Goal: Task Accomplishment & Management: Manage account settings

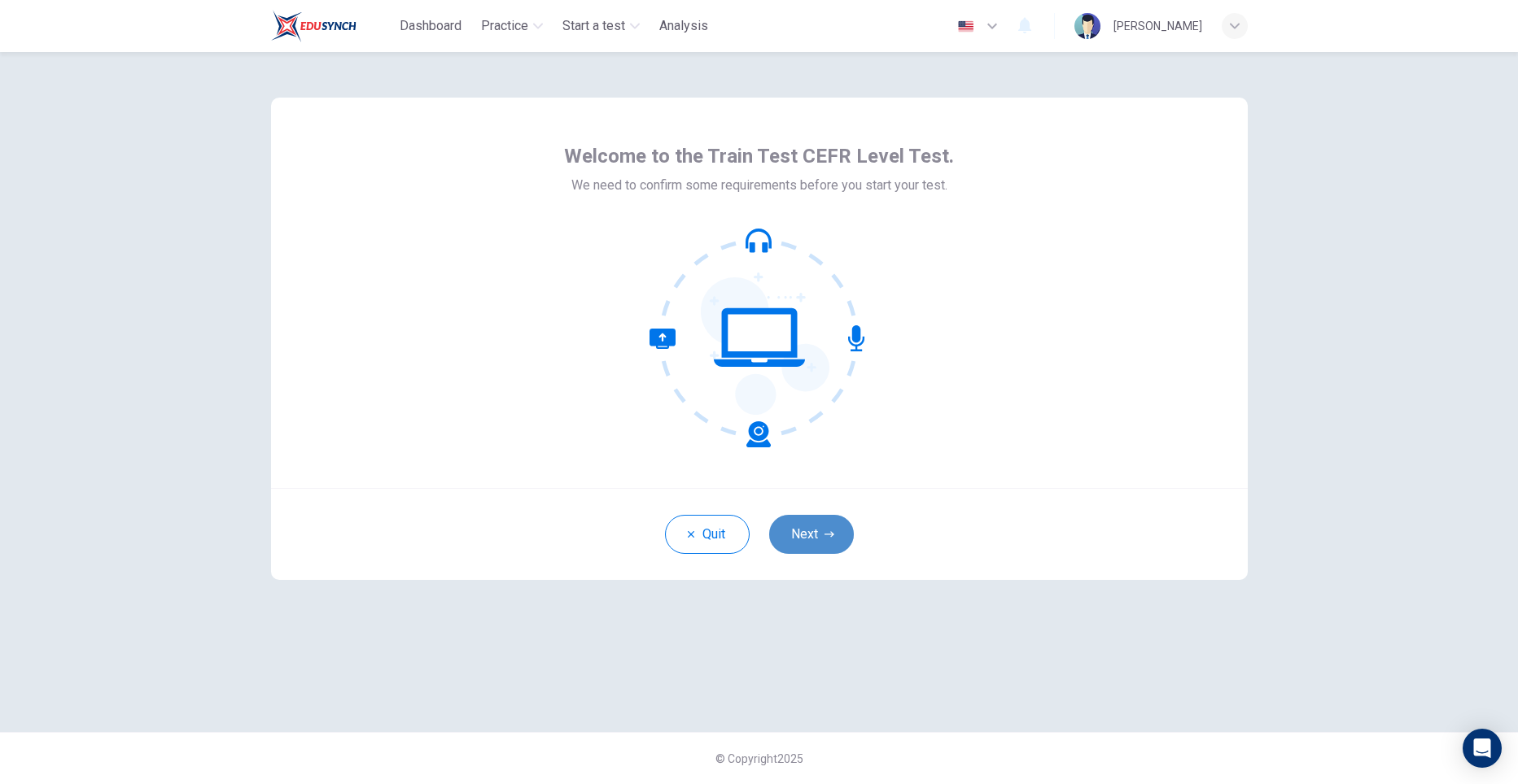
click at [806, 529] on button "Next" at bounding box center [812, 534] width 85 height 39
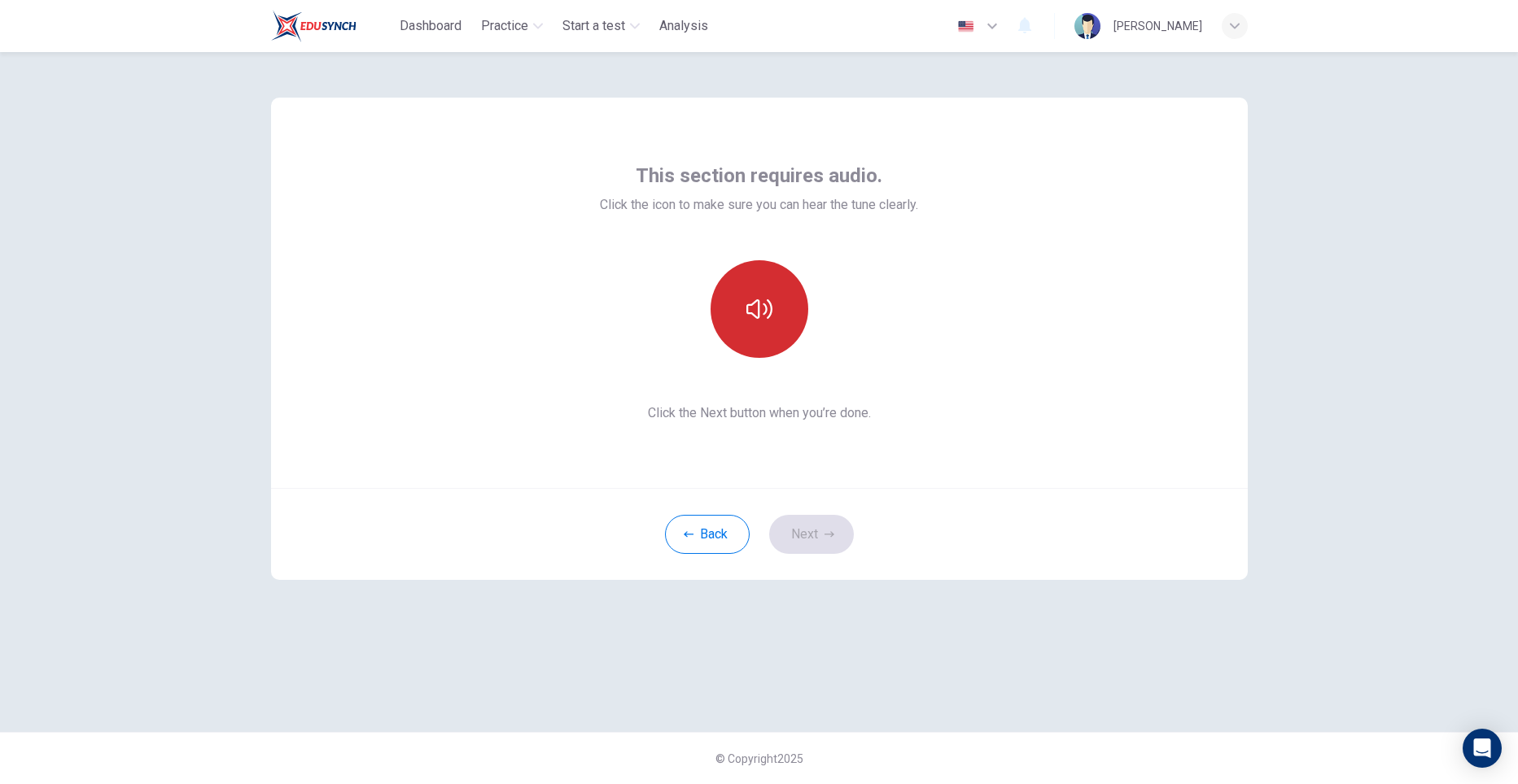
click at [776, 334] on button "button" at bounding box center [759, 310] width 98 height 98
click at [809, 530] on button "Next" at bounding box center [812, 534] width 85 height 39
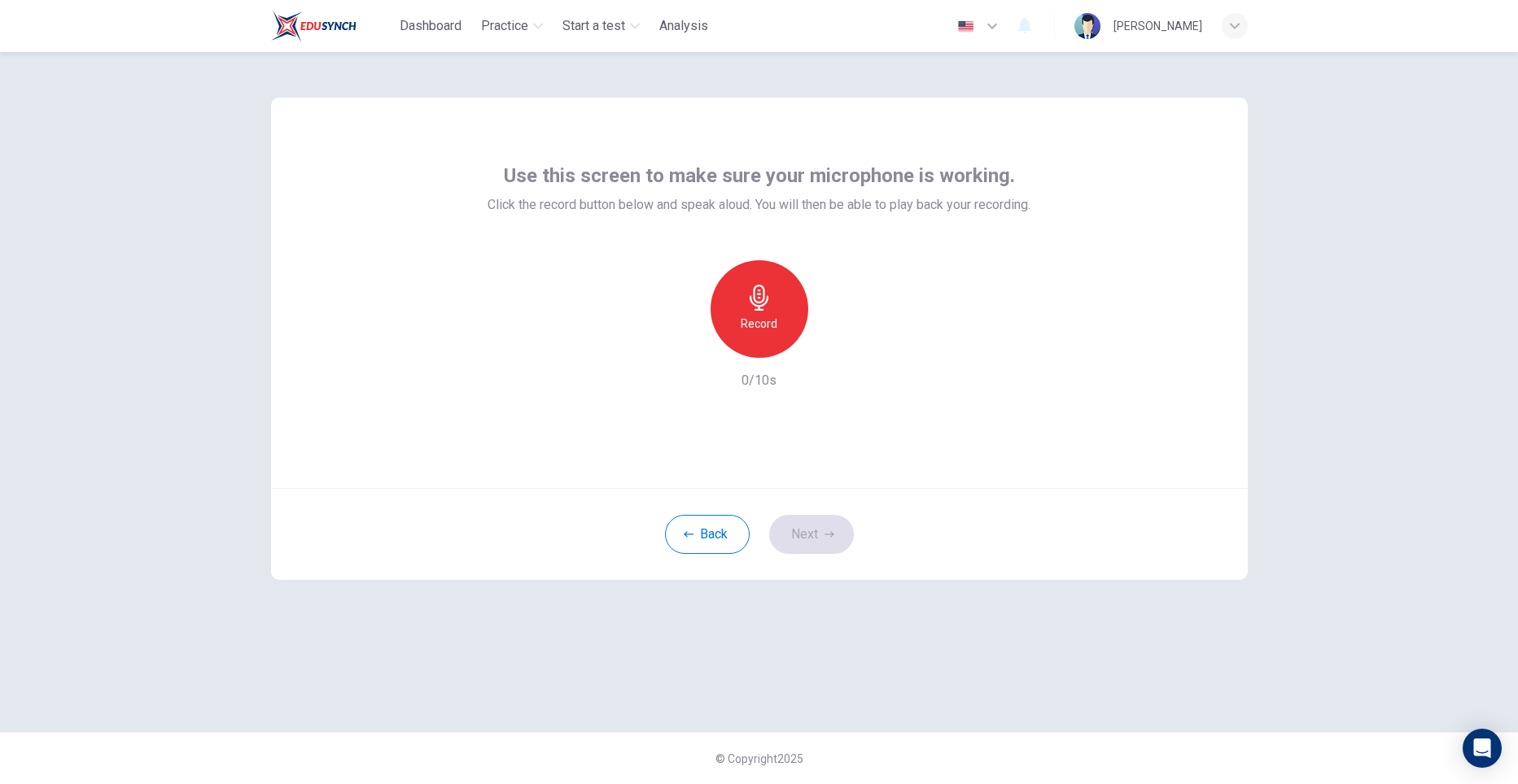
click at [746, 325] on h6 "Record" at bounding box center [758, 324] width 37 height 20
click at [746, 325] on div "Stop" at bounding box center [759, 310] width 98 height 98
click at [799, 529] on button "Next" at bounding box center [812, 534] width 85 height 39
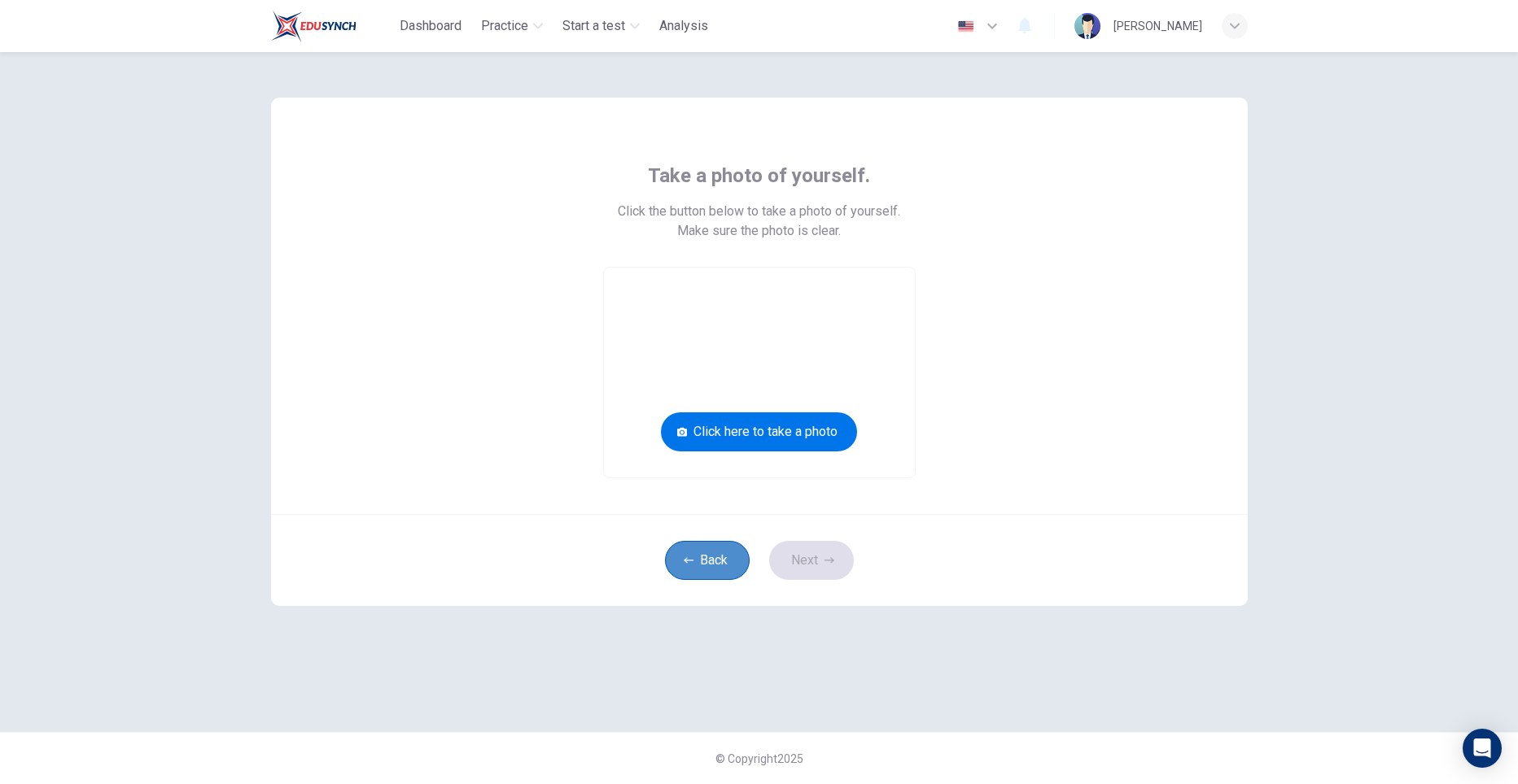
click at [706, 556] on button "Back" at bounding box center [707, 560] width 85 height 39
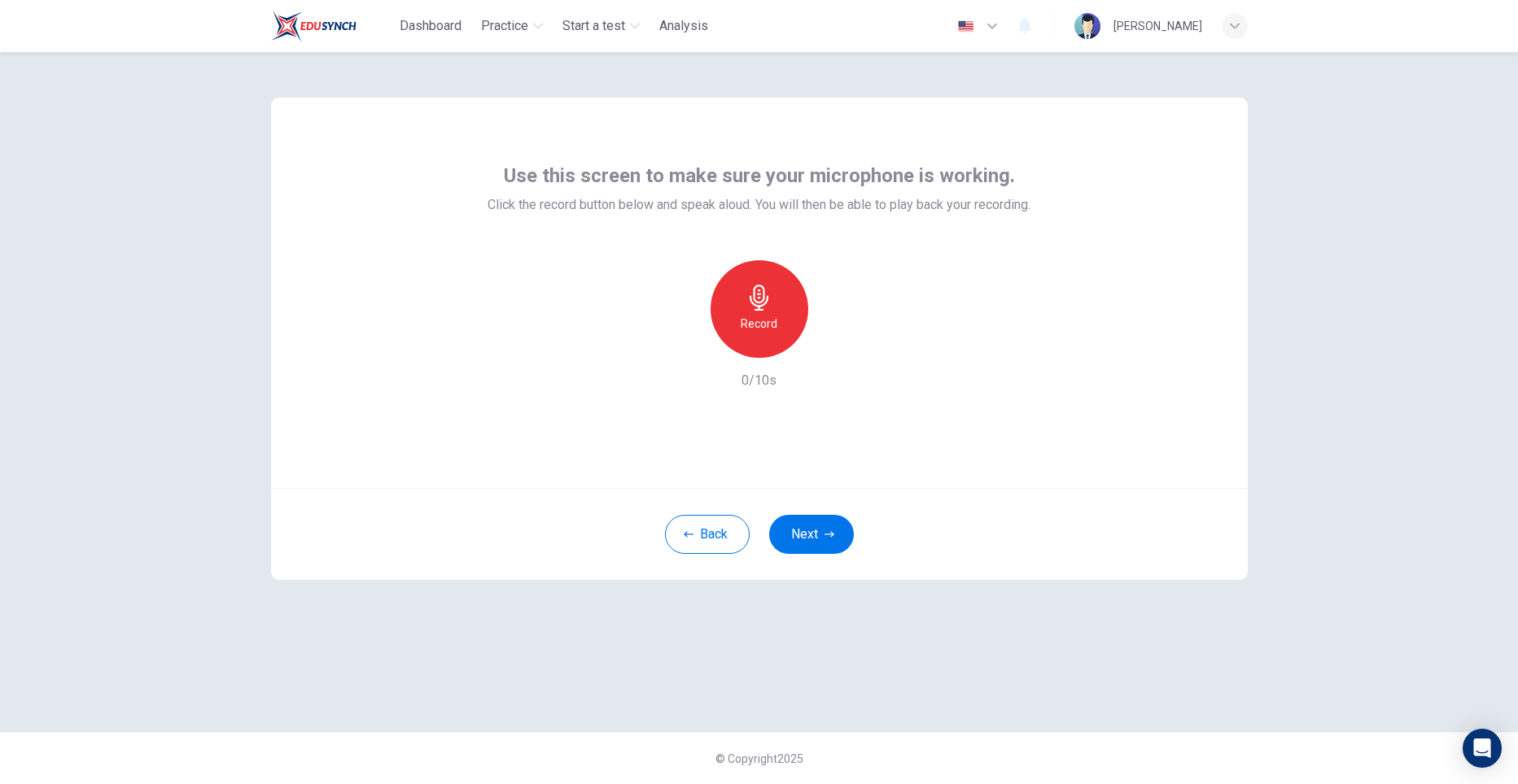
click at [750, 325] on h6 "Record" at bounding box center [758, 324] width 37 height 20
click at [831, 341] on icon "button" at bounding box center [833, 344] width 16 height 16
click at [825, 541] on button "Next" at bounding box center [812, 534] width 85 height 39
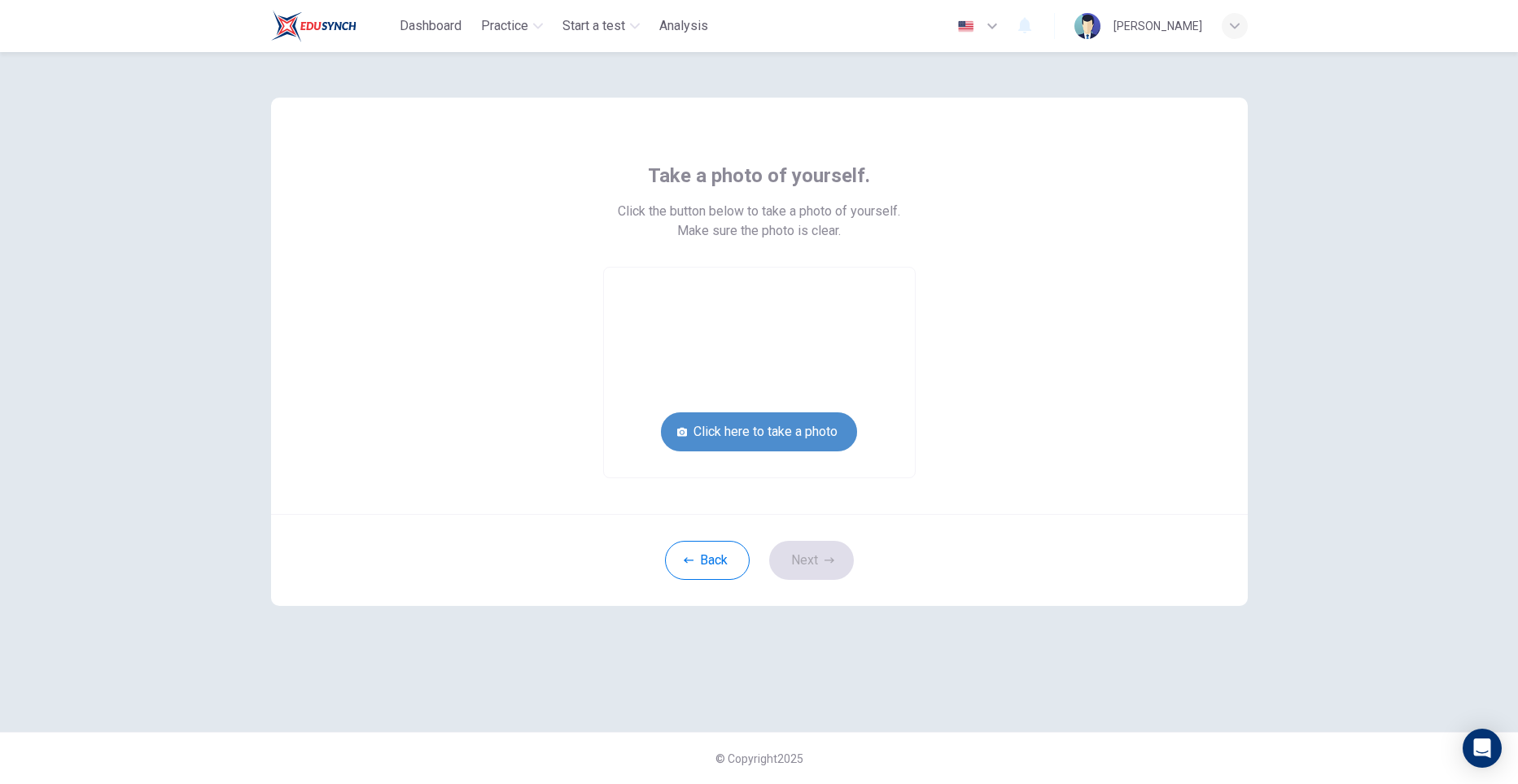
click at [751, 433] on button "Click here to take a photo" at bounding box center [759, 431] width 196 height 39
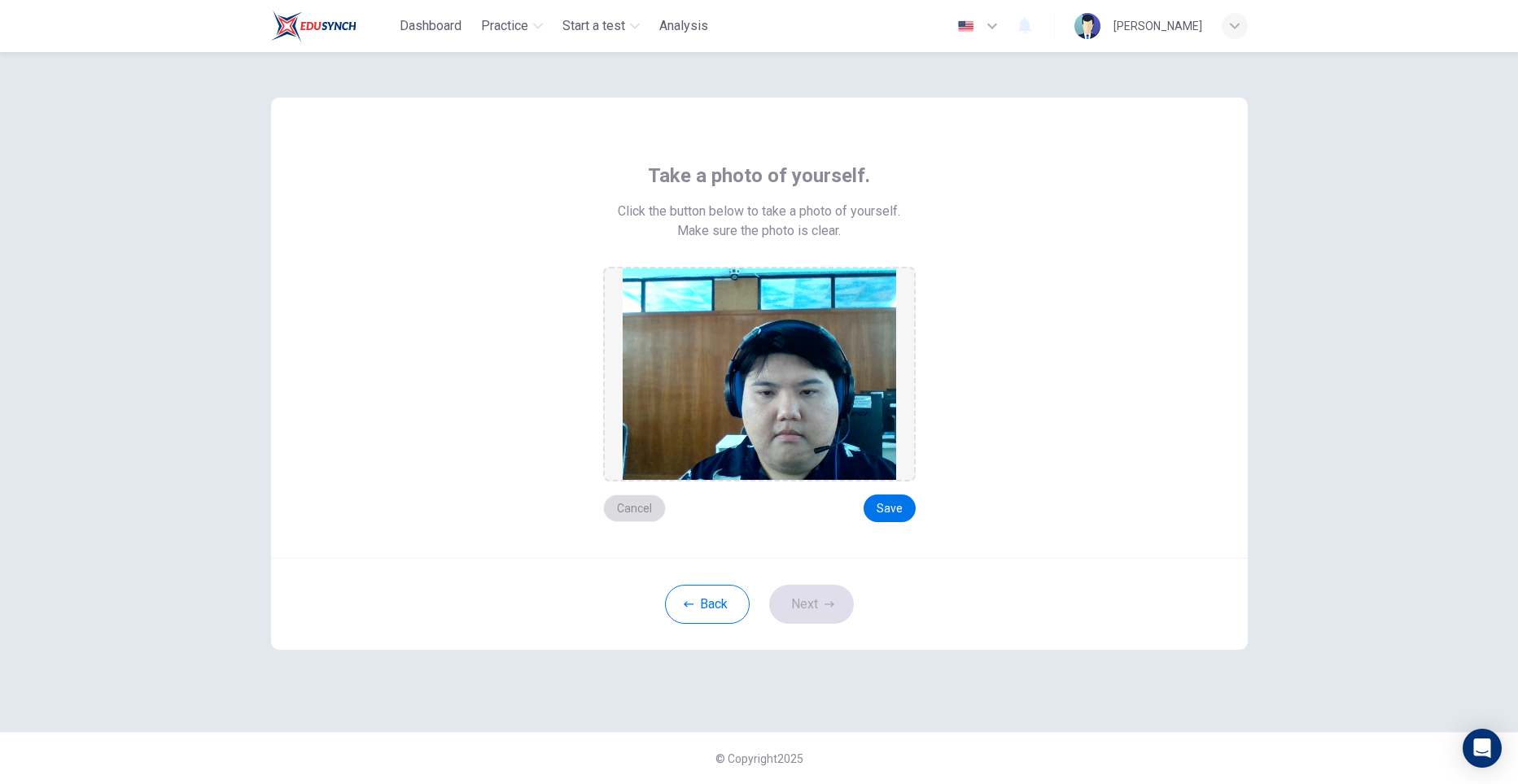
click at [645, 503] on button "Cancel" at bounding box center [634, 507] width 63 height 27
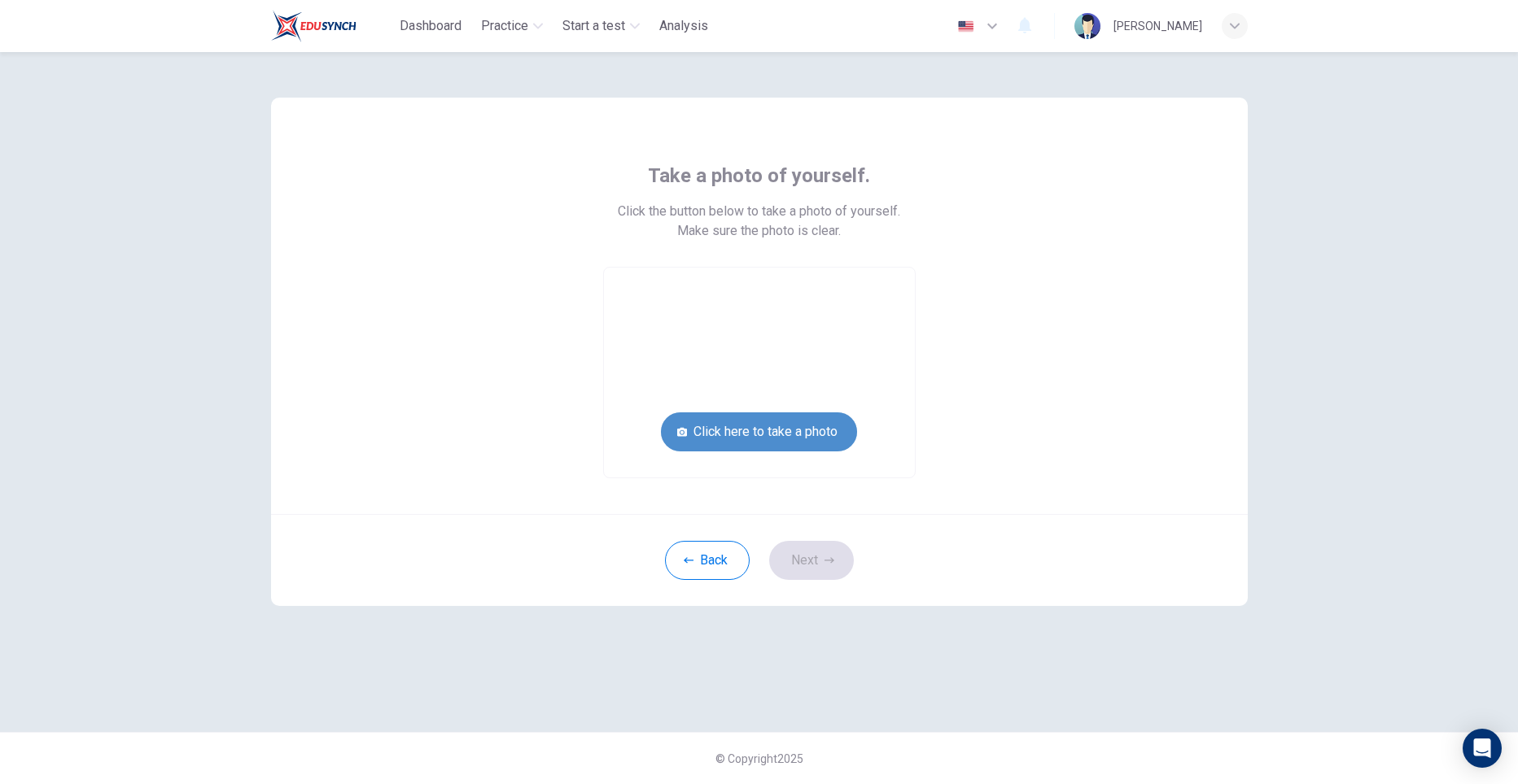
click at [752, 433] on button "Click here to take a photo" at bounding box center [759, 431] width 196 height 39
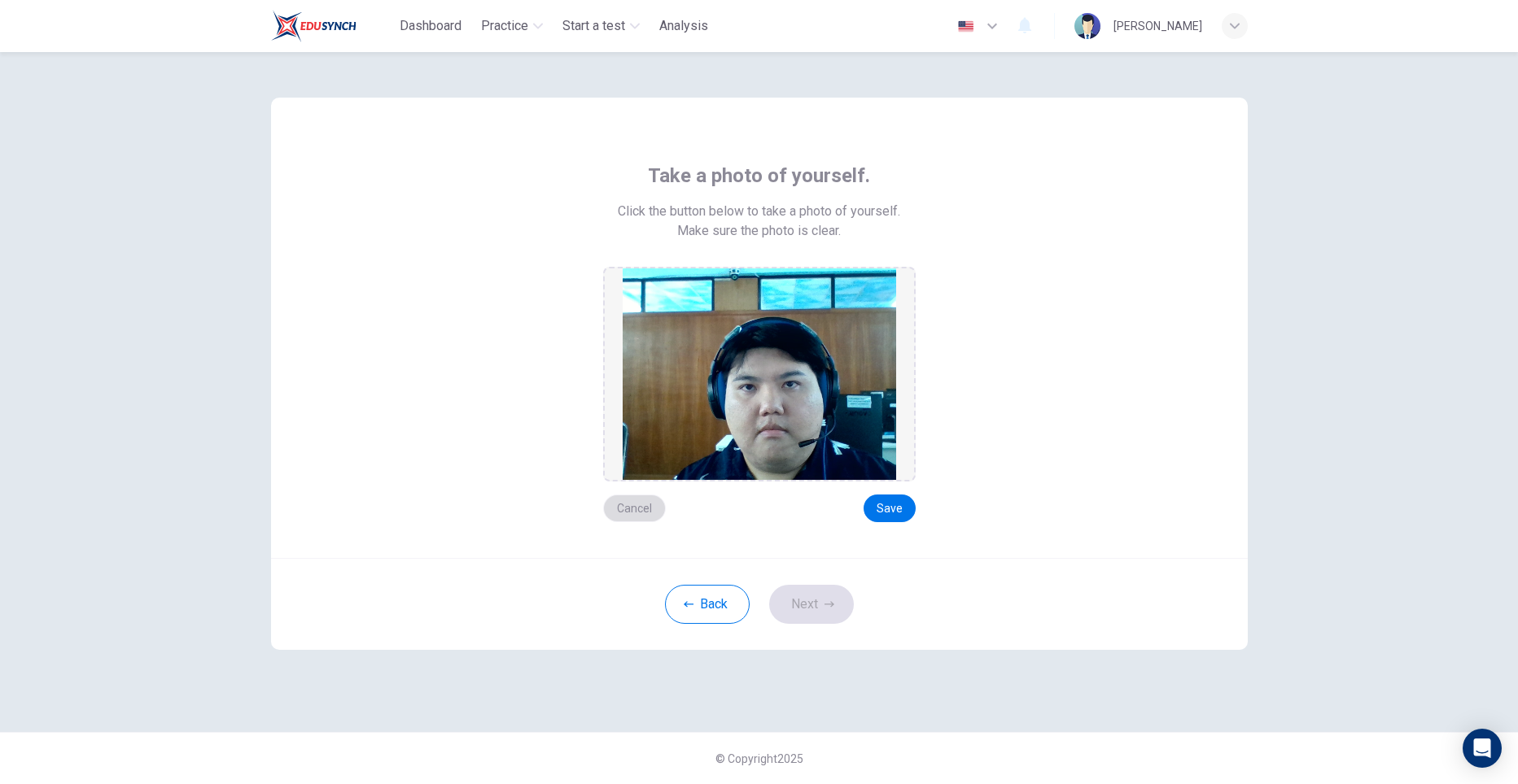
click at [638, 513] on button "Cancel" at bounding box center [634, 507] width 63 height 27
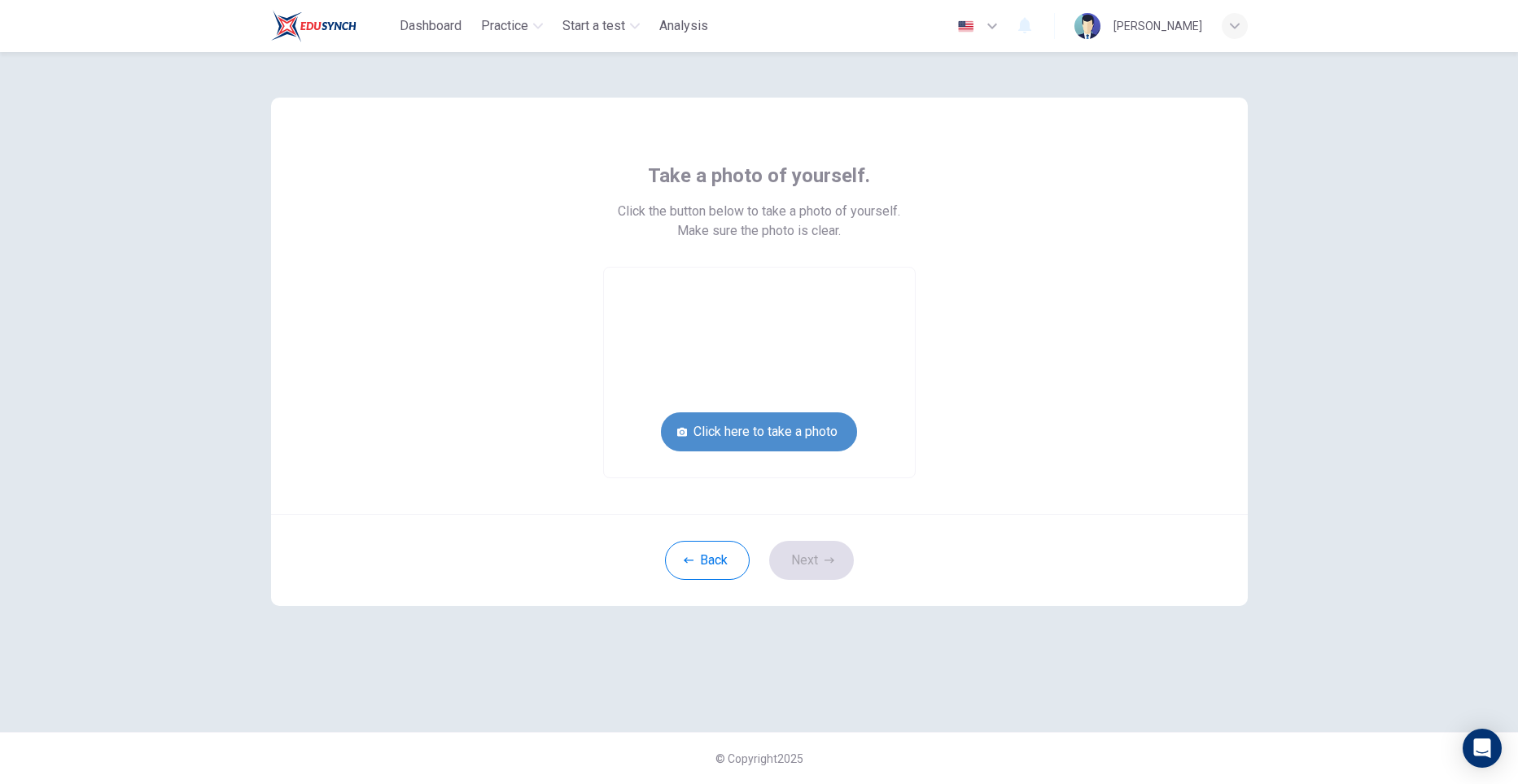
click at [782, 441] on button "Click here to take a photo" at bounding box center [759, 431] width 196 height 39
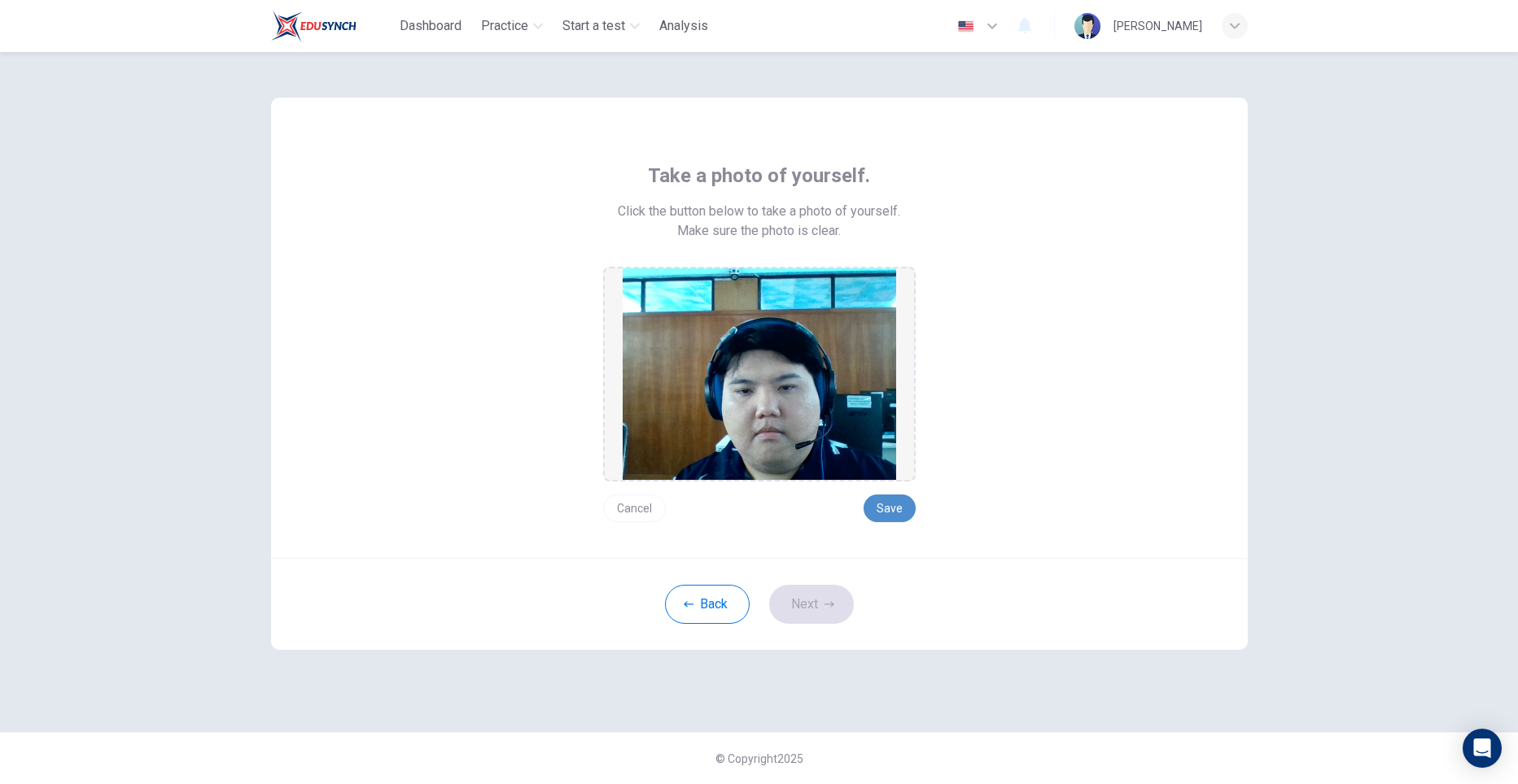
click at [871, 503] on button "Save" at bounding box center [889, 507] width 52 height 27
click at [835, 592] on button "Next" at bounding box center [812, 603] width 85 height 39
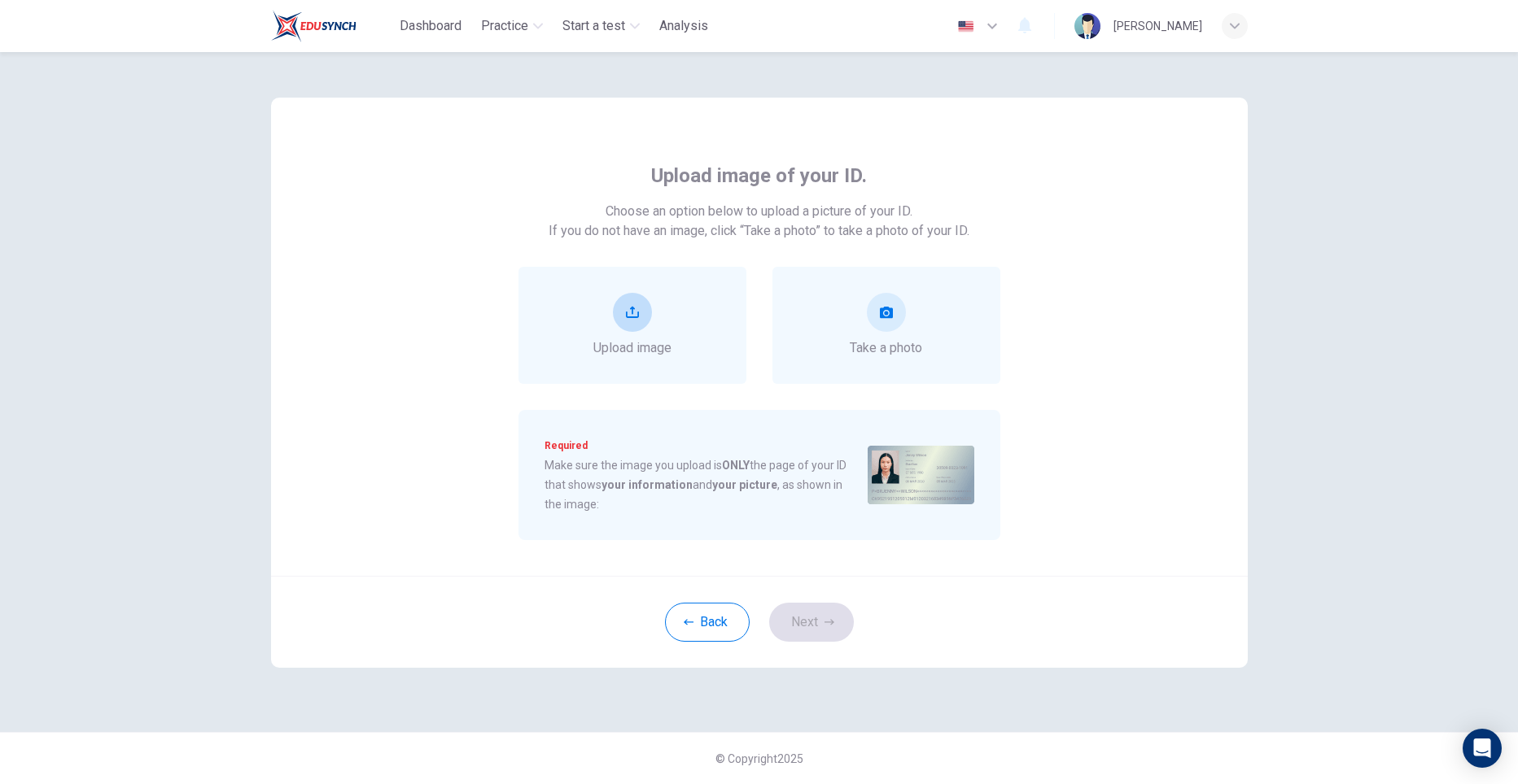
click at [654, 349] on span "Upload image" at bounding box center [632, 347] width 78 height 20
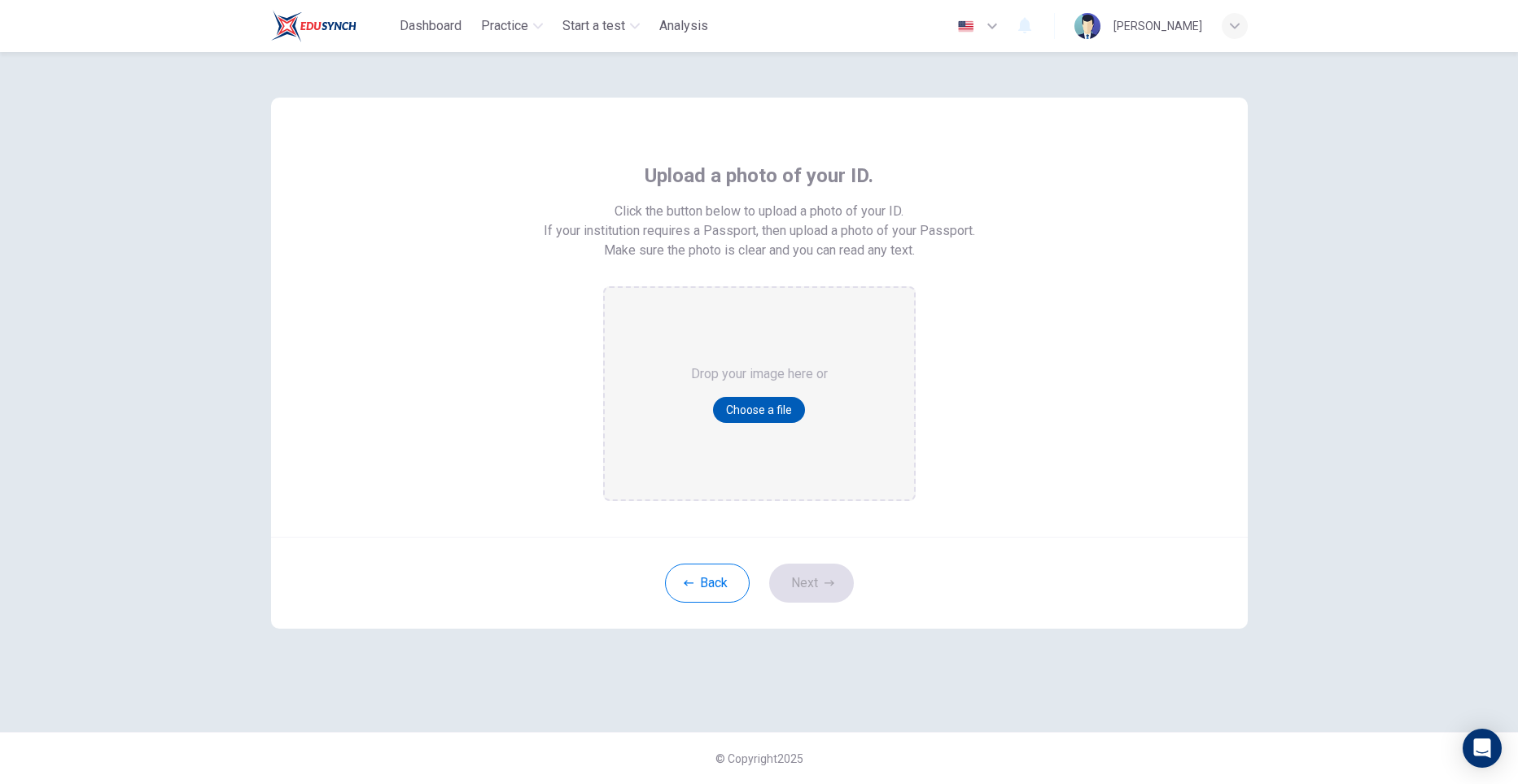
click at [746, 408] on button "Choose a file" at bounding box center [759, 410] width 92 height 26
click at [698, 570] on button "Back" at bounding box center [707, 583] width 85 height 39
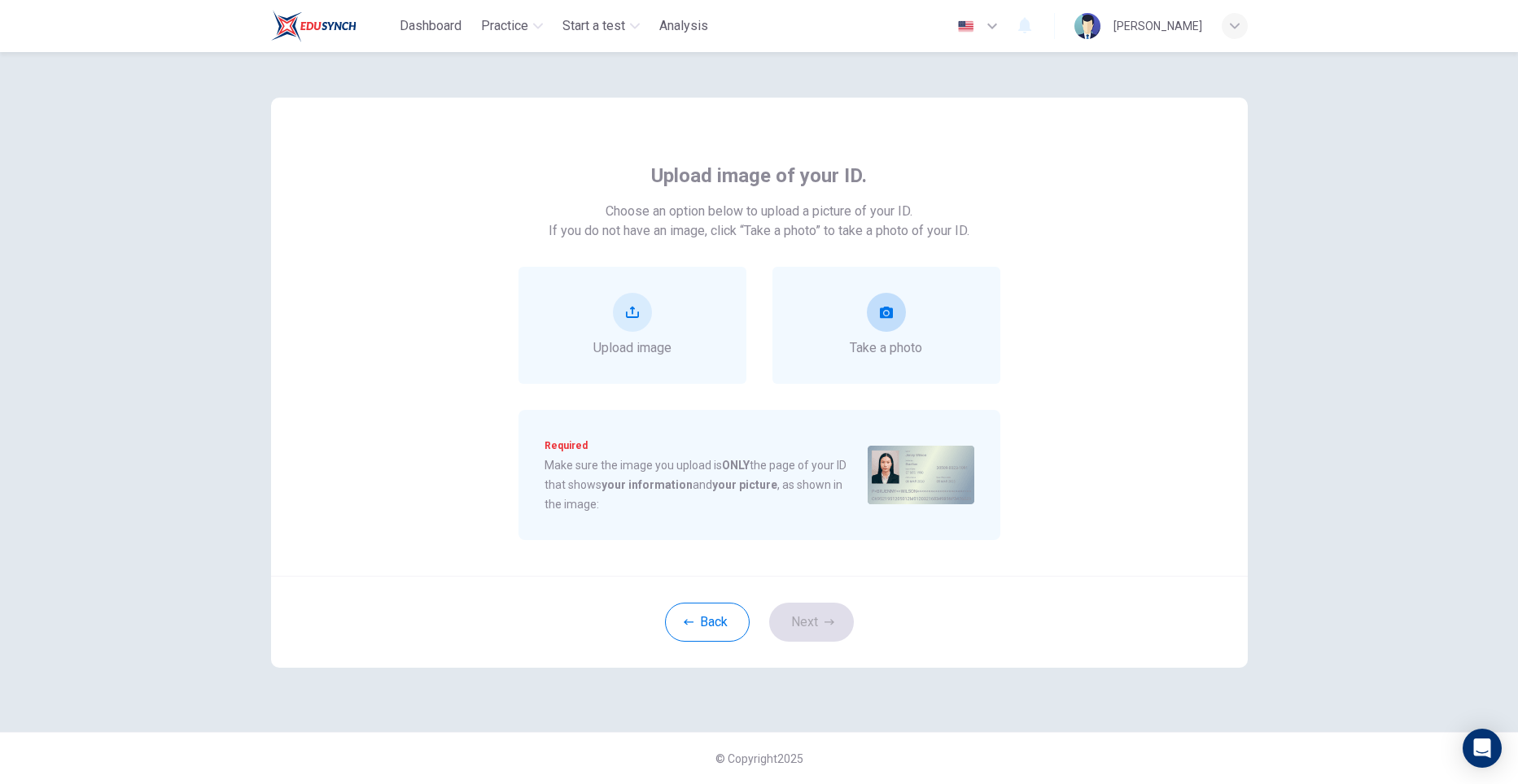
click at [896, 320] on button "take photo" at bounding box center [885, 312] width 39 height 39
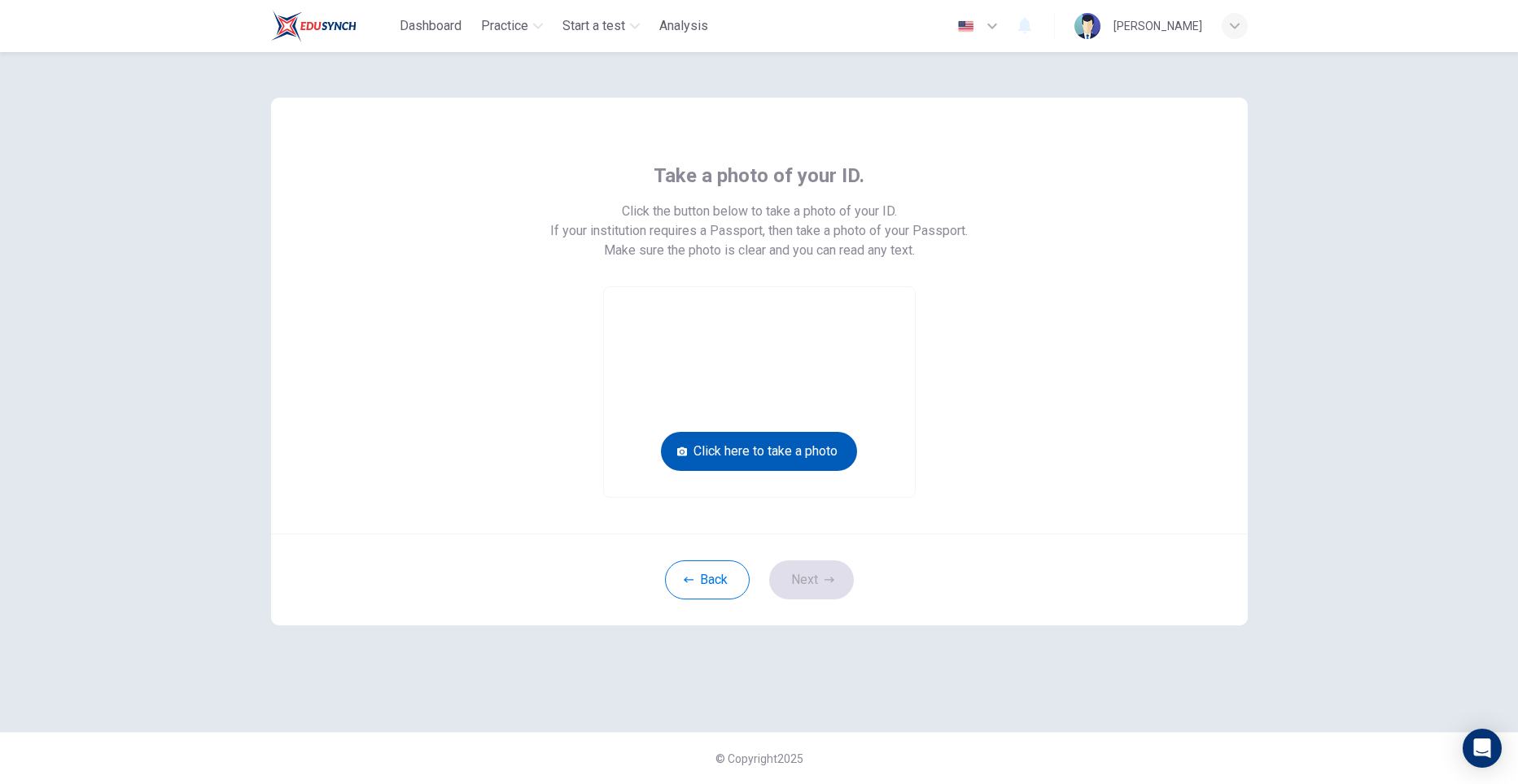
click at [823, 446] on button "Click here to take a photo" at bounding box center [759, 451] width 196 height 39
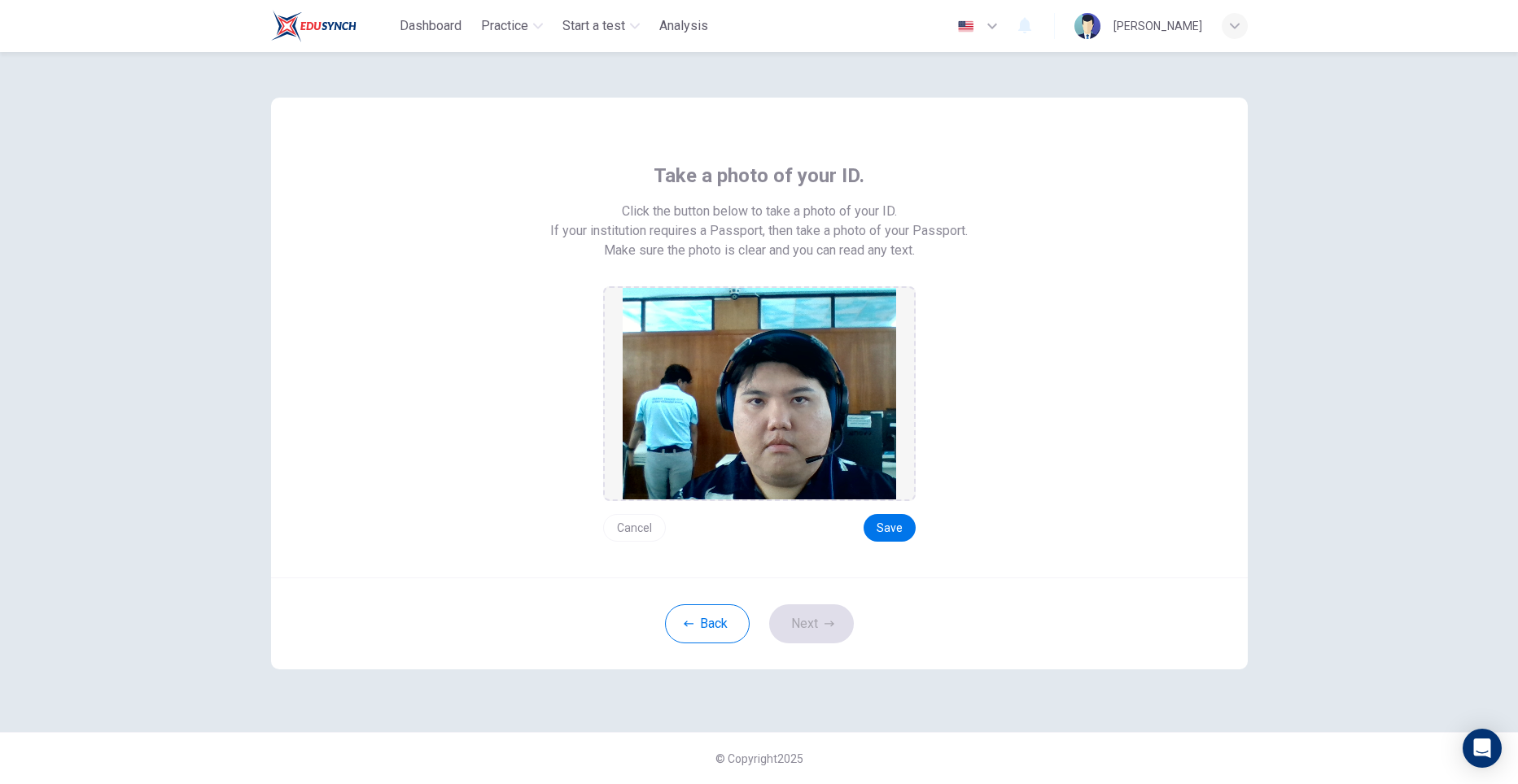
click at [638, 520] on button "Cancel" at bounding box center [634, 527] width 63 height 27
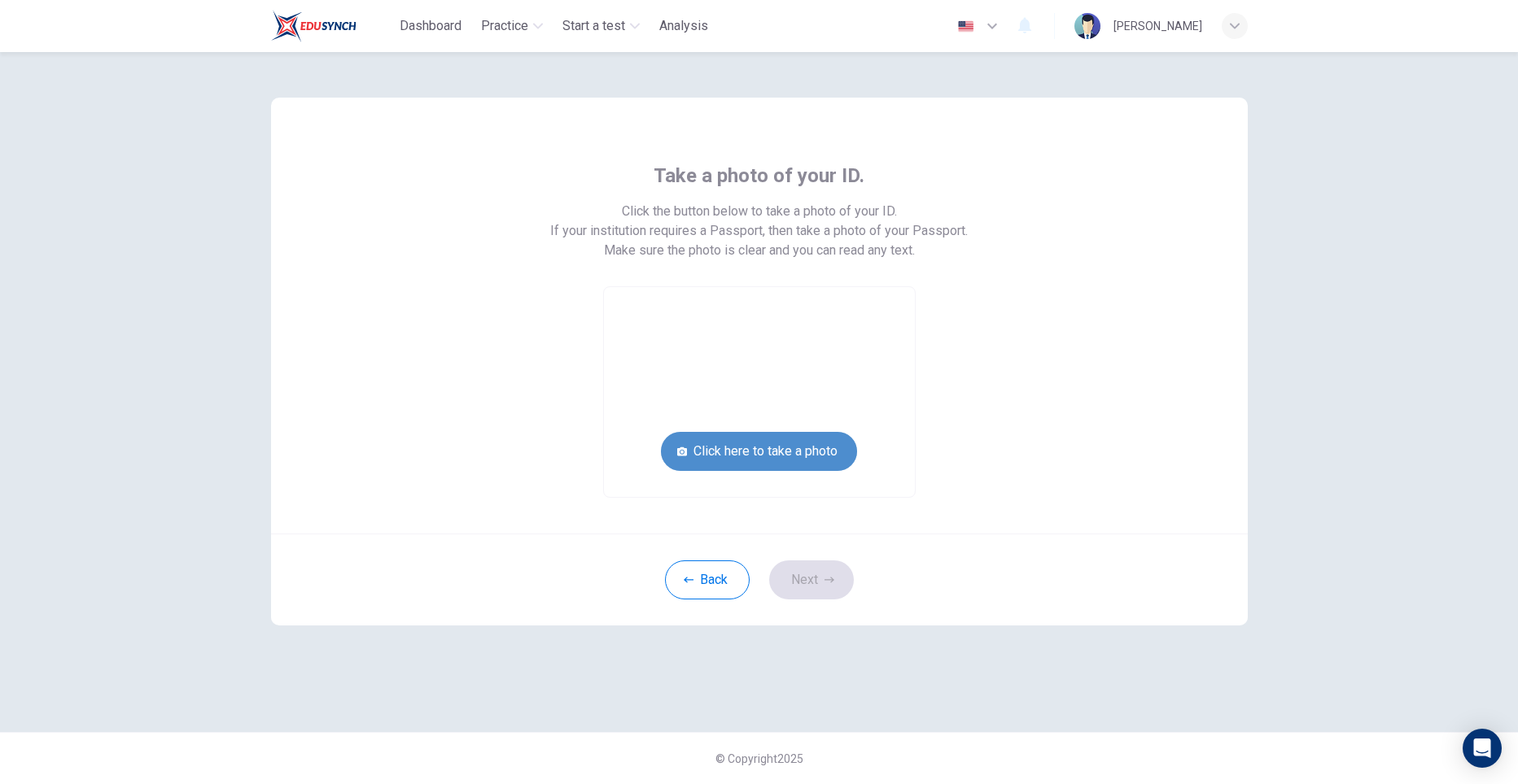
click at [728, 459] on button "Click here to take a photo" at bounding box center [759, 451] width 196 height 39
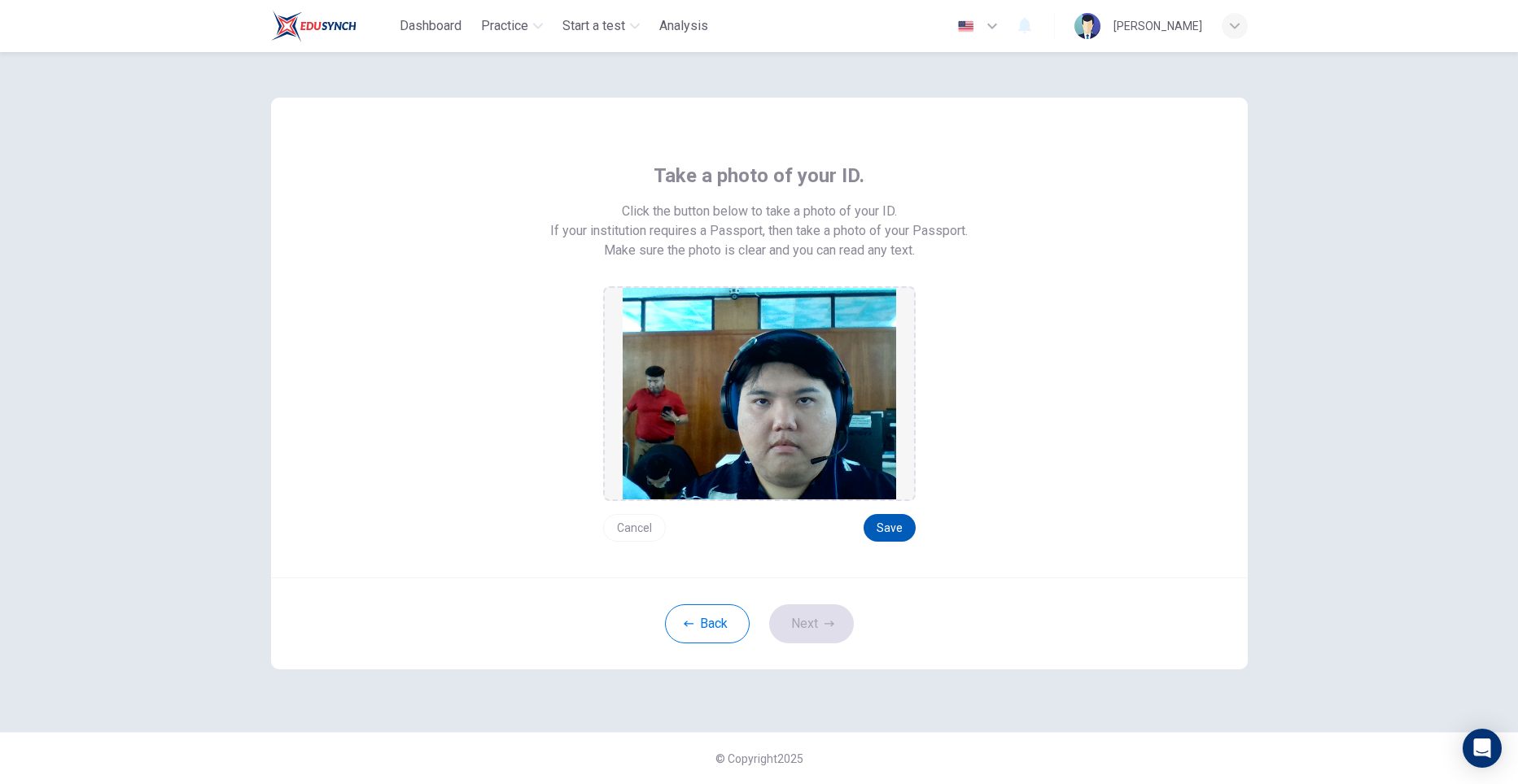
click at [898, 528] on button "Save" at bounding box center [889, 527] width 52 height 27
click at [843, 631] on button "Next" at bounding box center [812, 623] width 85 height 39
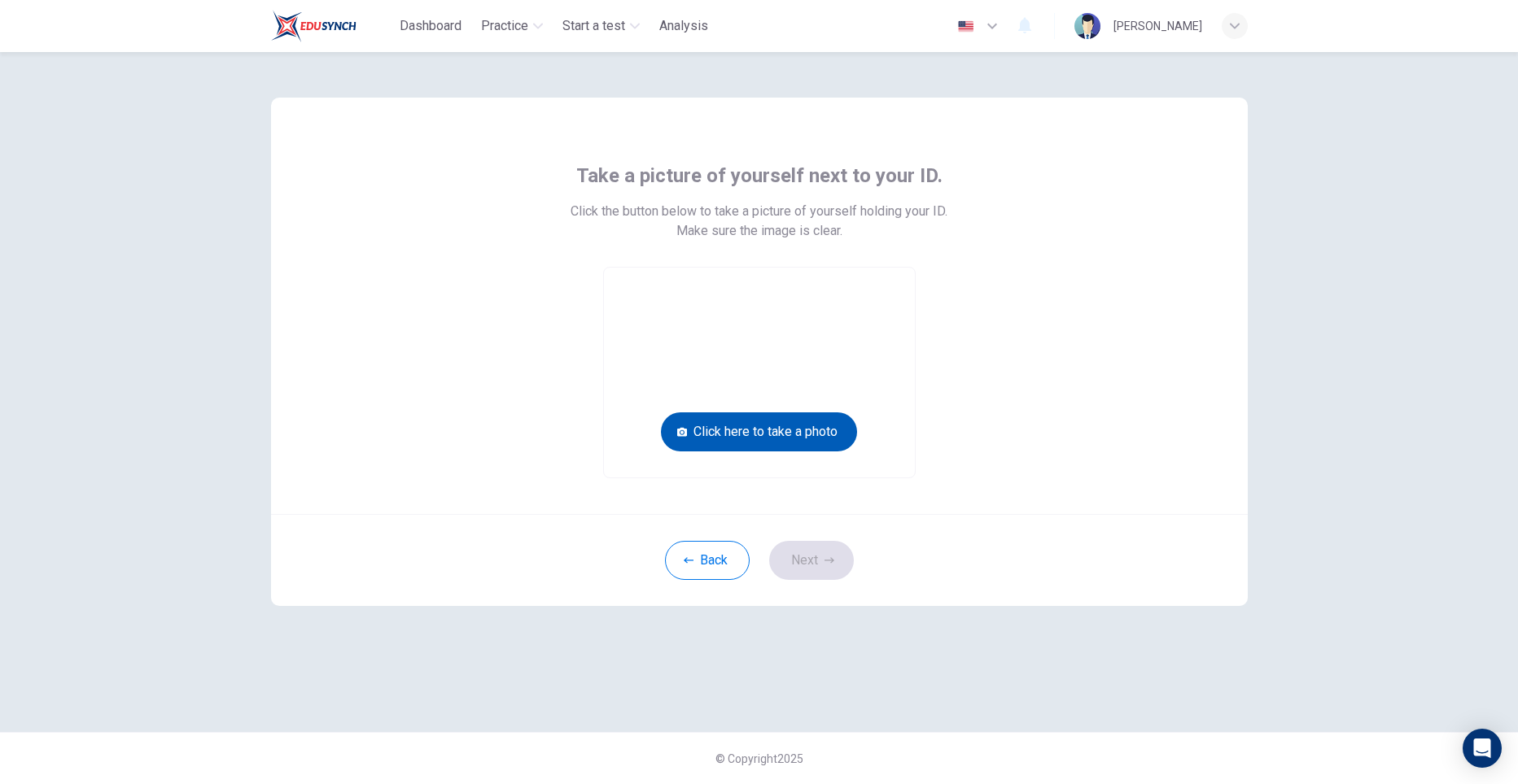
click at [759, 436] on button "Click here to take a photo" at bounding box center [759, 431] width 196 height 39
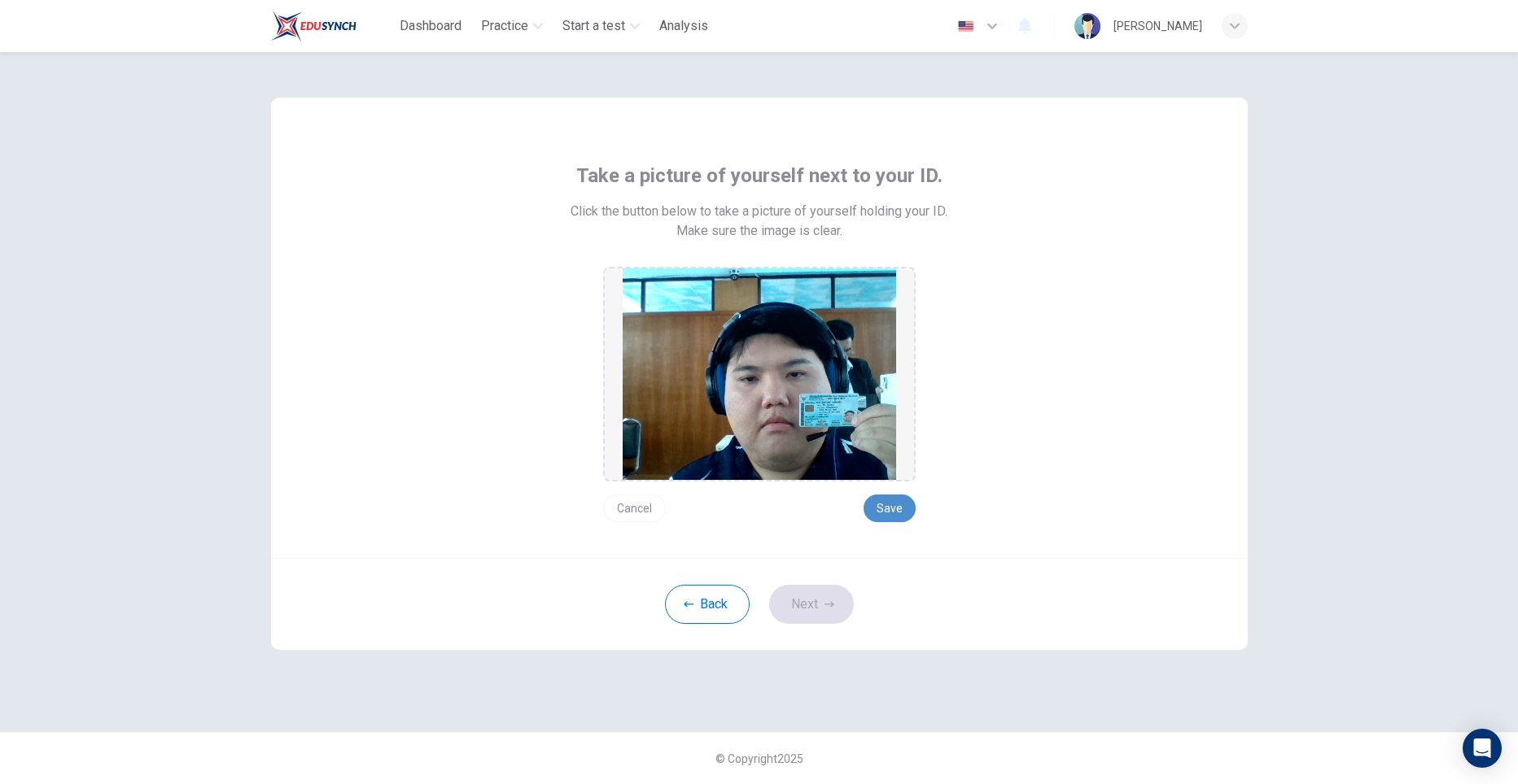
click at [874, 505] on button "Save" at bounding box center [889, 507] width 52 height 27
click at [882, 505] on button "Save" at bounding box center [889, 507] width 52 height 27
click at [887, 506] on button "Save" at bounding box center [889, 507] width 52 height 27
click at [836, 597] on button "Next" at bounding box center [812, 603] width 85 height 39
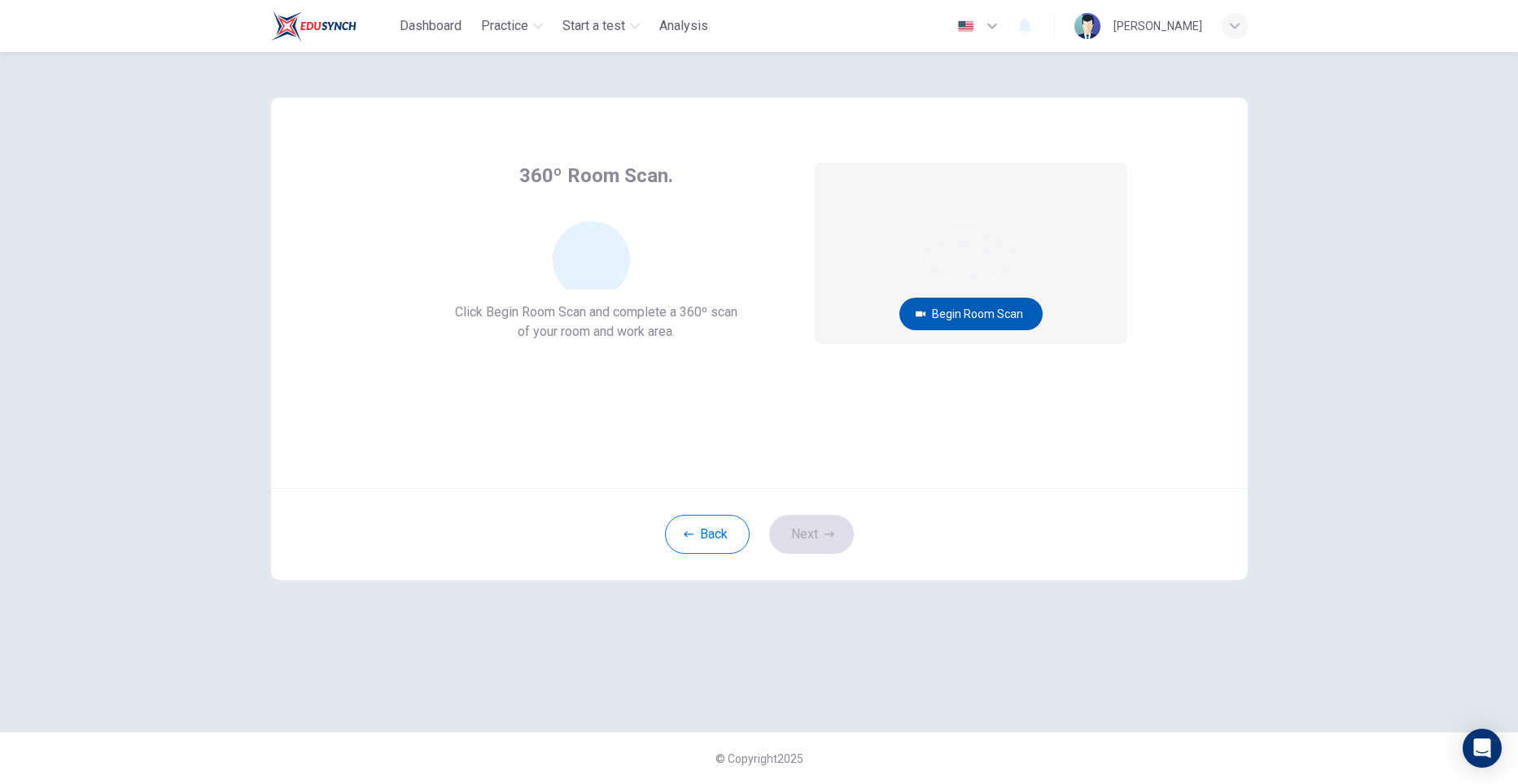
click at [946, 304] on button "Begin Room Scan" at bounding box center [971, 313] width 143 height 33
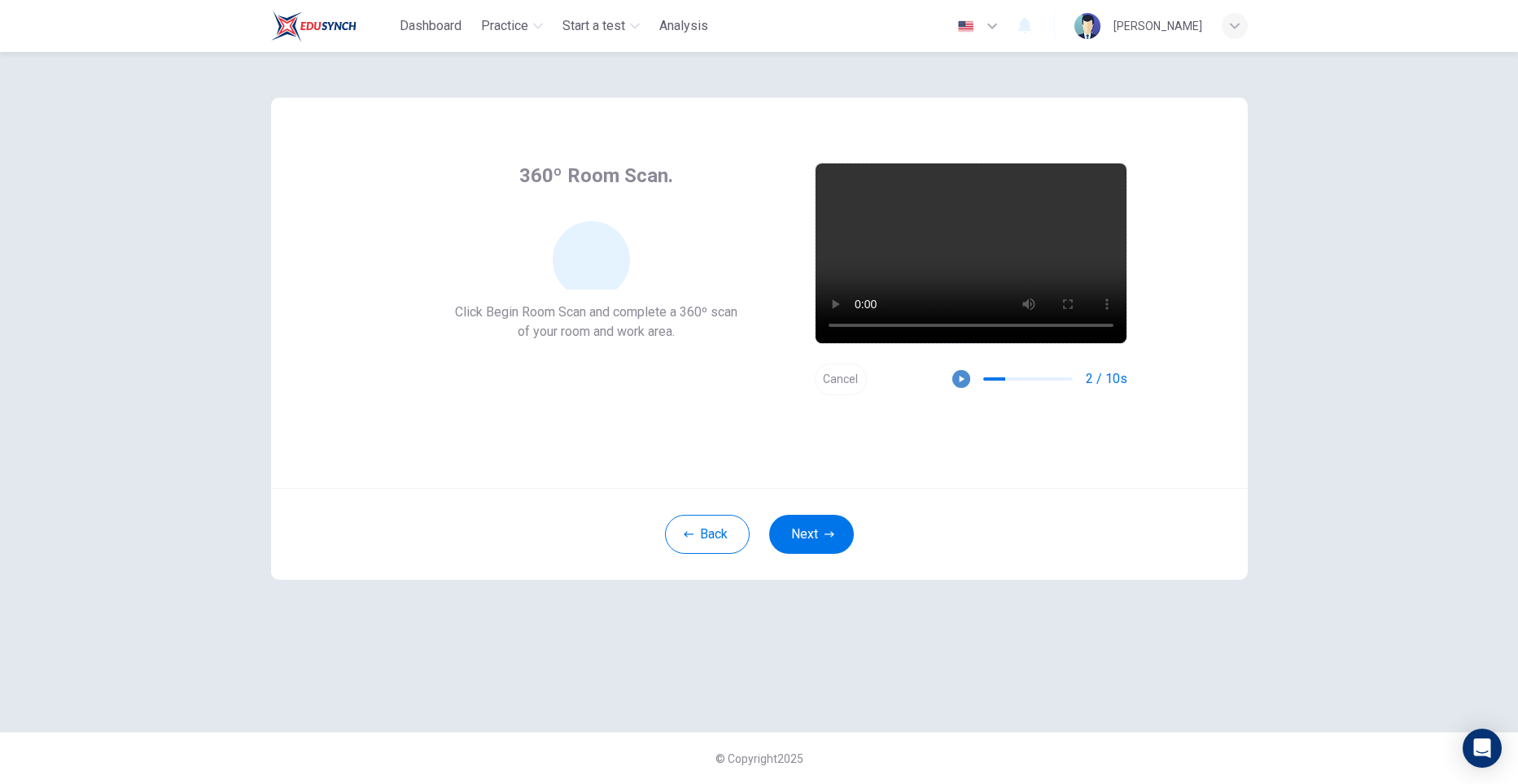
click at [961, 382] on icon "button" at bounding box center [961, 379] width 11 height 11
click at [817, 524] on button "Next" at bounding box center [812, 534] width 85 height 39
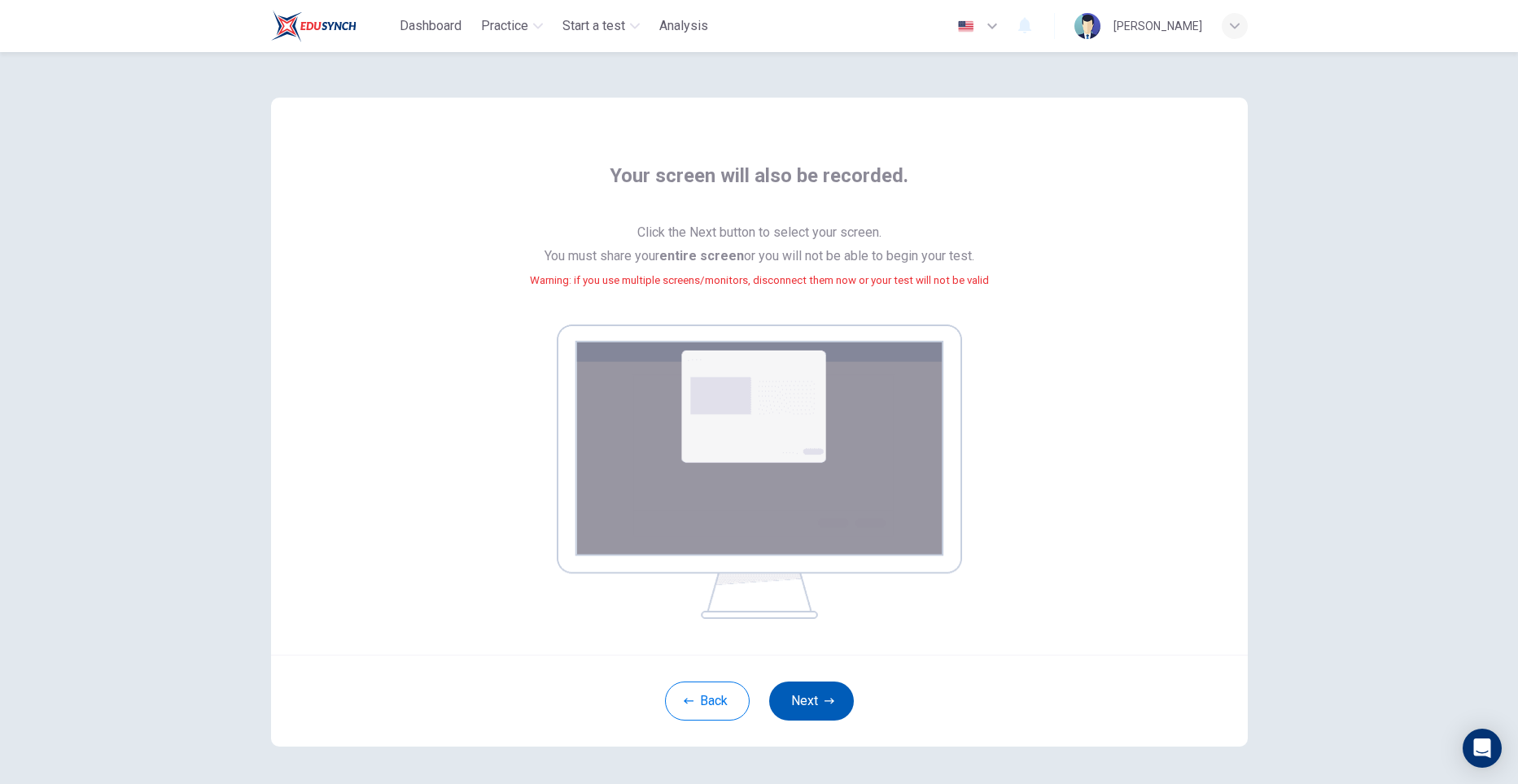
scroll to position [59, 0]
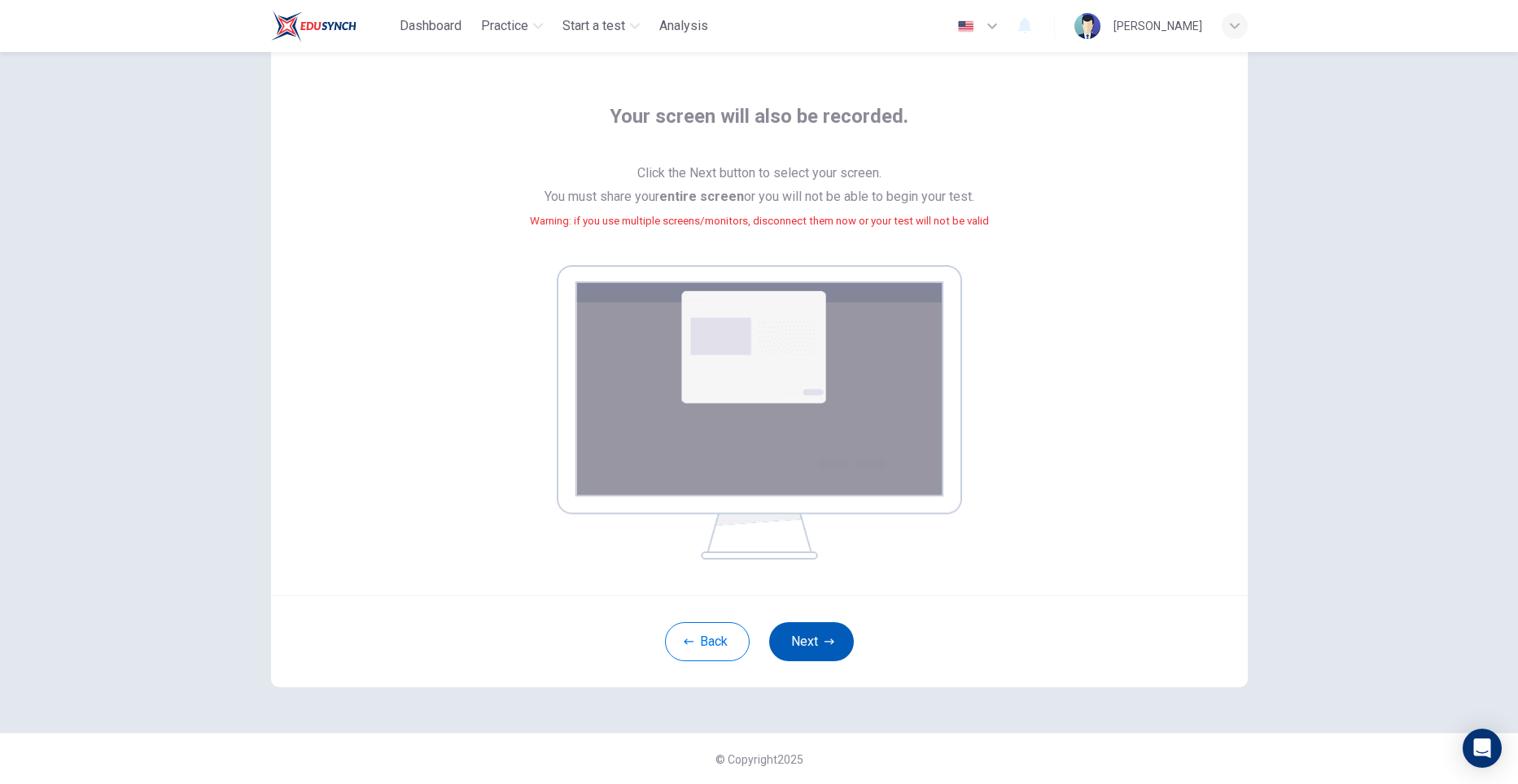
click at [816, 629] on button "Next" at bounding box center [812, 641] width 85 height 39
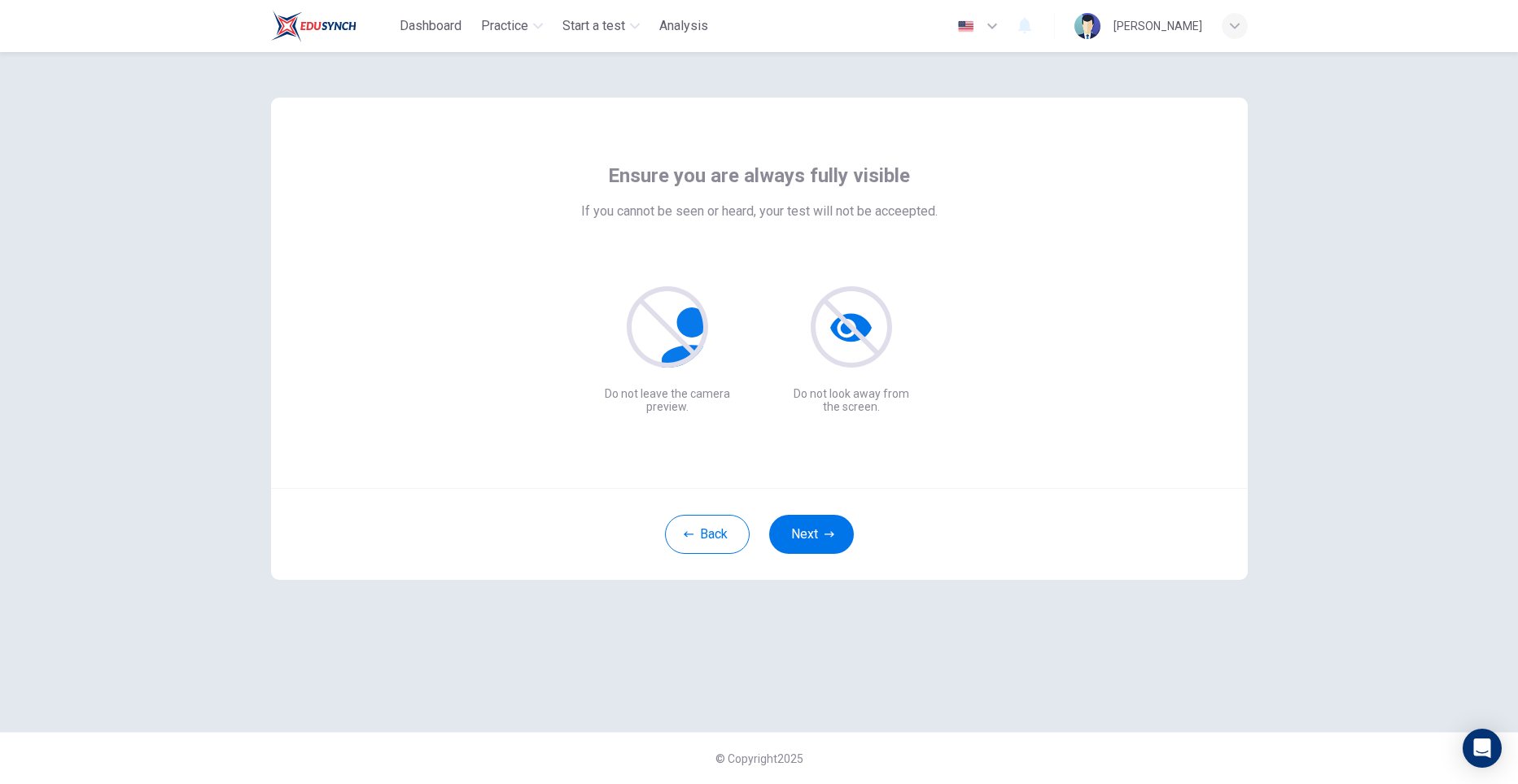
scroll to position [0, 0]
click at [832, 545] on button "Next" at bounding box center [812, 534] width 85 height 39
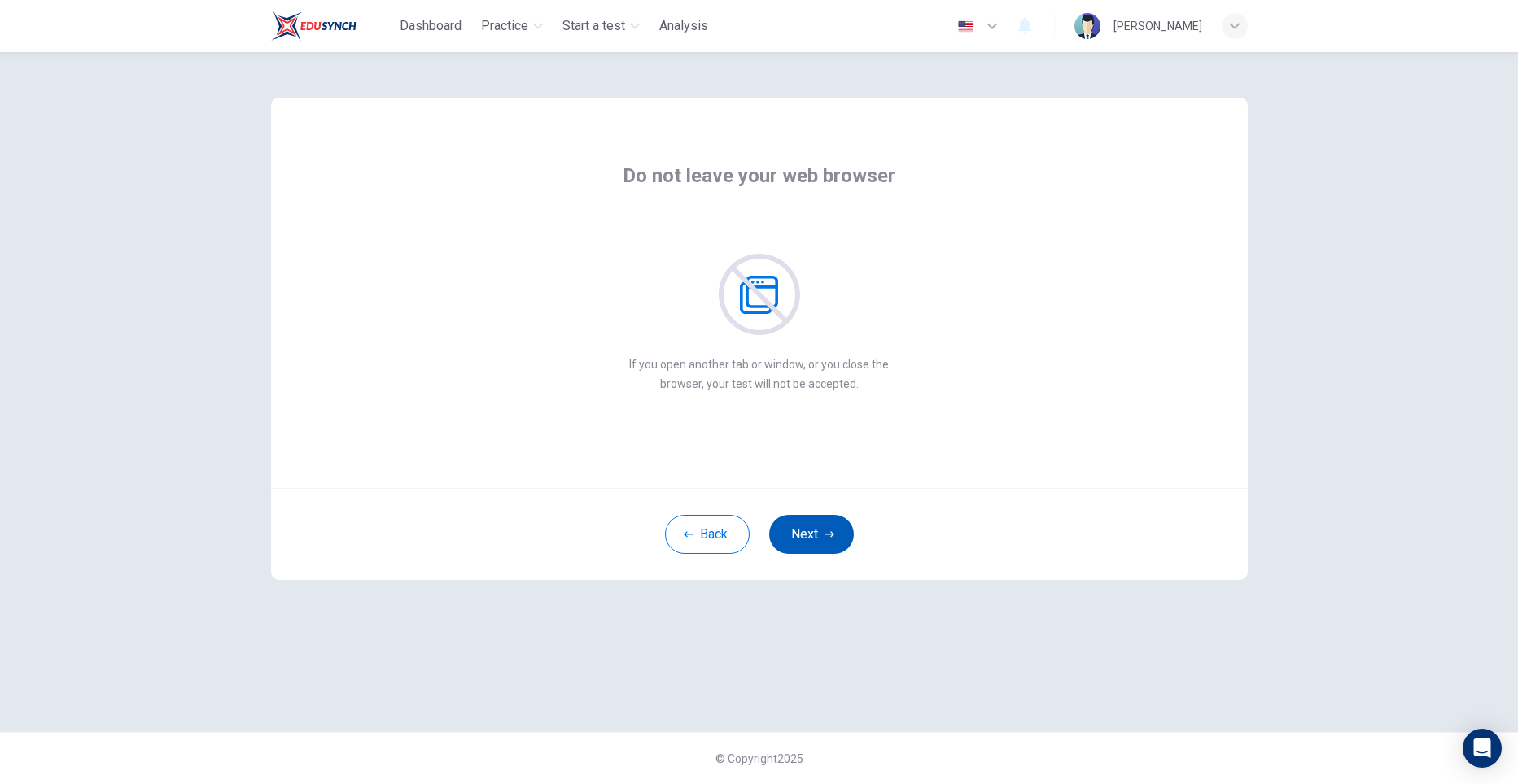
click at [827, 534] on icon "button" at bounding box center [829, 535] width 9 height 9
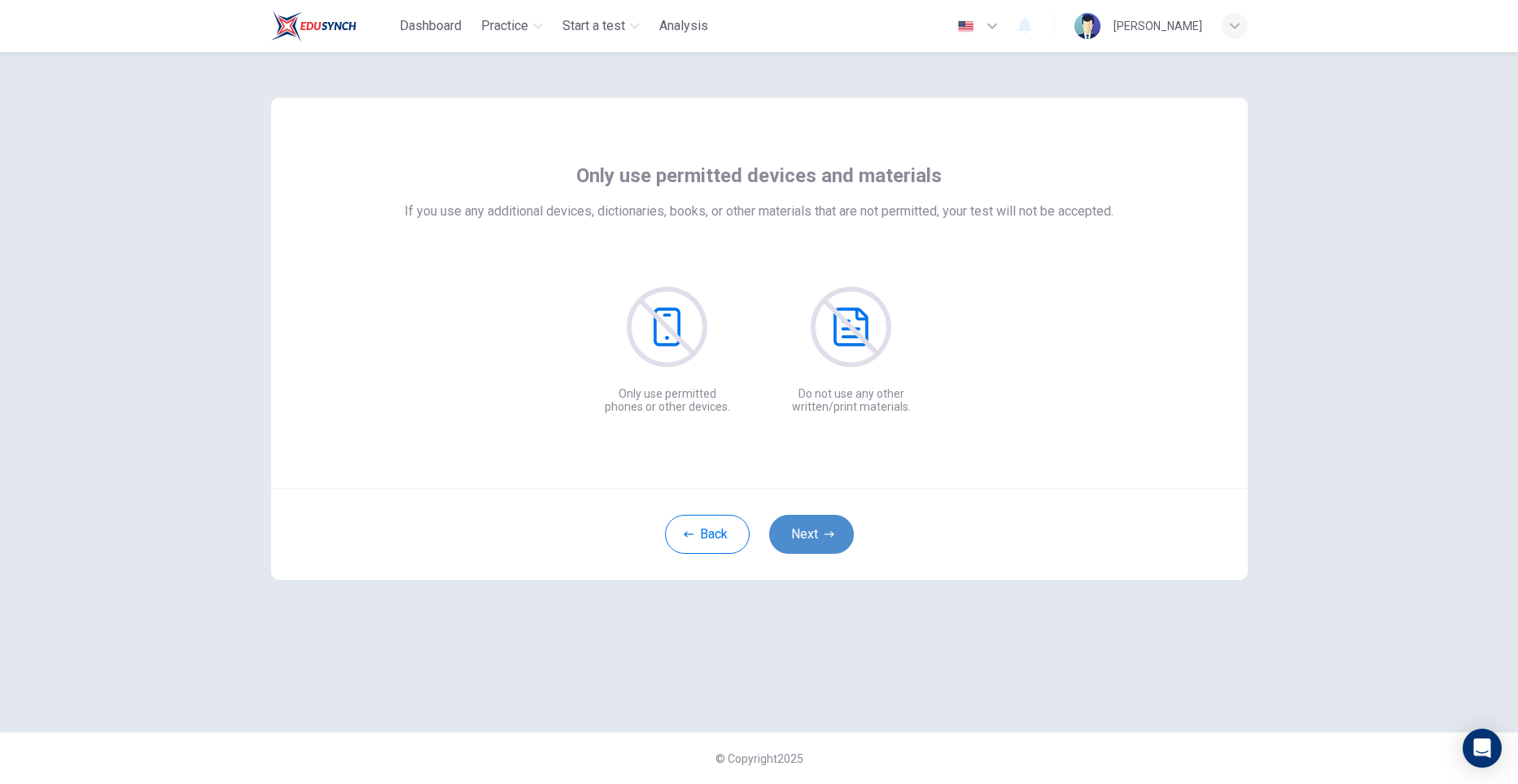
click at [827, 534] on icon "button" at bounding box center [829, 535] width 9 height 9
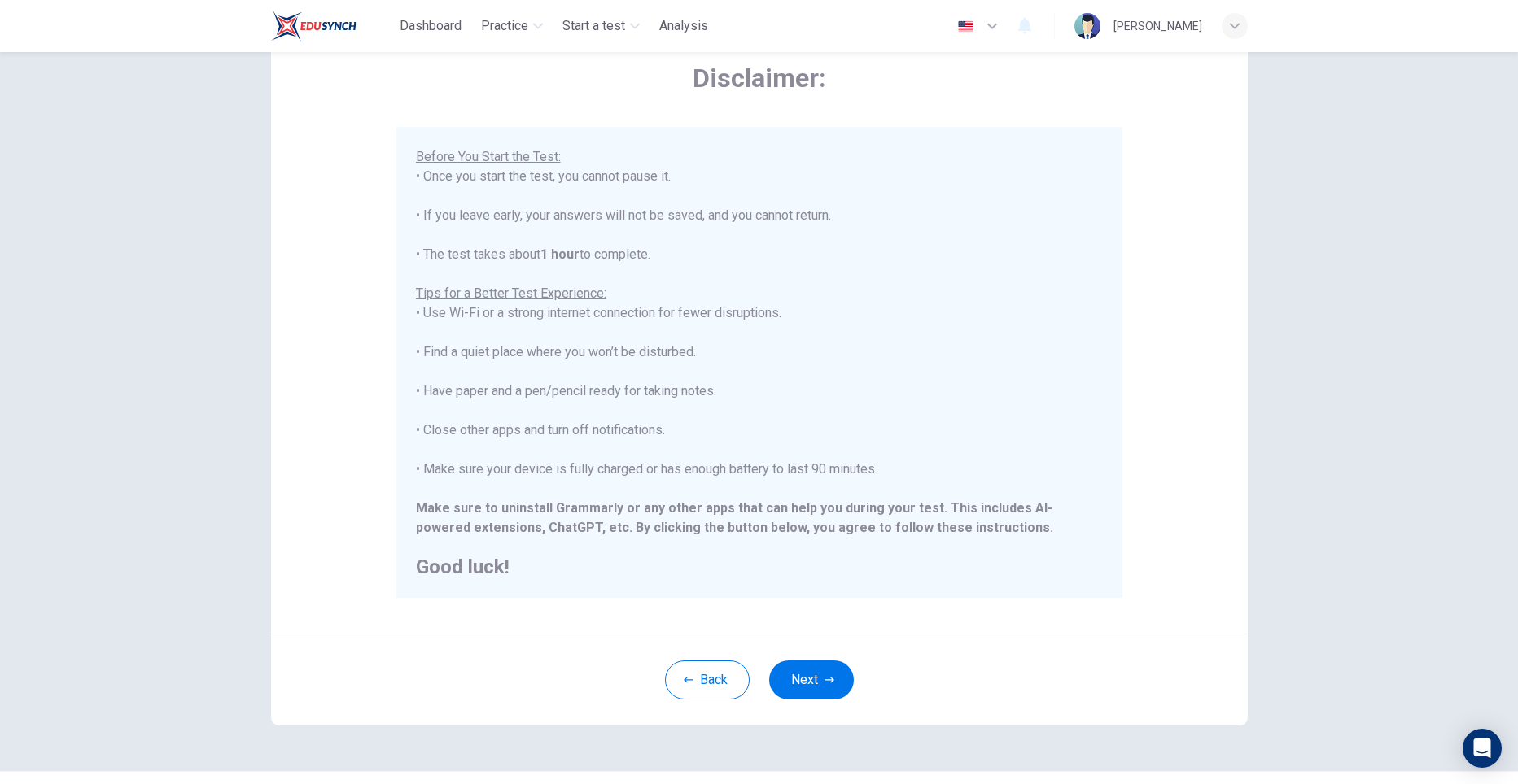
scroll to position [120, 0]
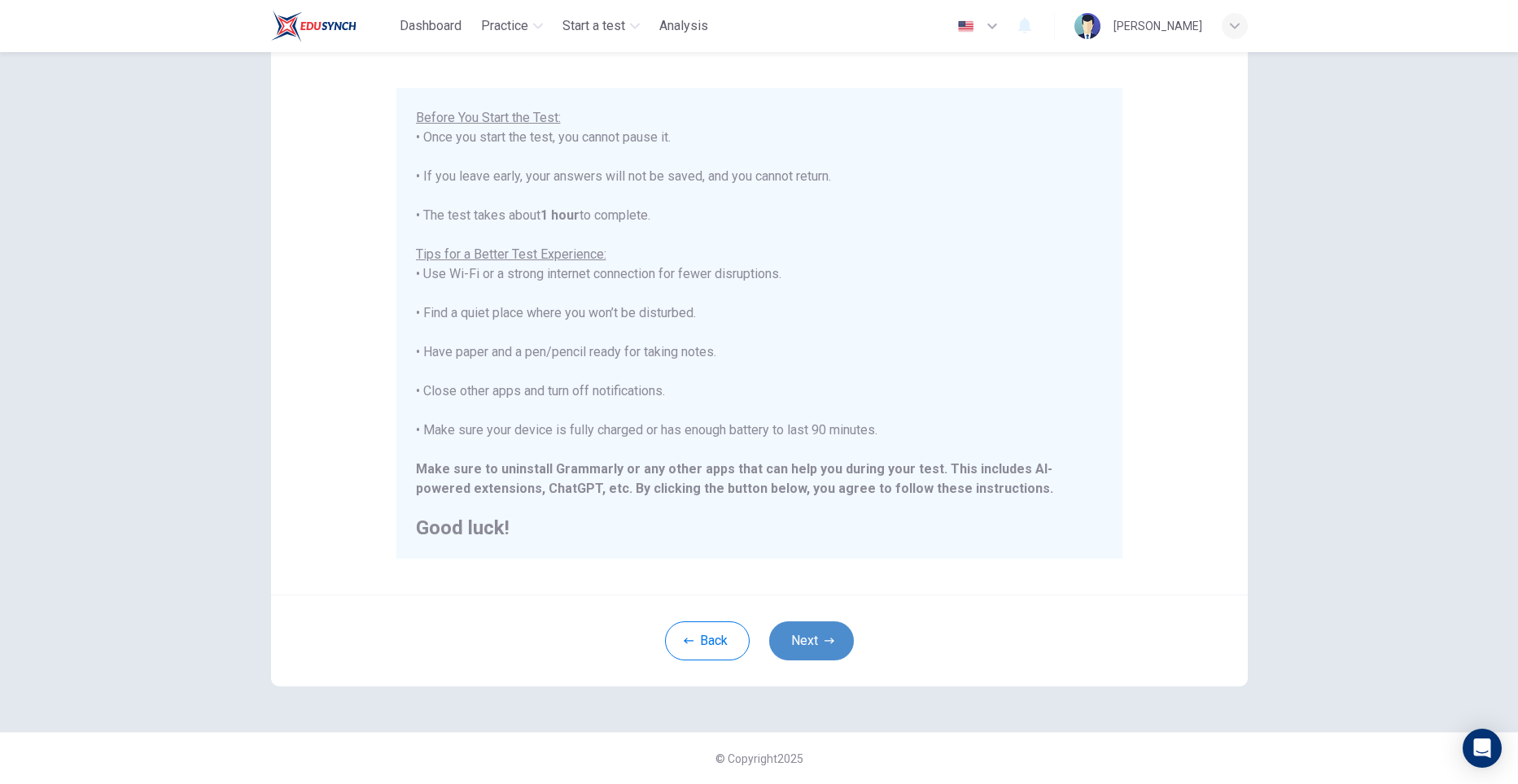
click at [799, 632] on button "Next" at bounding box center [812, 640] width 85 height 39
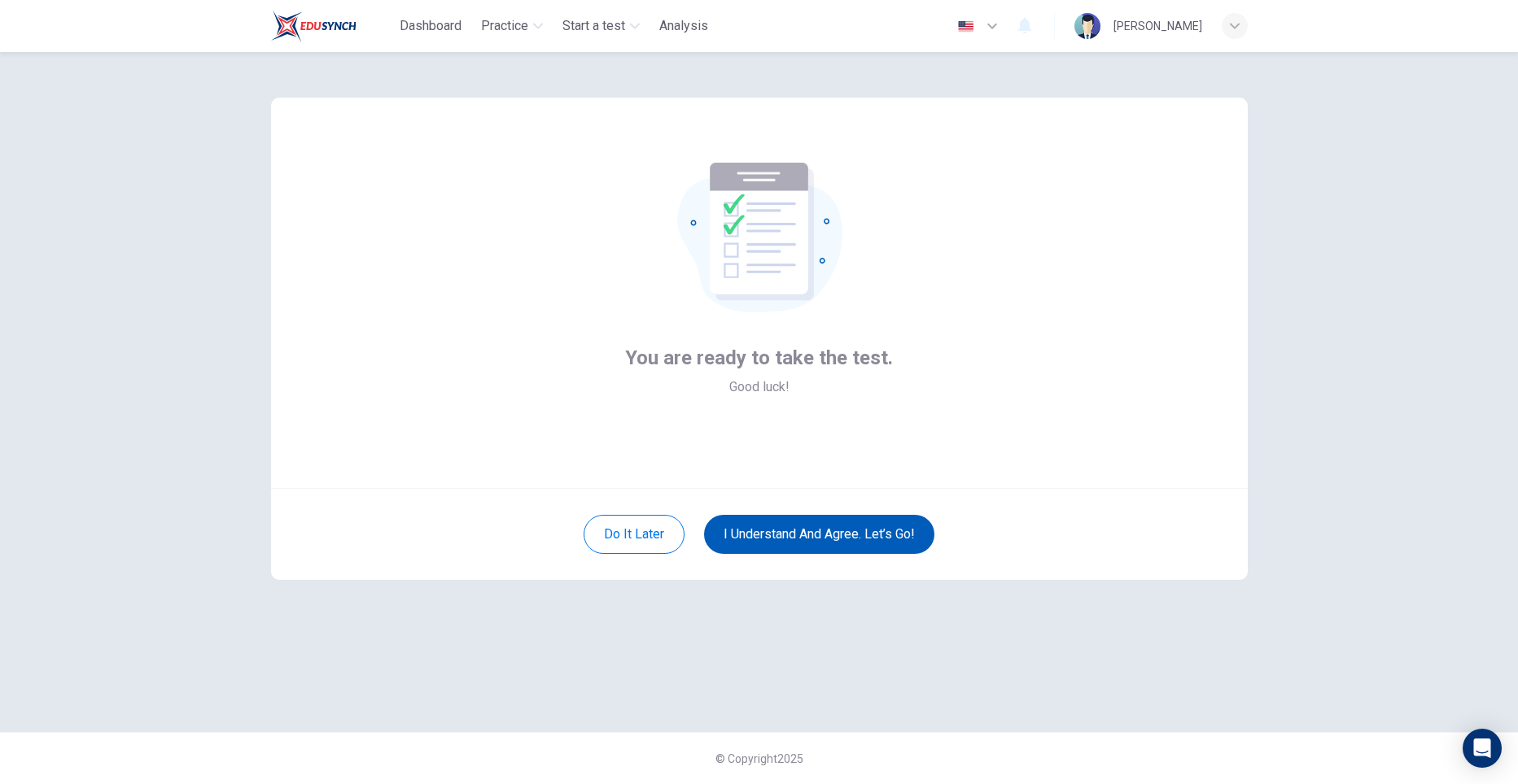
scroll to position [0, 0]
click at [848, 540] on button "I understand and agree. Let’s go!" at bounding box center [818, 534] width 231 height 39
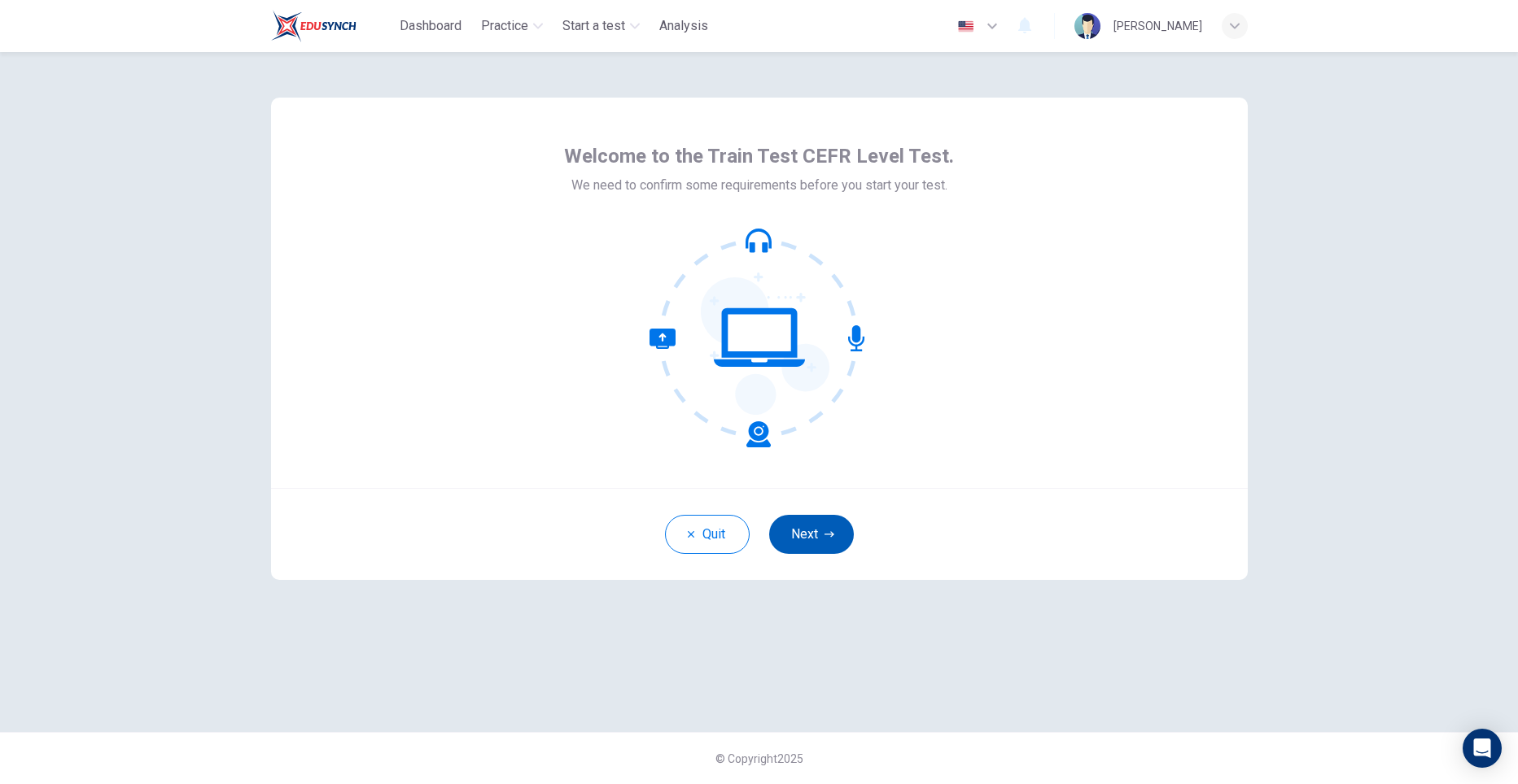
click at [817, 530] on button "Next" at bounding box center [812, 534] width 85 height 39
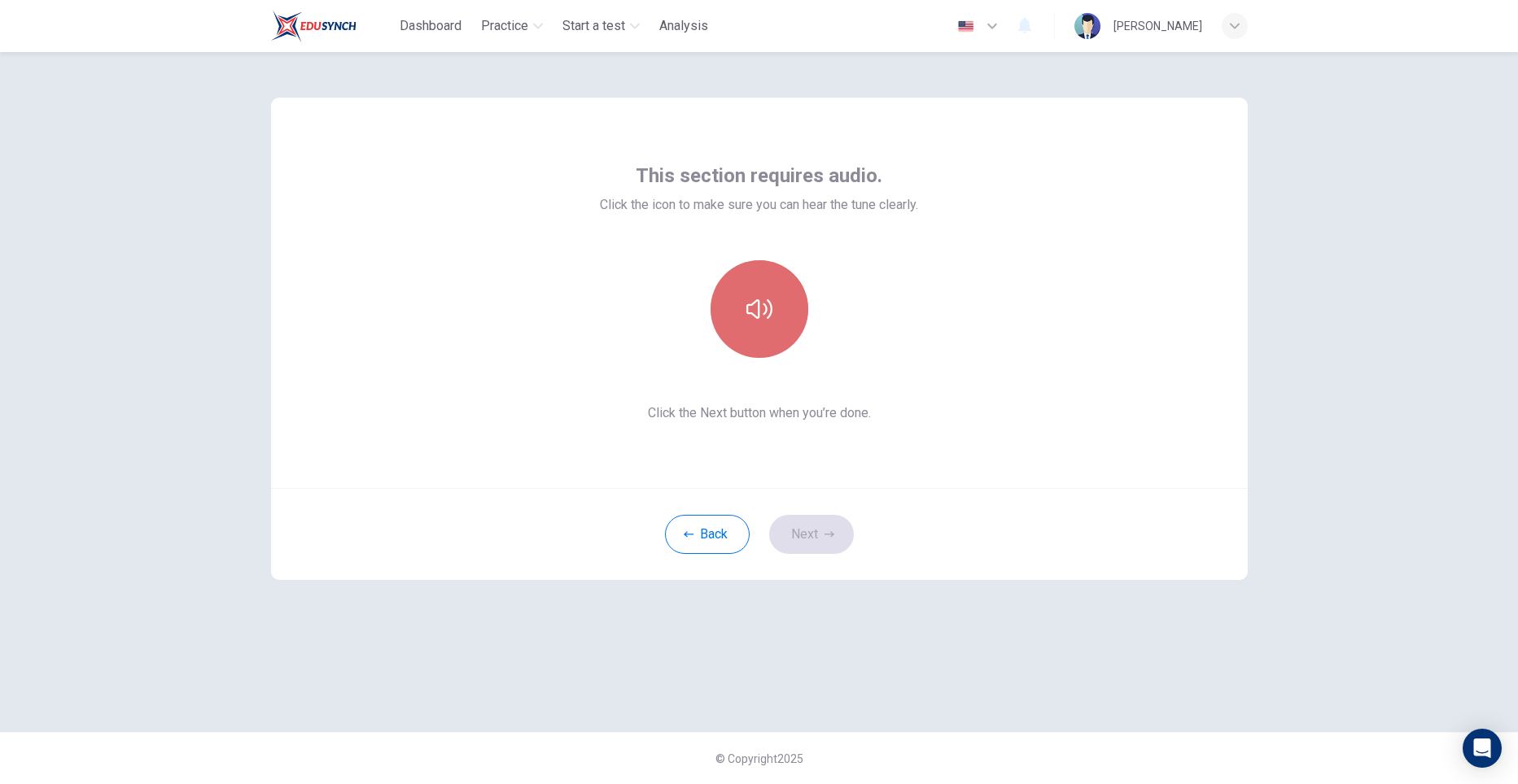
click at [751, 328] on button "button" at bounding box center [759, 310] width 98 height 98
click at [810, 521] on button "Next" at bounding box center [812, 534] width 85 height 39
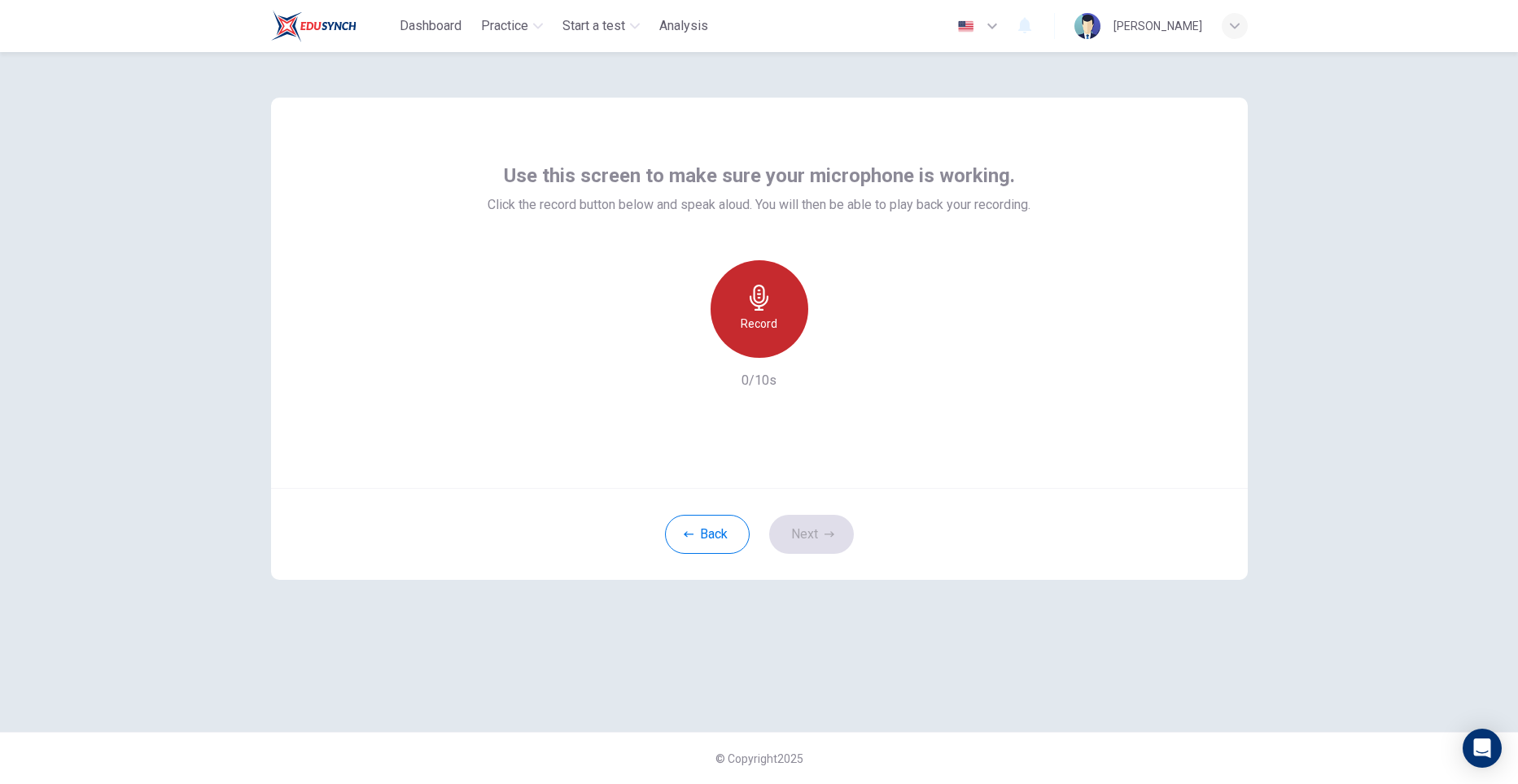
click at [764, 334] on div "Record" at bounding box center [759, 310] width 98 height 98
click at [833, 344] on icon "button" at bounding box center [834, 344] width 8 height 9
click at [835, 525] on button "Next" at bounding box center [812, 534] width 85 height 39
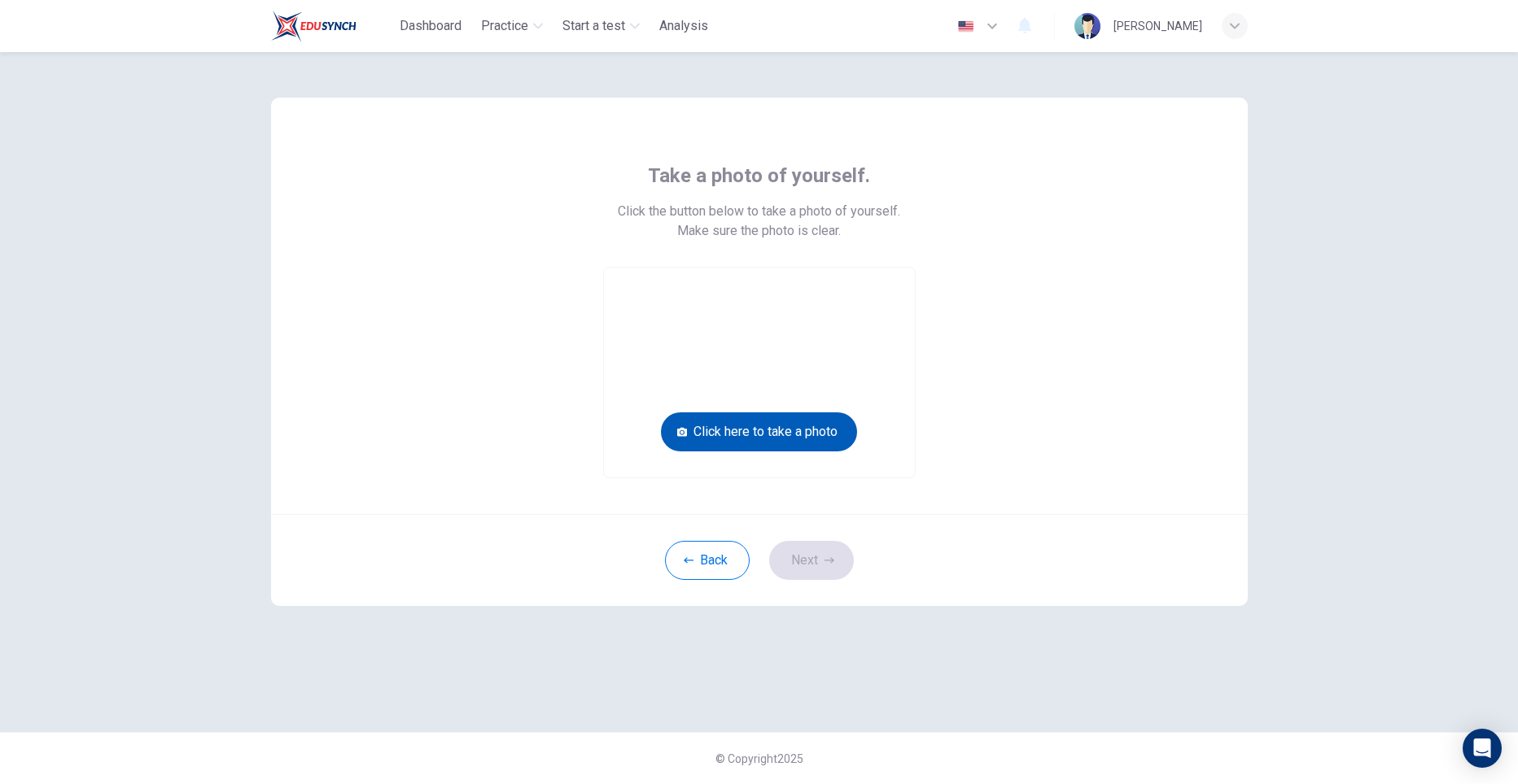
click at [806, 443] on button "Click here to take a photo" at bounding box center [759, 431] width 196 height 39
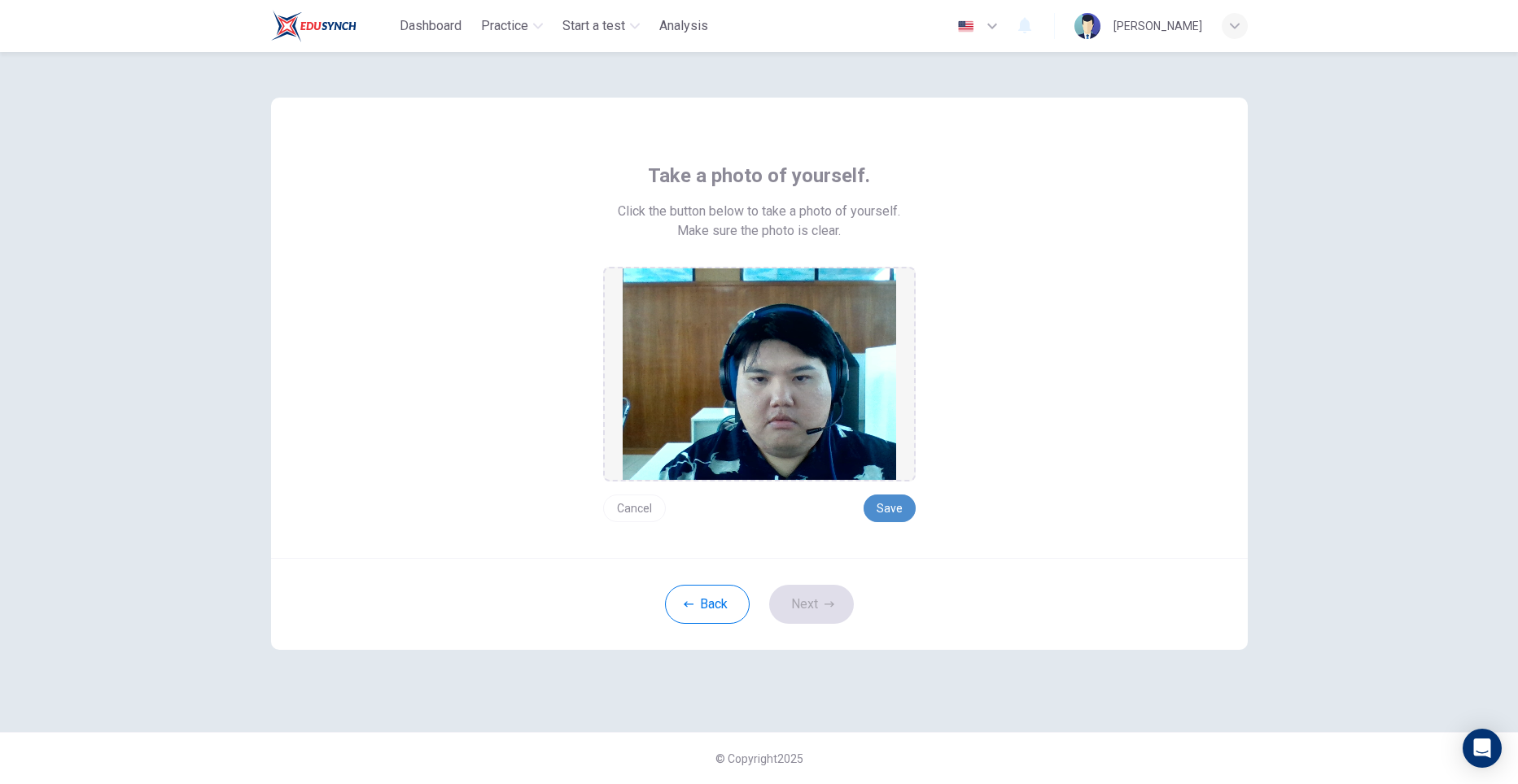
click at [889, 502] on button "Save" at bounding box center [889, 507] width 52 height 27
click at [818, 606] on button "Next" at bounding box center [812, 603] width 85 height 39
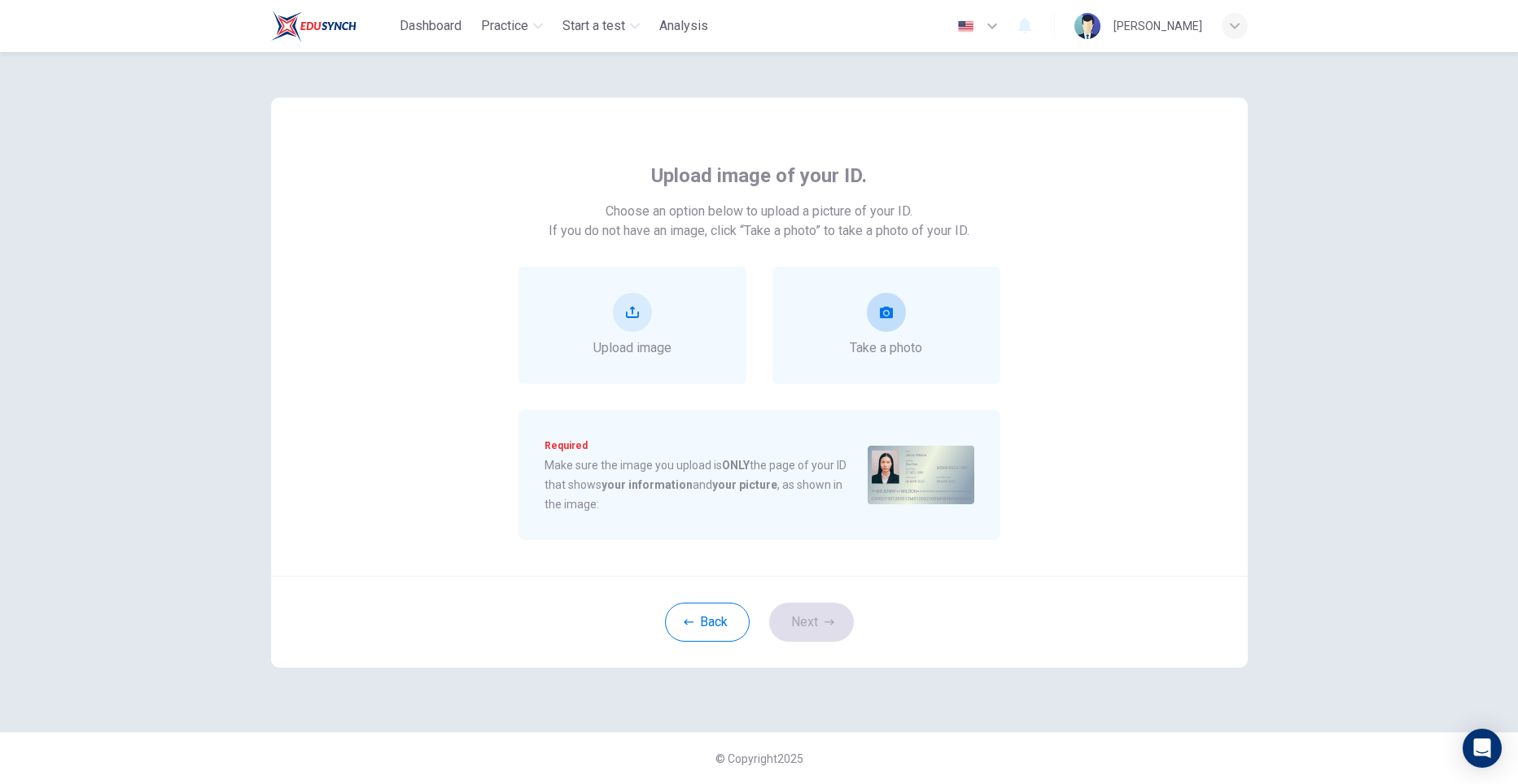
click at [887, 353] on span "Take a photo" at bounding box center [885, 347] width 73 height 20
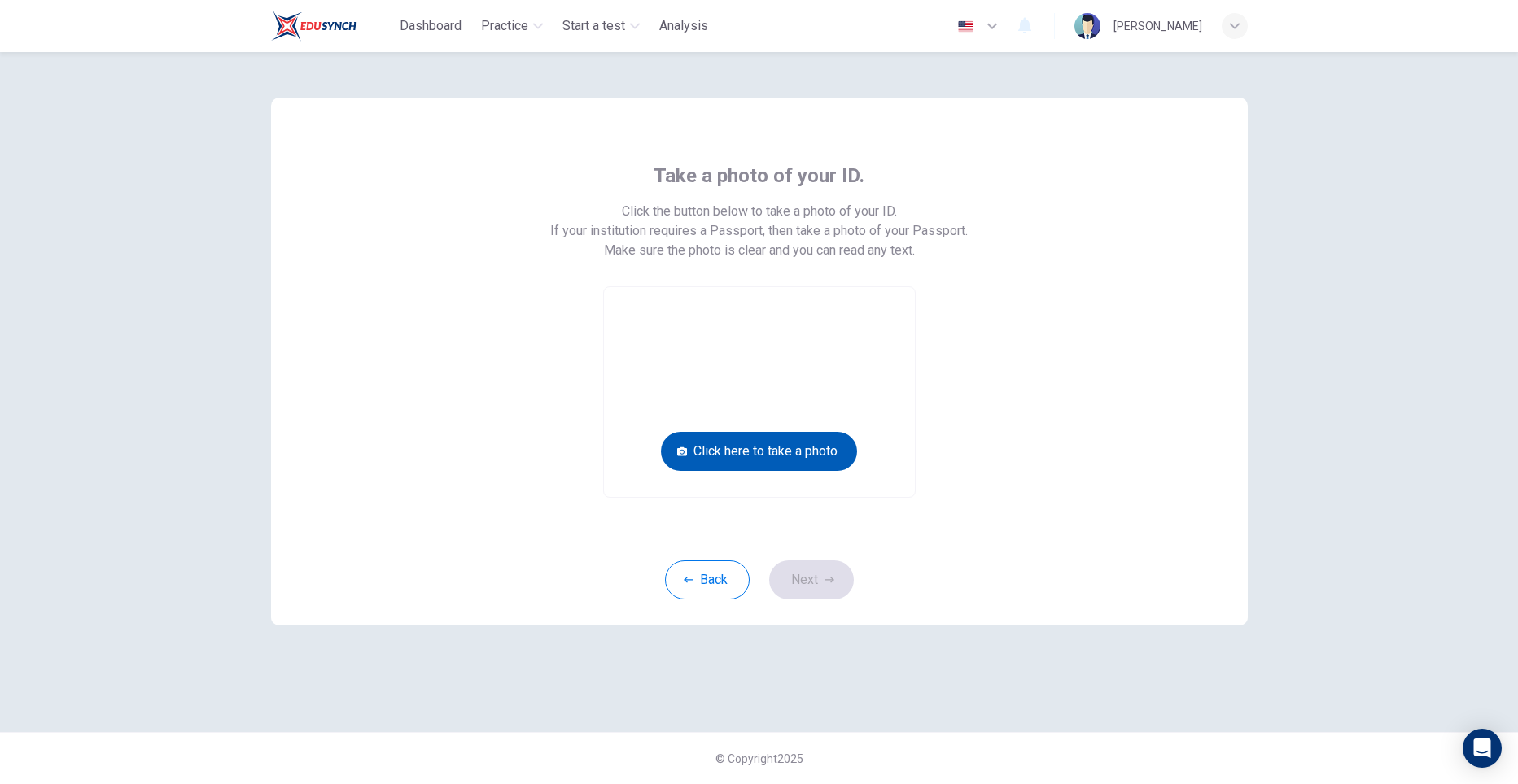
click at [825, 439] on button "Click here to take a photo" at bounding box center [759, 451] width 196 height 39
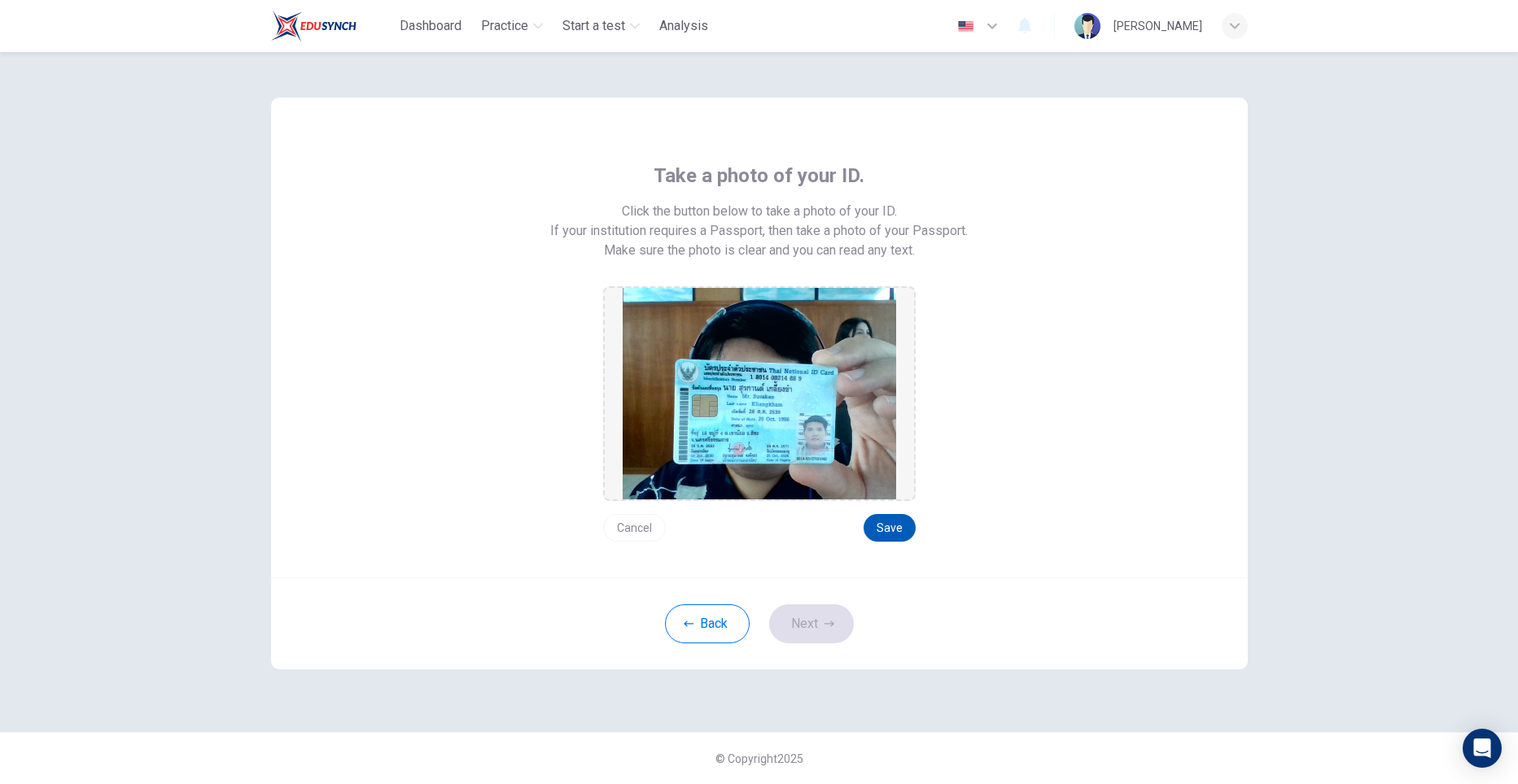
click at [881, 532] on button "Save" at bounding box center [889, 527] width 52 height 27
click at [880, 530] on button "Save" at bounding box center [889, 527] width 52 height 27
click at [827, 622] on icon "button" at bounding box center [829, 624] width 9 height 9
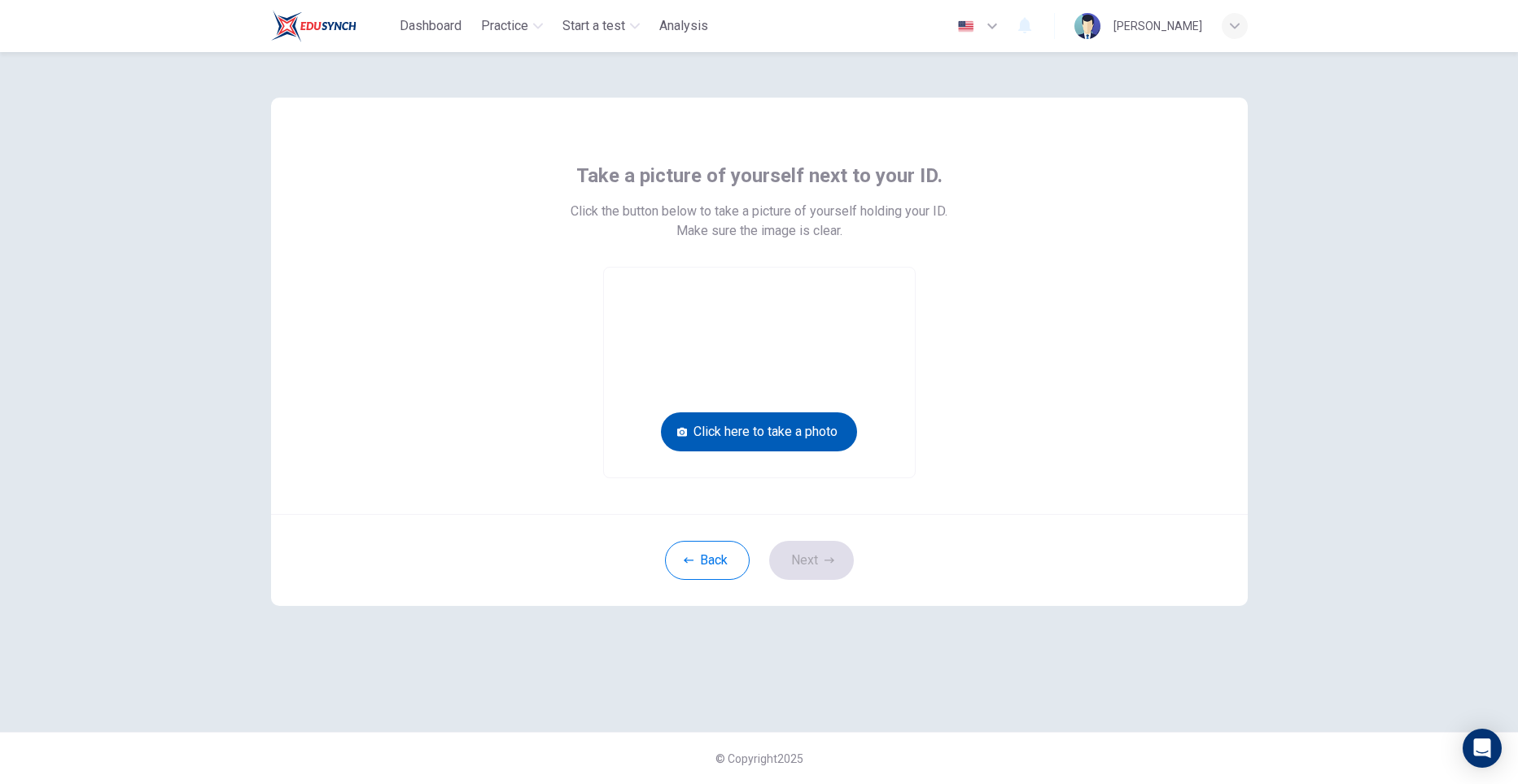
click at [729, 421] on button "Click here to take a photo" at bounding box center [759, 431] width 196 height 39
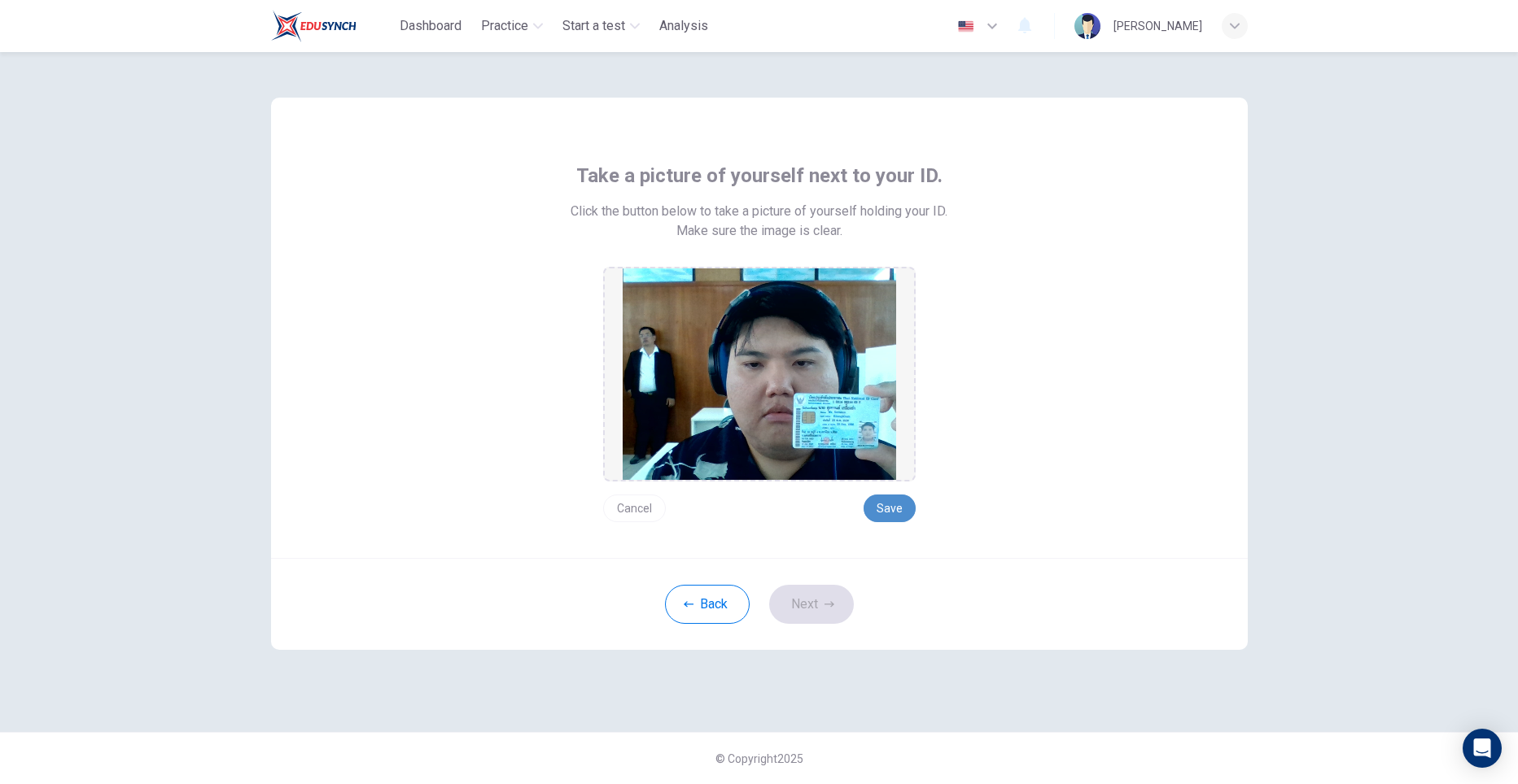
click at [871, 502] on button "Save" at bounding box center [889, 507] width 52 height 27
click at [817, 607] on button "Next" at bounding box center [812, 603] width 85 height 39
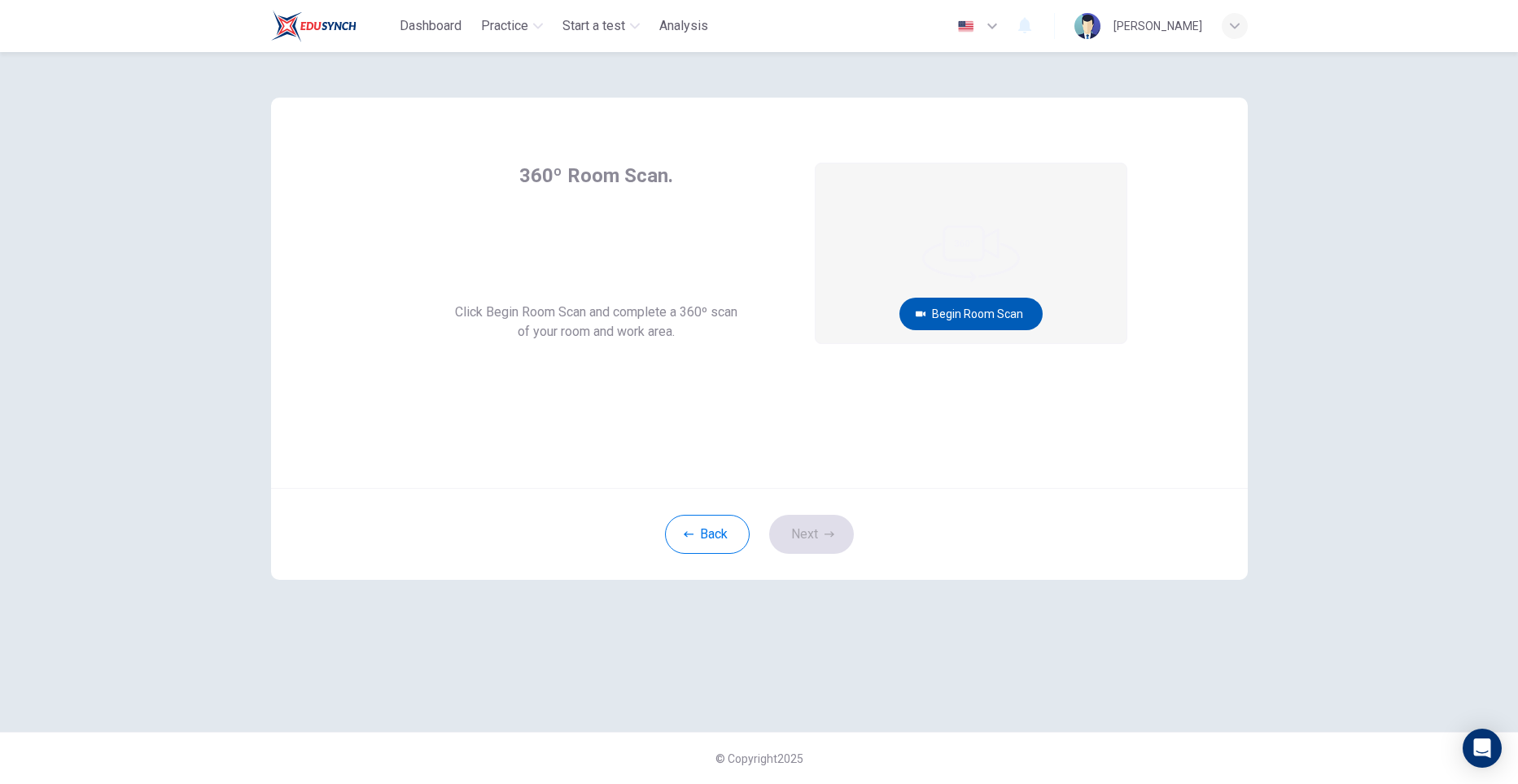
click at [955, 314] on button "Begin Room Scan" at bounding box center [971, 313] width 143 height 33
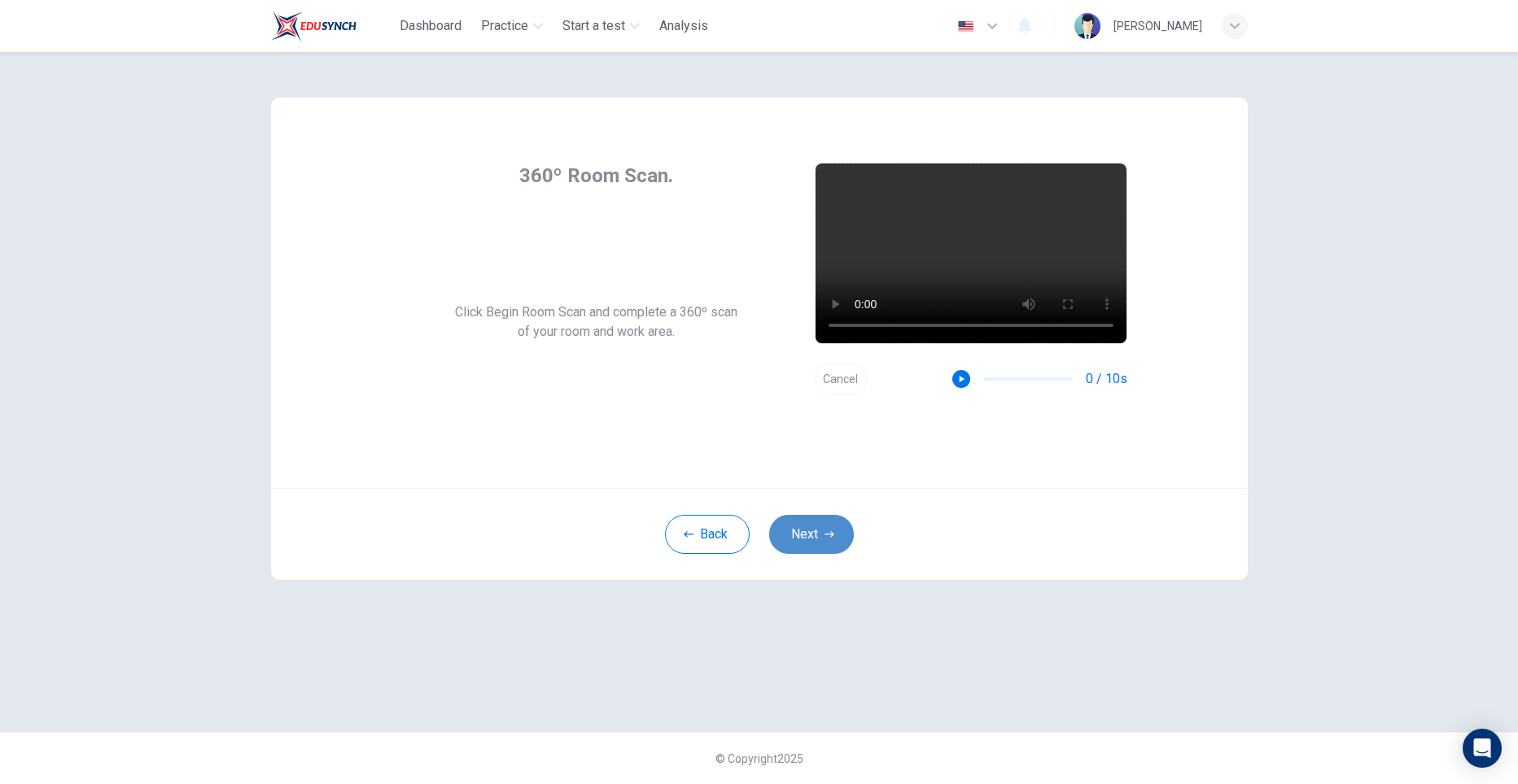
click at [828, 542] on button "Next" at bounding box center [812, 534] width 85 height 39
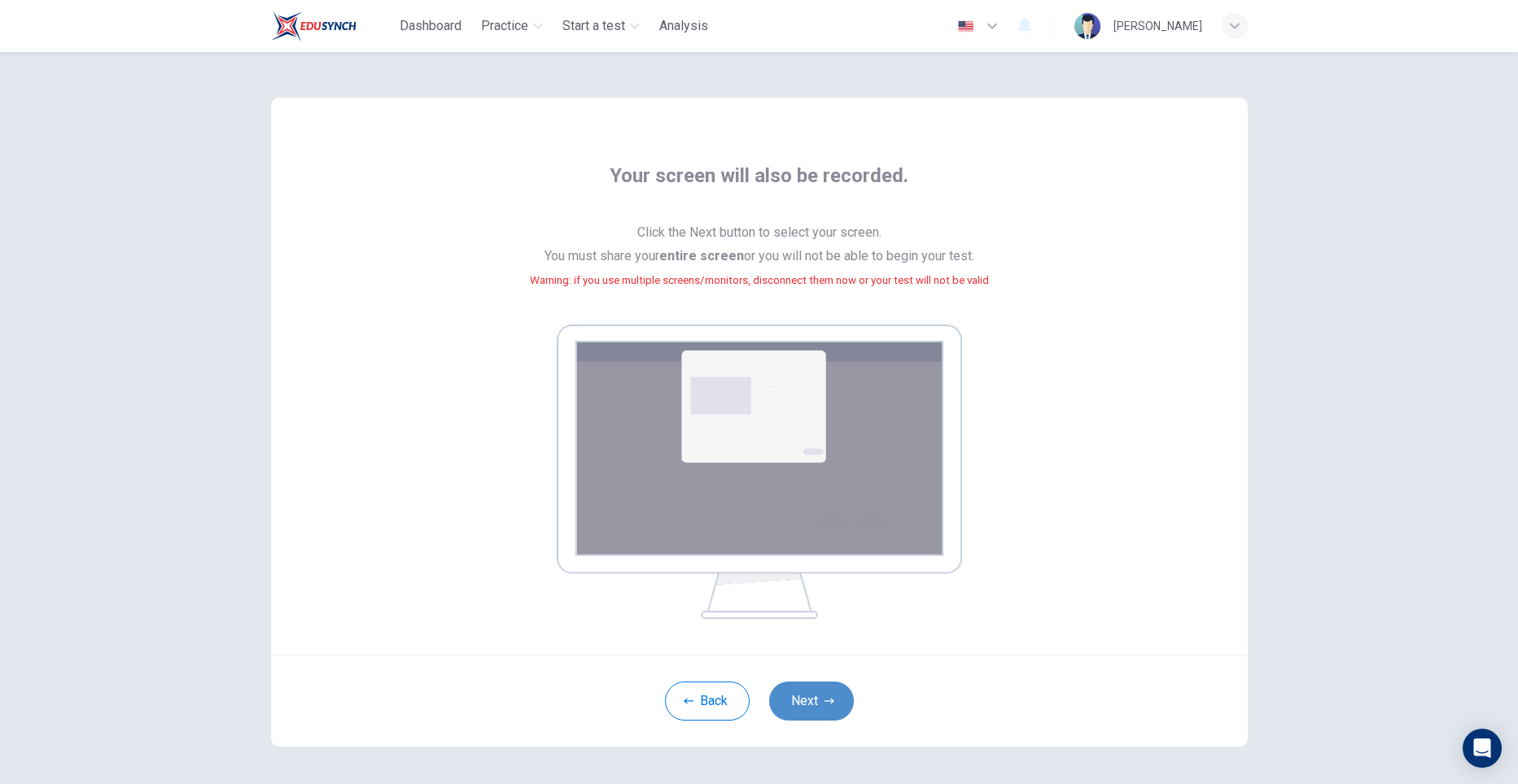
click at [800, 688] on button "Next" at bounding box center [812, 700] width 85 height 39
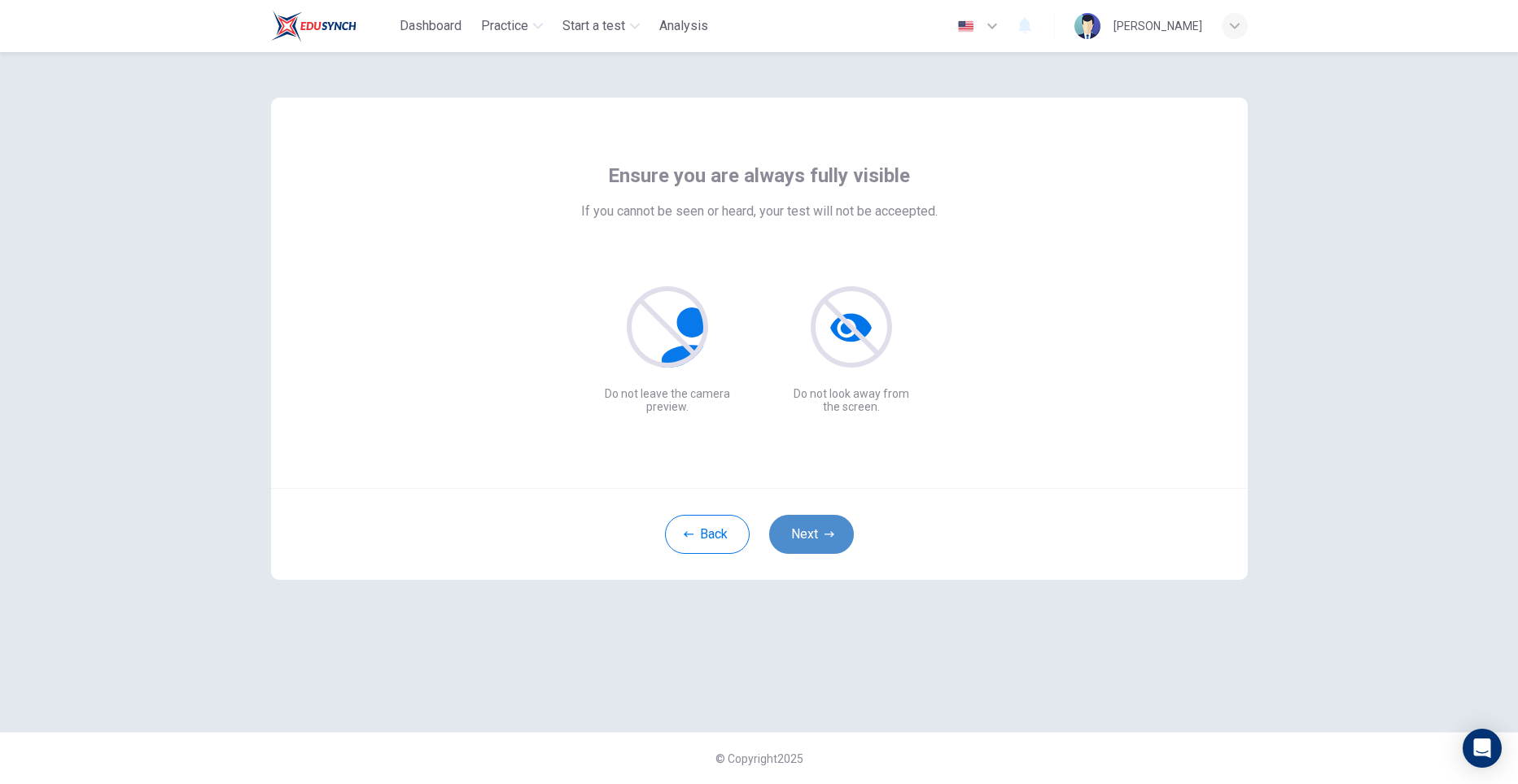
click at [811, 540] on button "Next" at bounding box center [812, 534] width 85 height 39
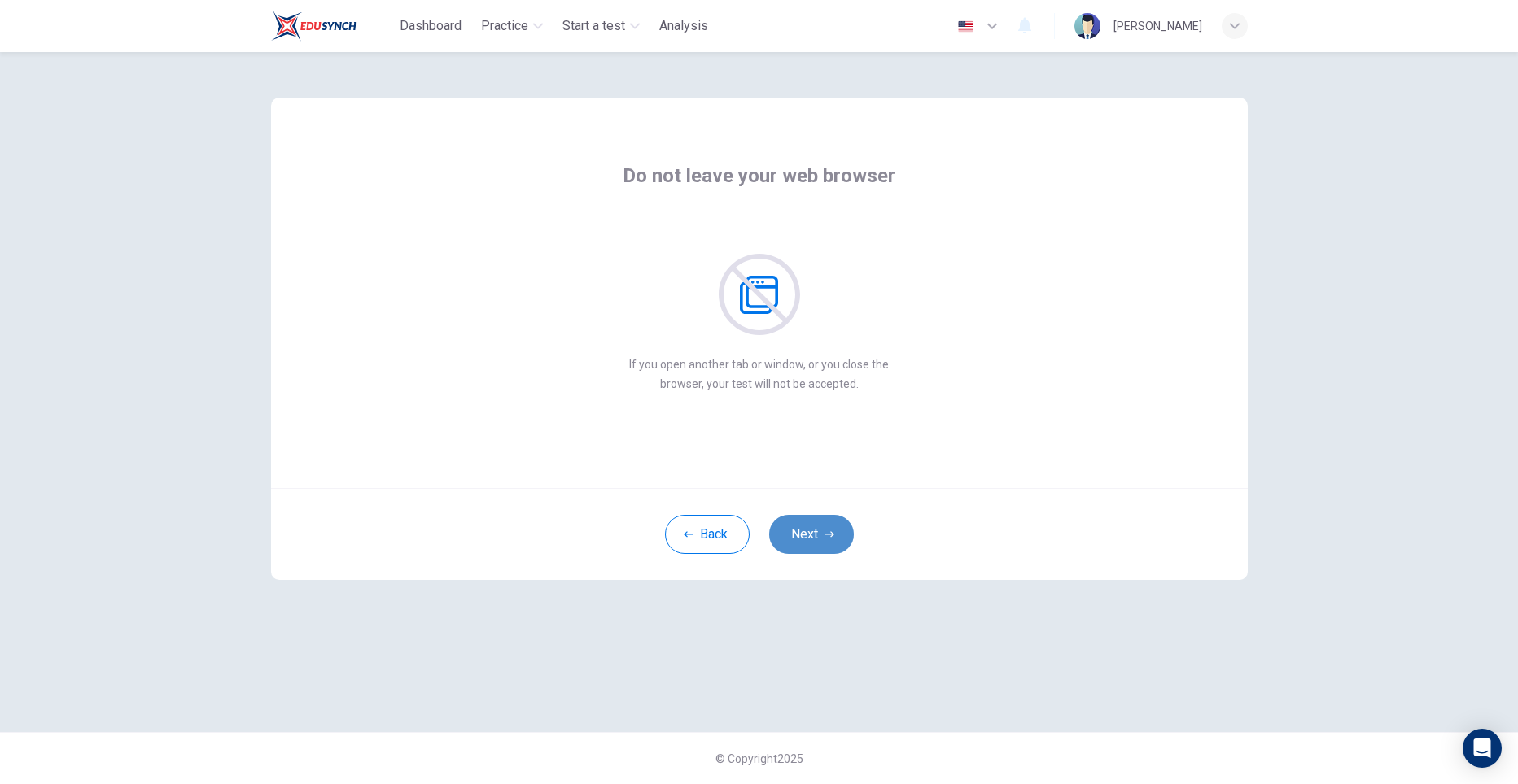
click at [811, 540] on button "Next" at bounding box center [812, 534] width 85 height 39
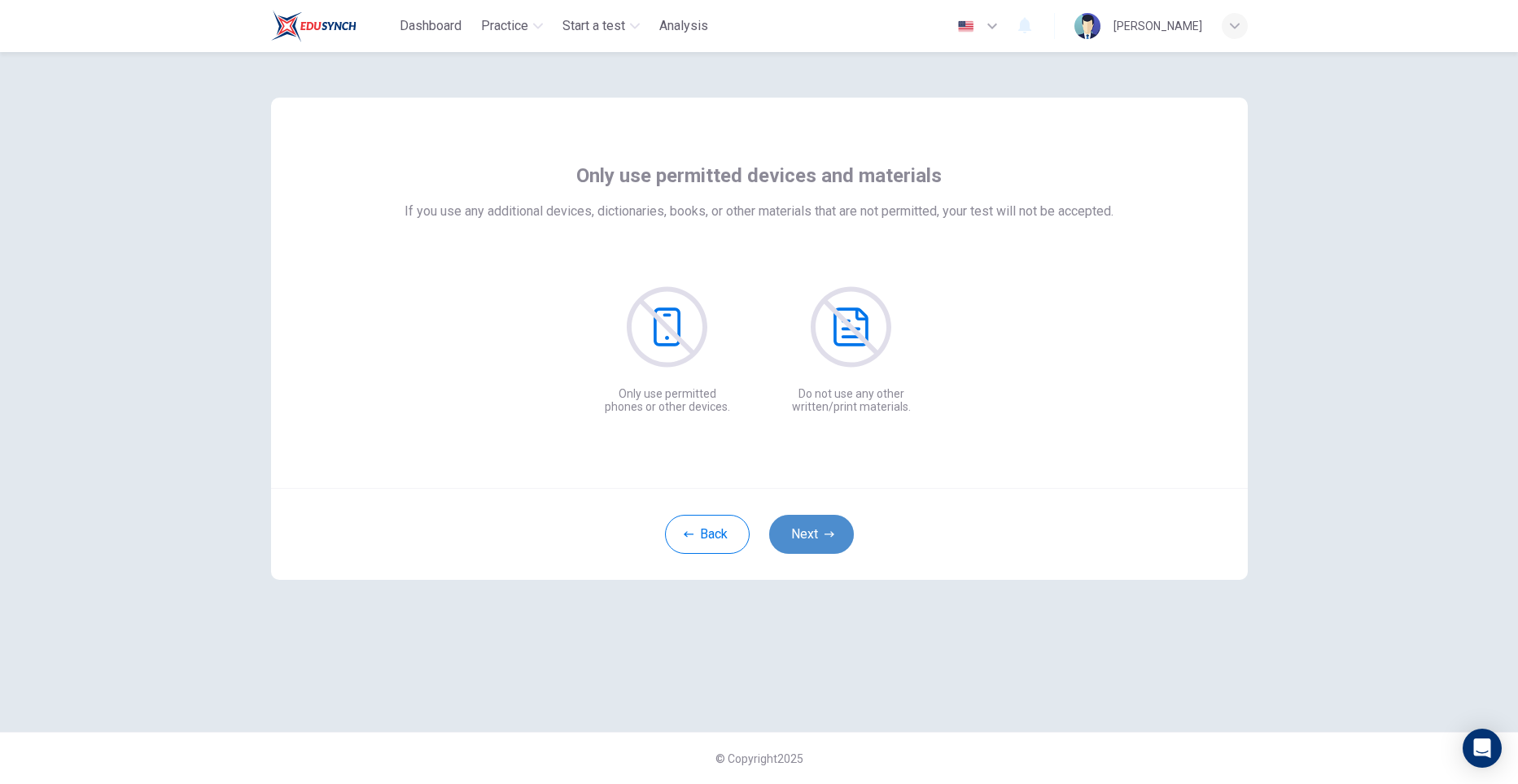
click at [811, 540] on button "Next" at bounding box center [812, 534] width 85 height 39
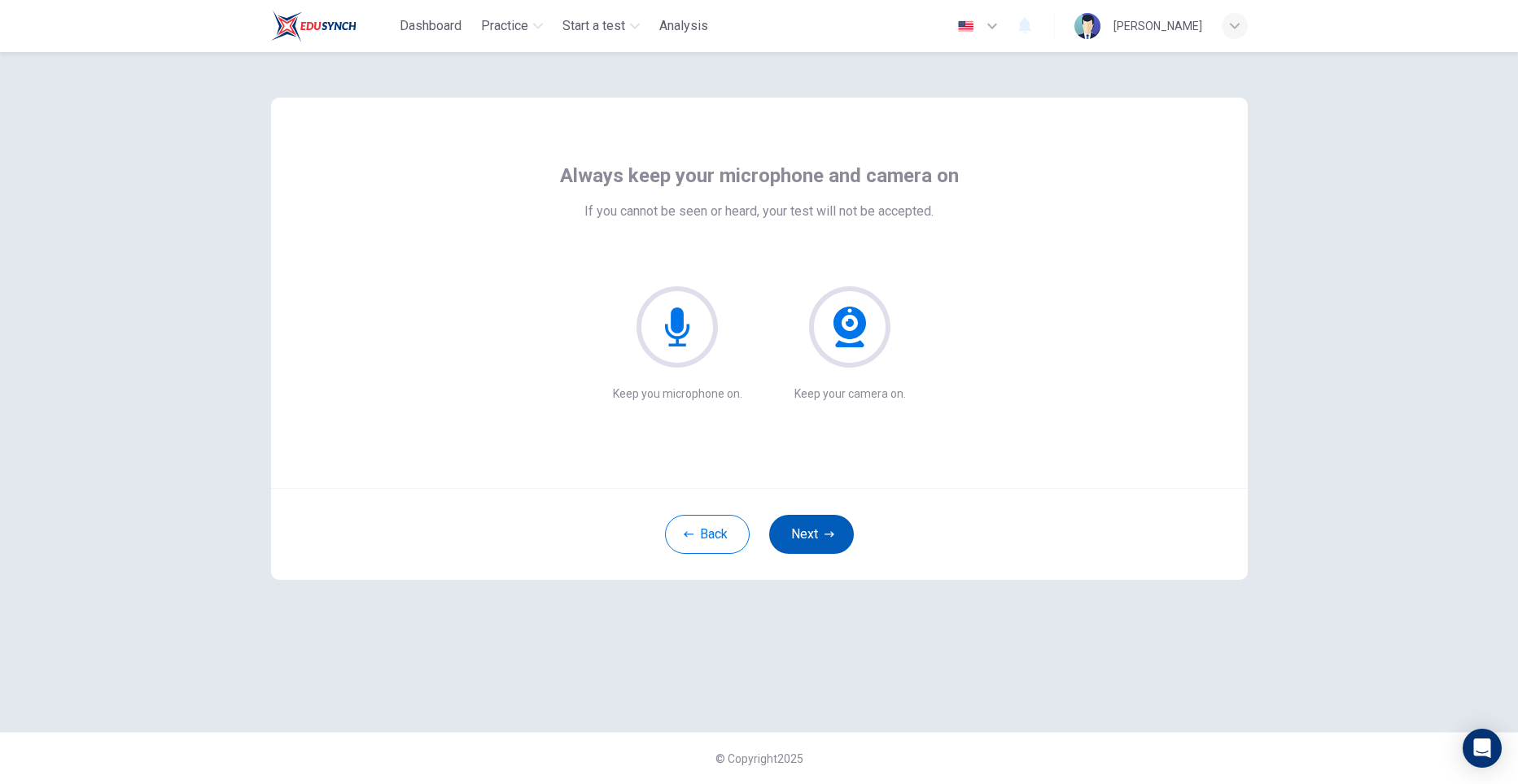
click at [811, 540] on button "Next" at bounding box center [812, 534] width 85 height 39
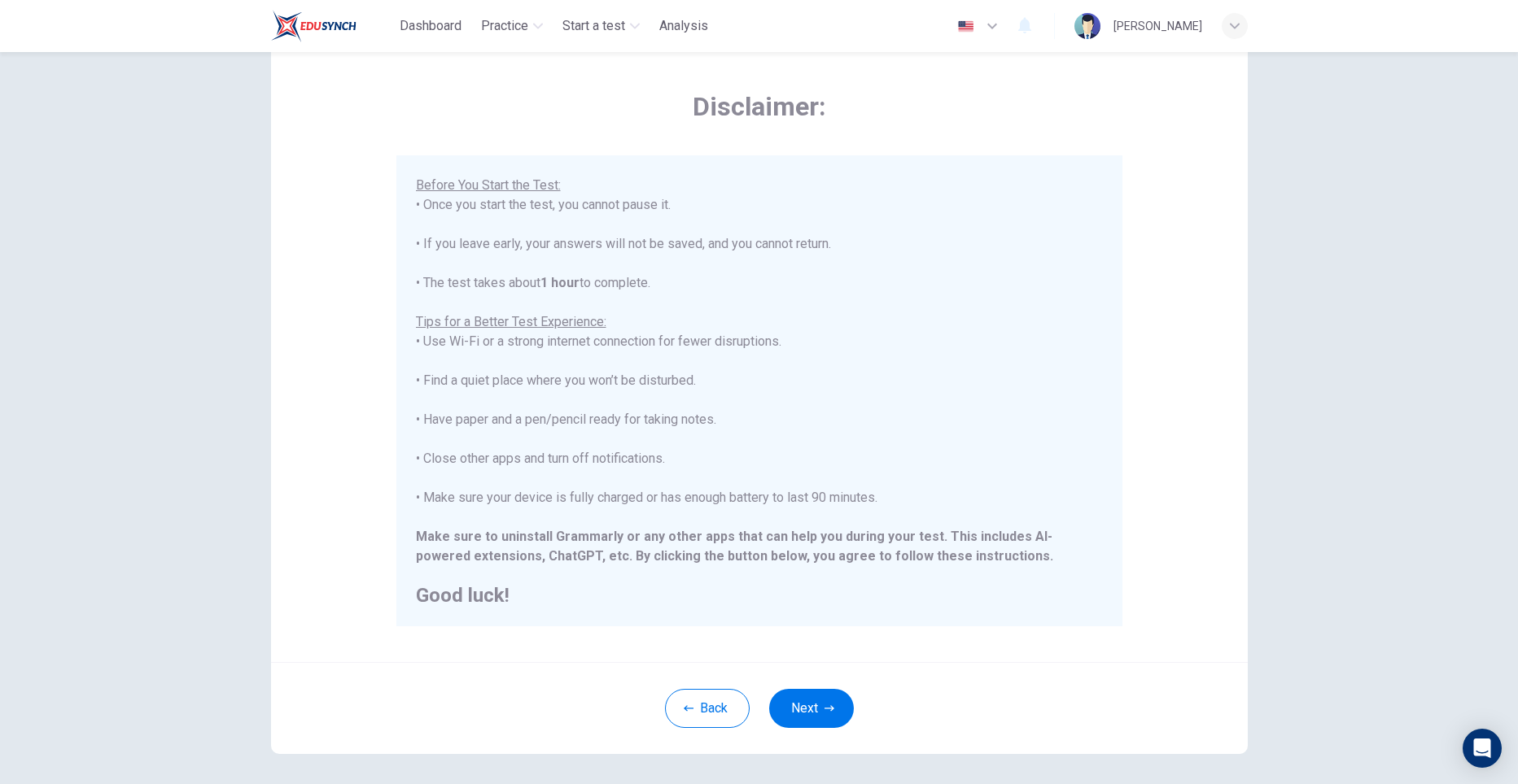
scroll to position [81, 0]
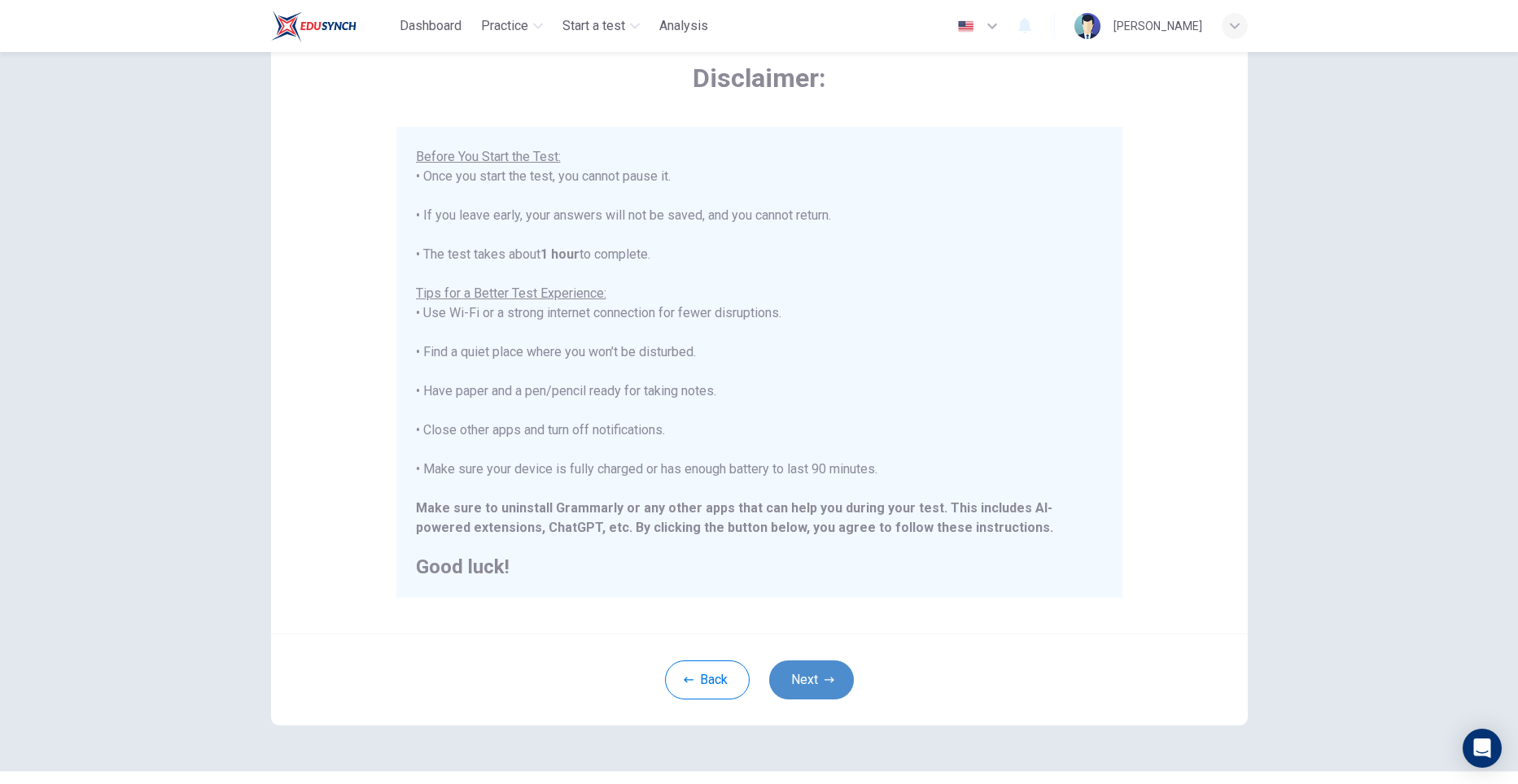
click at [799, 683] on button "Next" at bounding box center [812, 680] width 85 height 39
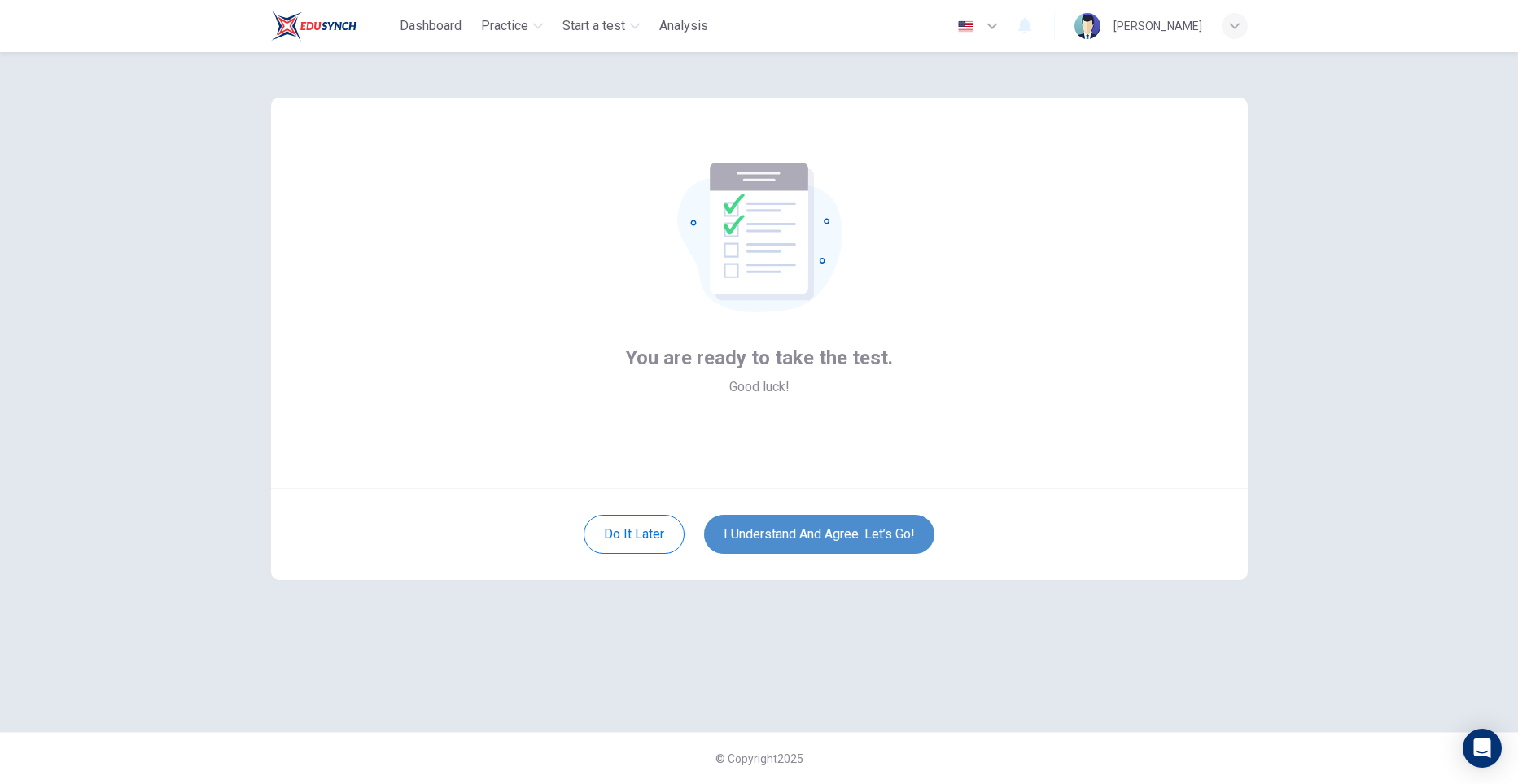
click at [790, 521] on button "I understand and agree. Let’s go!" at bounding box center [818, 534] width 231 height 39
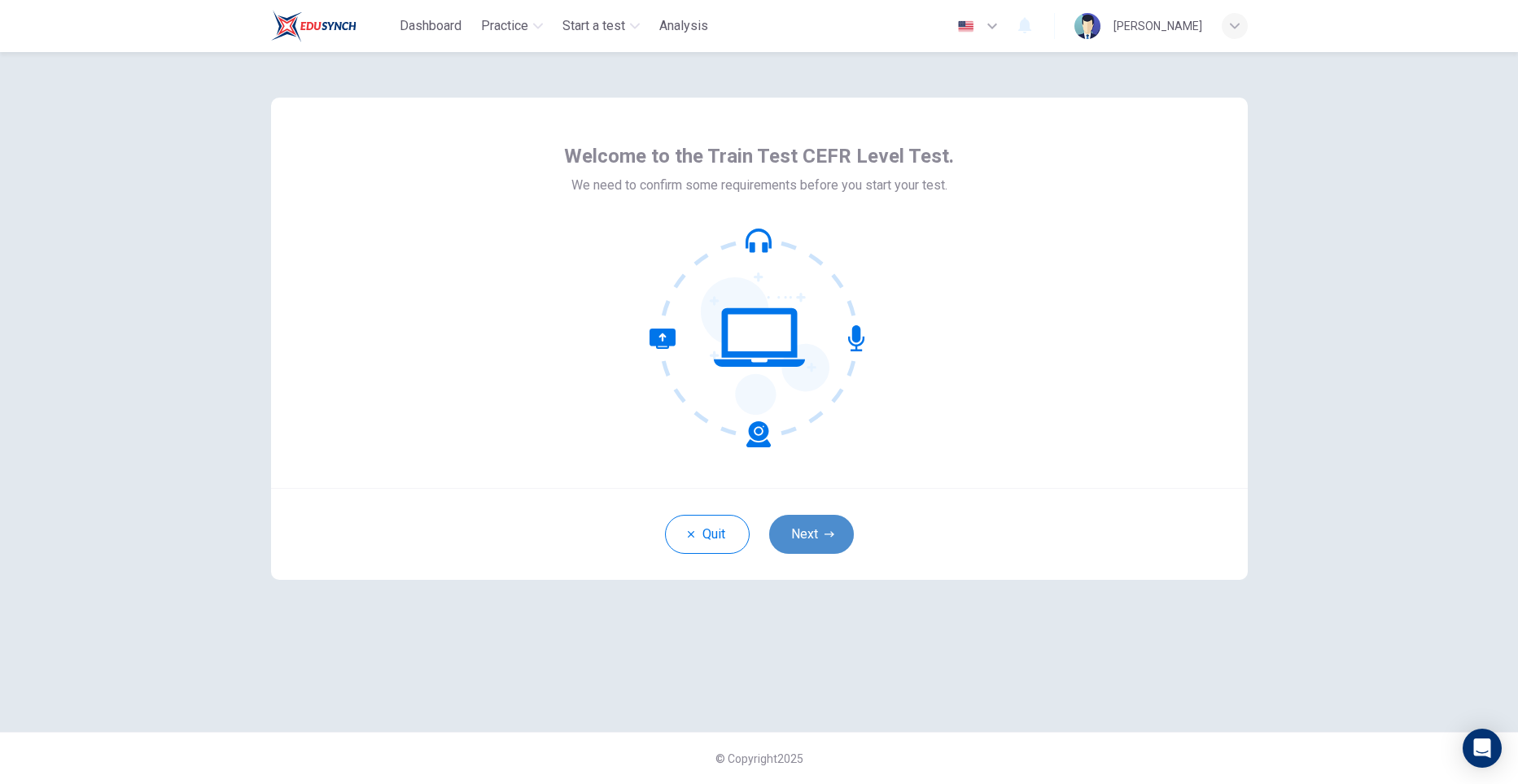
click at [810, 523] on button "Next" at bounding box center [812, 534] width 85 height 39
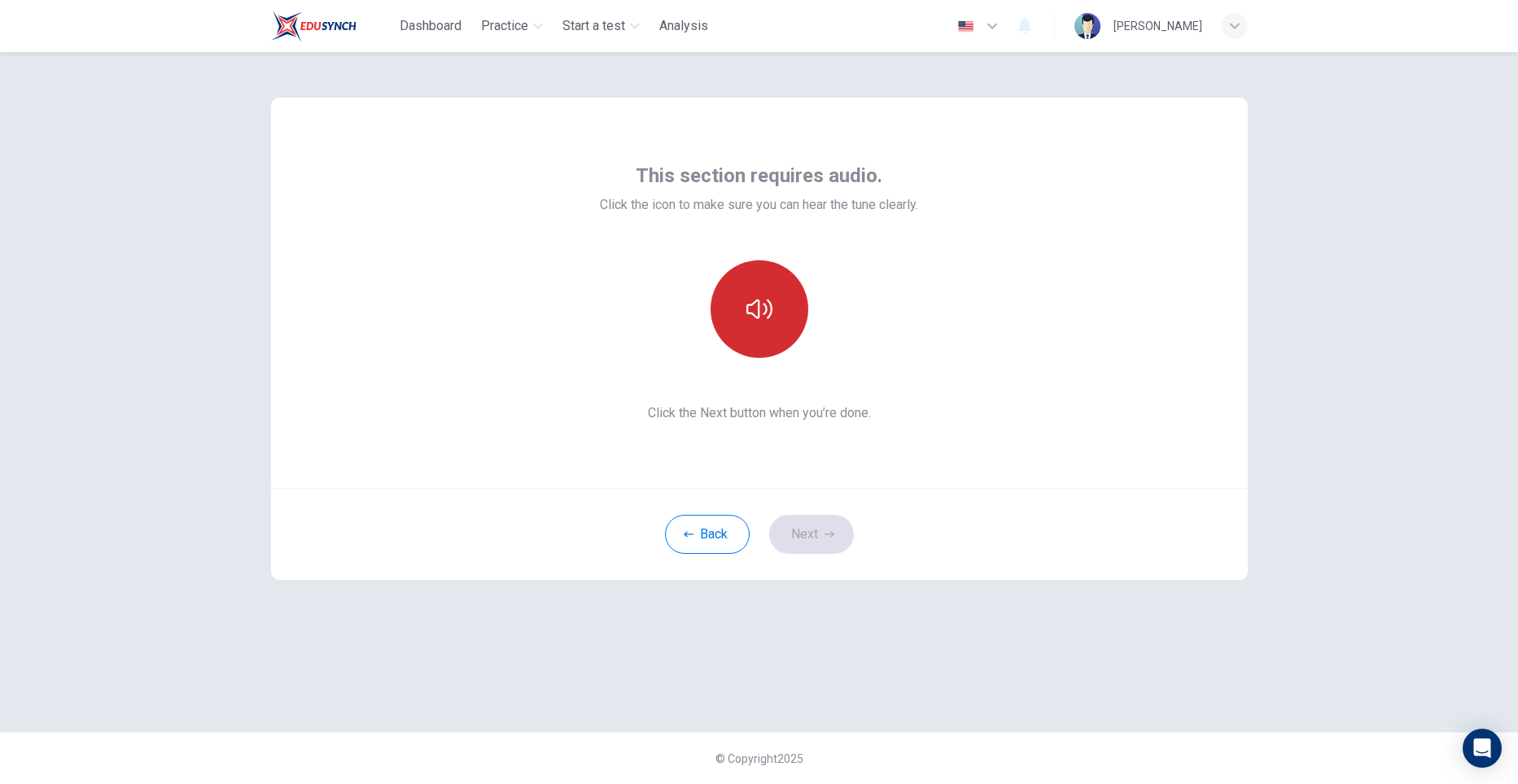
click at [781, 348] on button "button" at bounding box center [759, 310] width 98 height 98
click at [815, 528] on button "Next" at bounding box center [812, 534] width 85 height 39
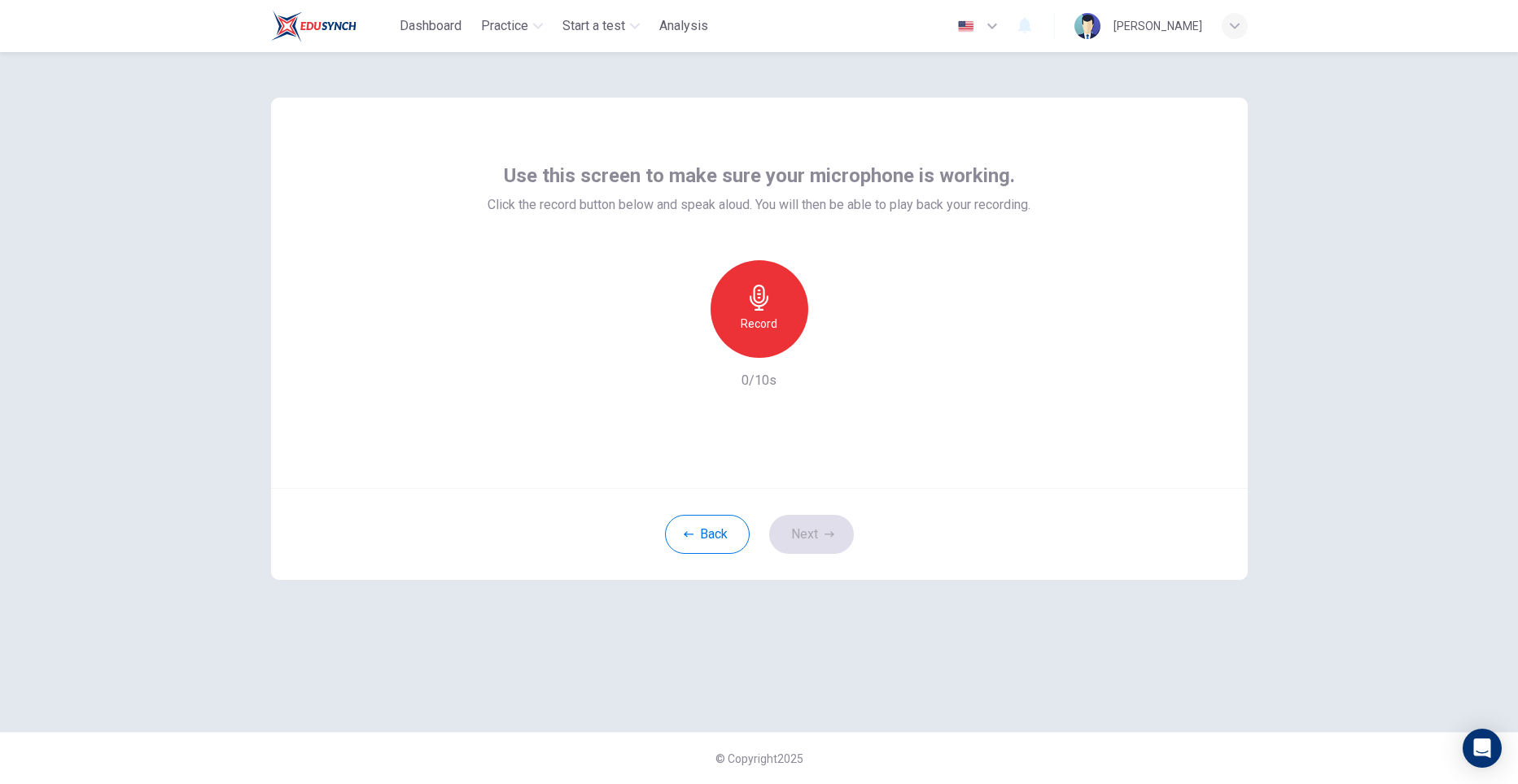
click at [768, 328] on h6 "Record" at bounding box center [758, 324] width 37 height 20
click at [832, 350] on icon "button" at bounding box center [833, 344] width 16 height 16
click at [816, 530] on button "Next" at bounding box center [812, 534] width 85 height 39
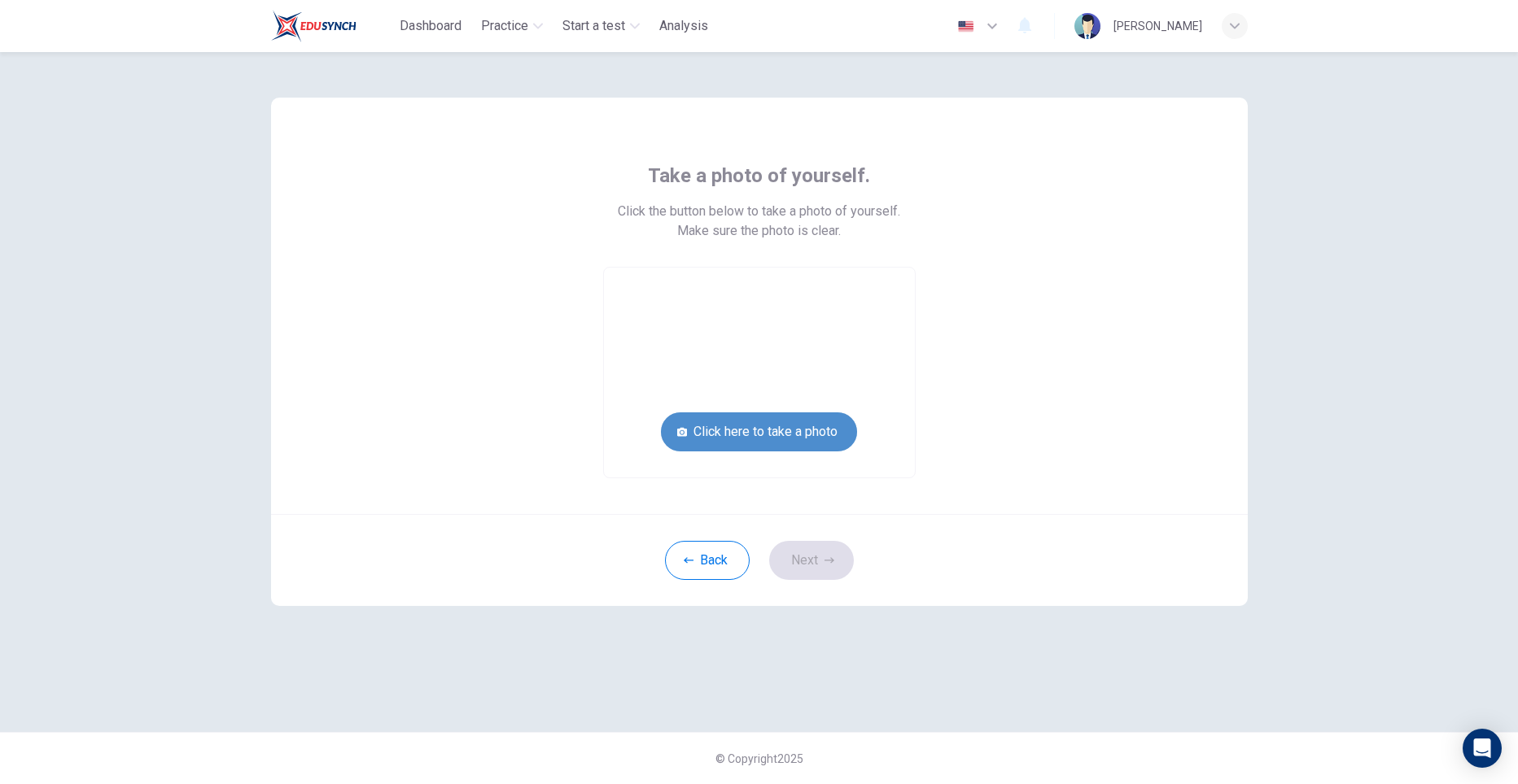
click at [792, 428] on button "Click here to take a photo" at bounding box center [759, 431] width 196 height 39
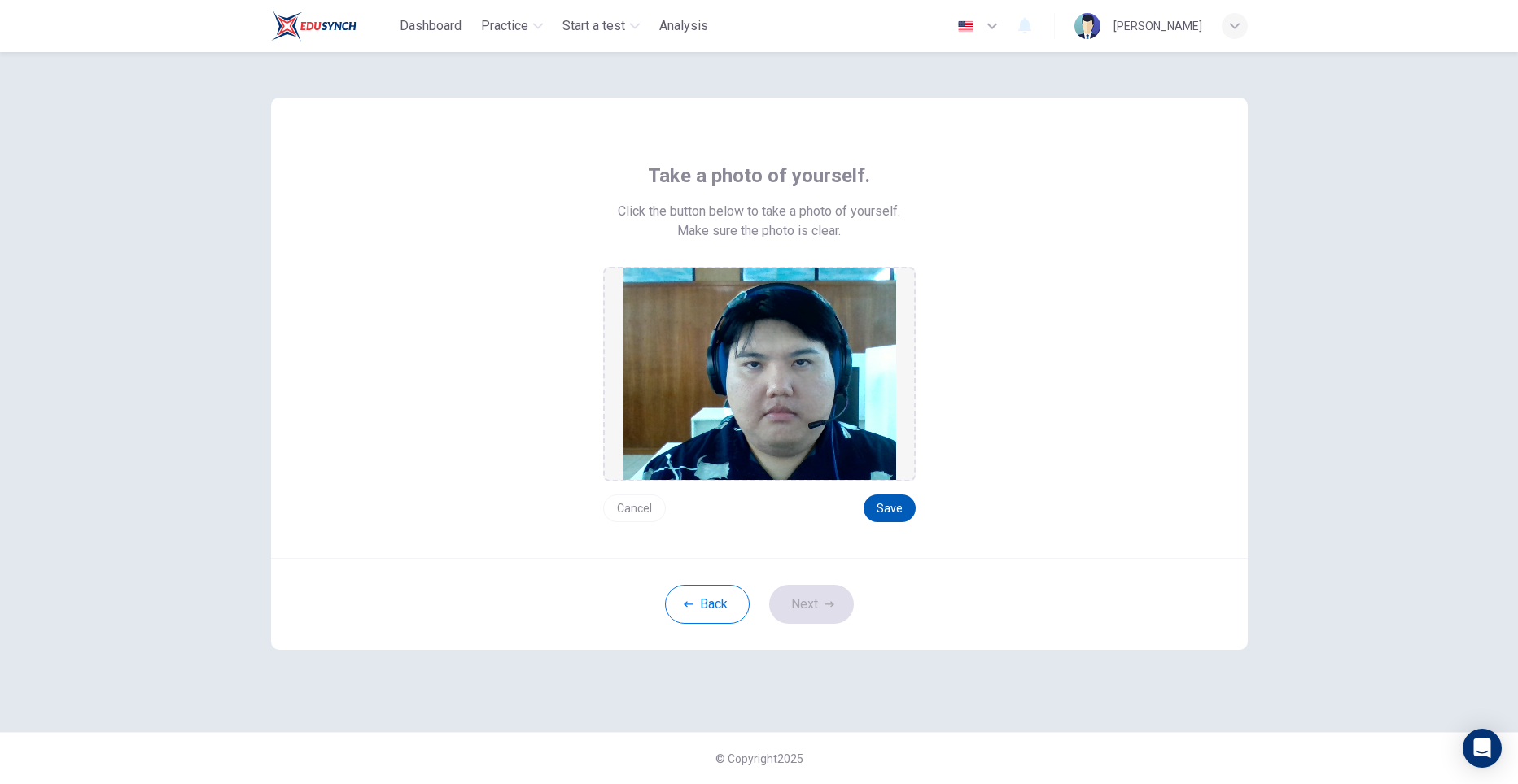
click at [880, 505] on button "Save" at bounding box center [889, 507] width 52 height 27
click at [835, 597] on button "Next" at bounding box center [812, 603] width 85 height 39
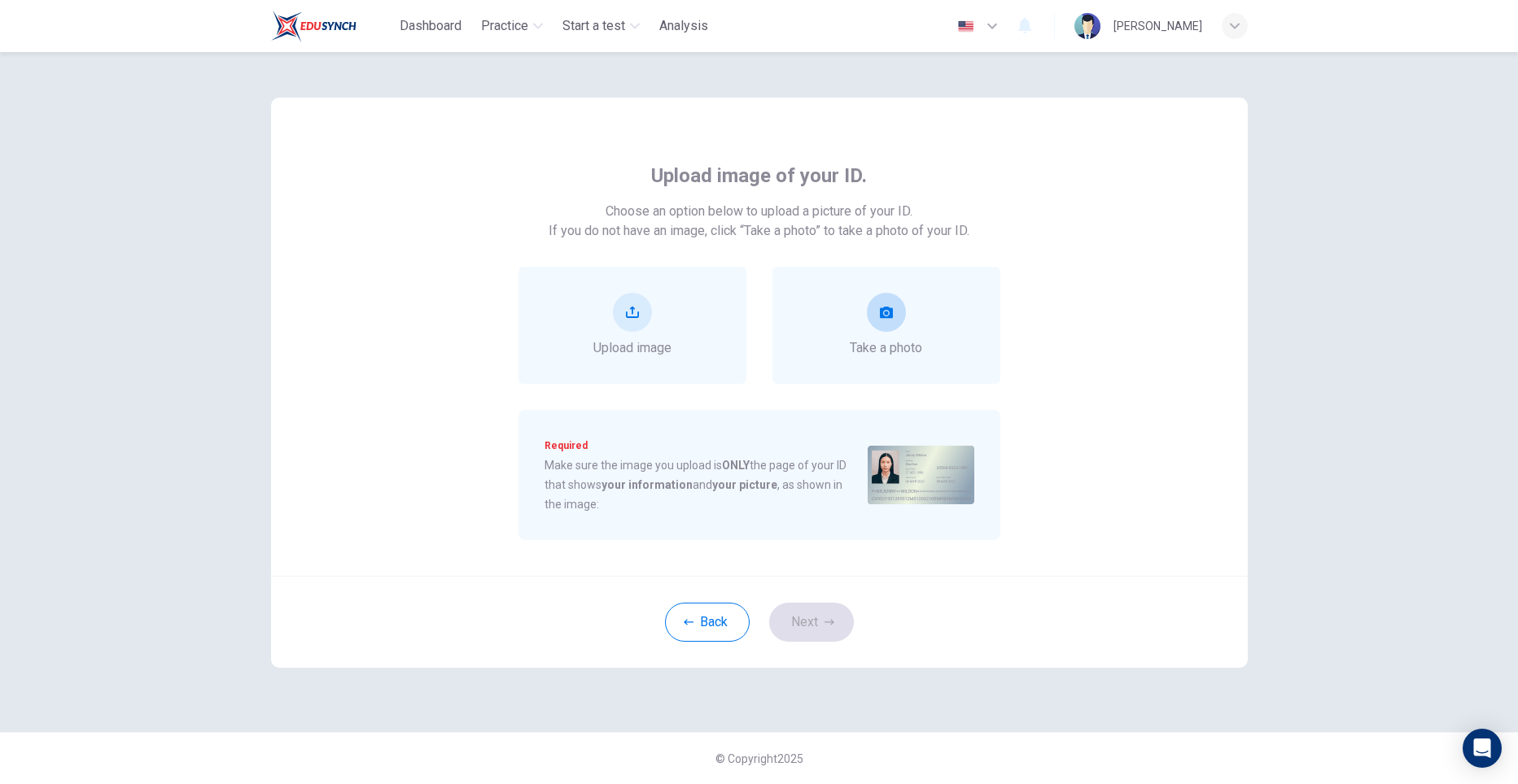
click at [903, 361] on div "Take a photo" at bounding box center [886, 325] width 228 height 117
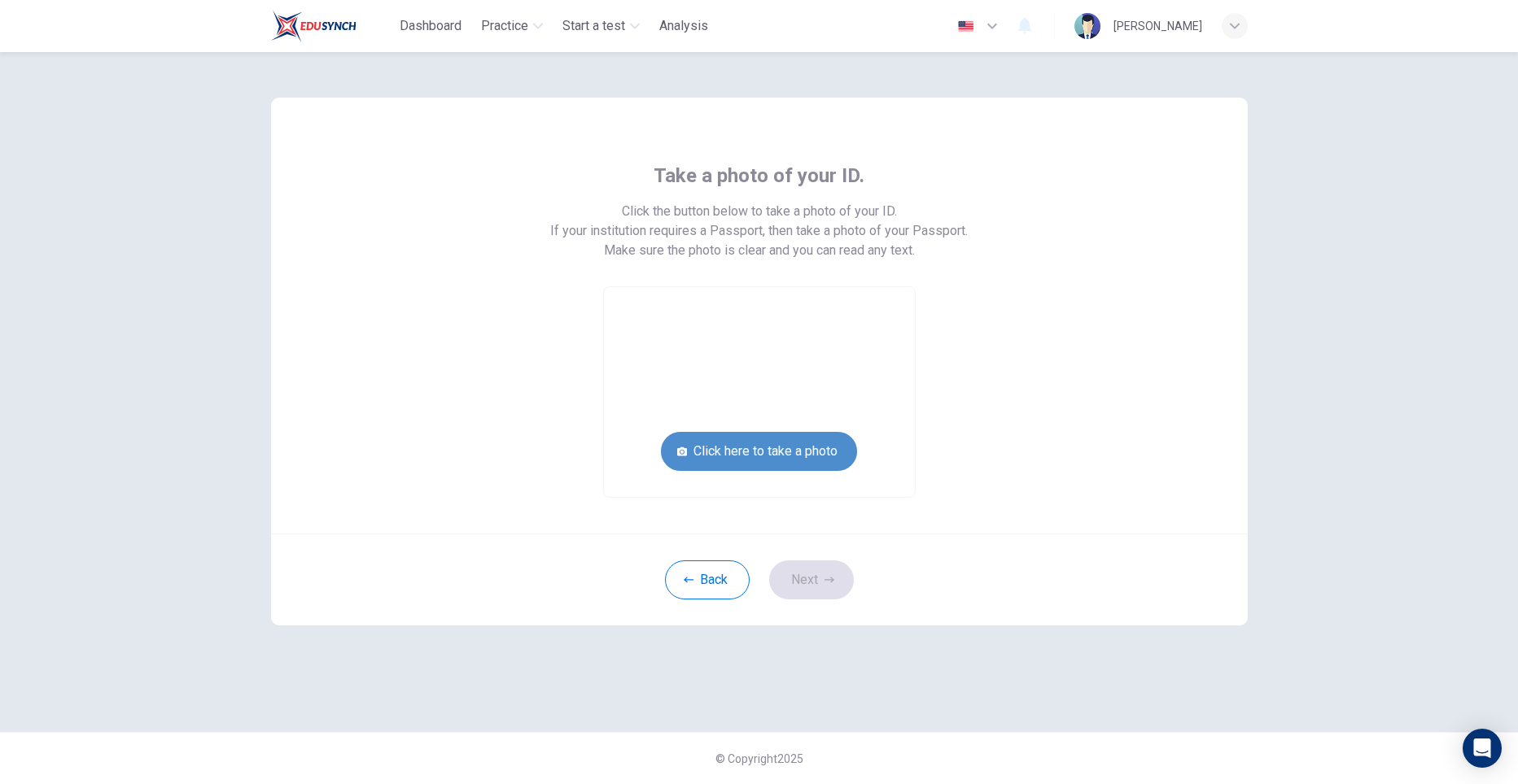
click at [834, 441] on button "Click here to take a photo" at bounding box center [759, 451] width 196 height 39
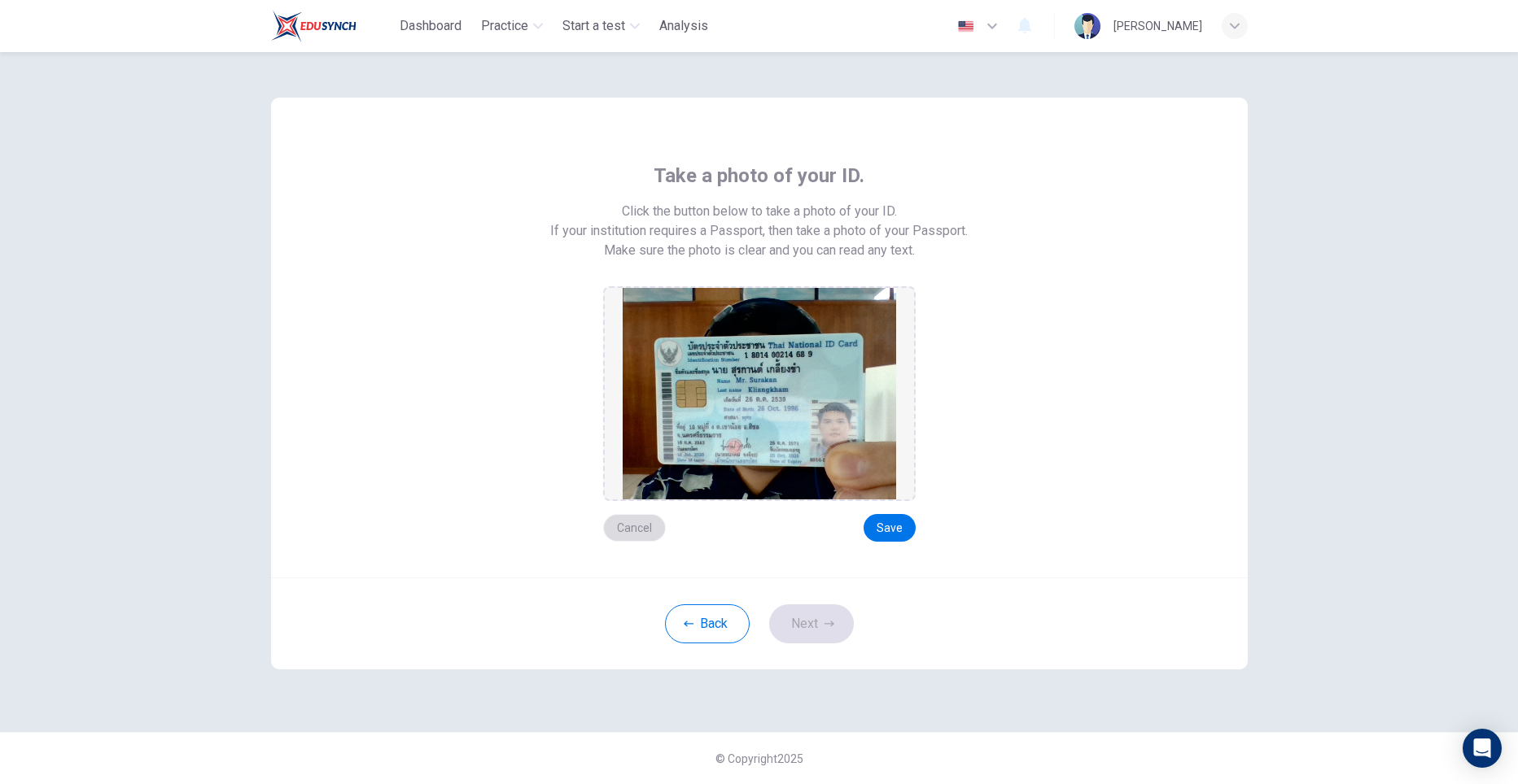
click at [632, 531] on button "Cancel" at bounding box center [634, 527] width 63 height 27
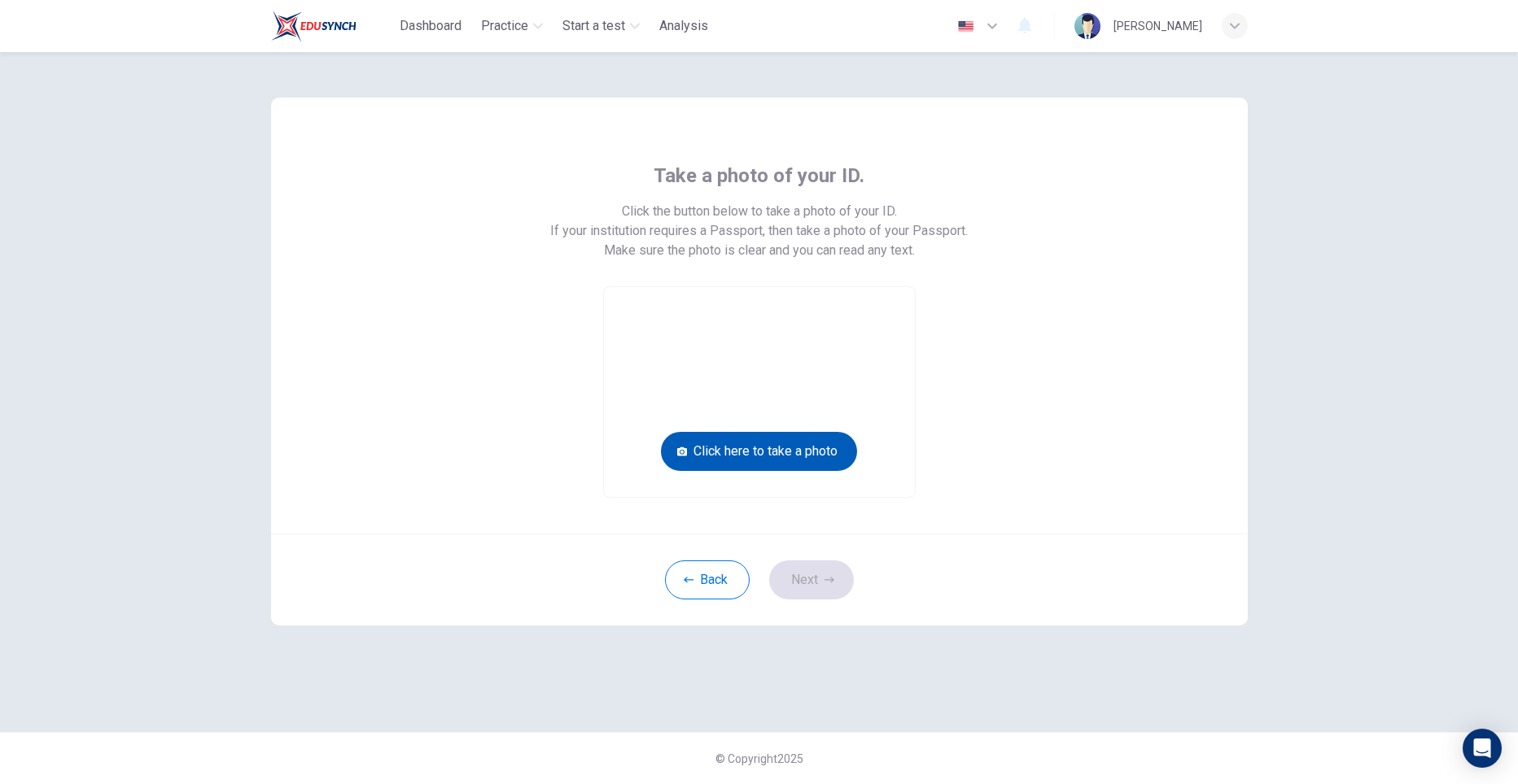
click at [694, 449] on button "Click here to take a photo" at bounding box center [759, 451] width 196 height 39
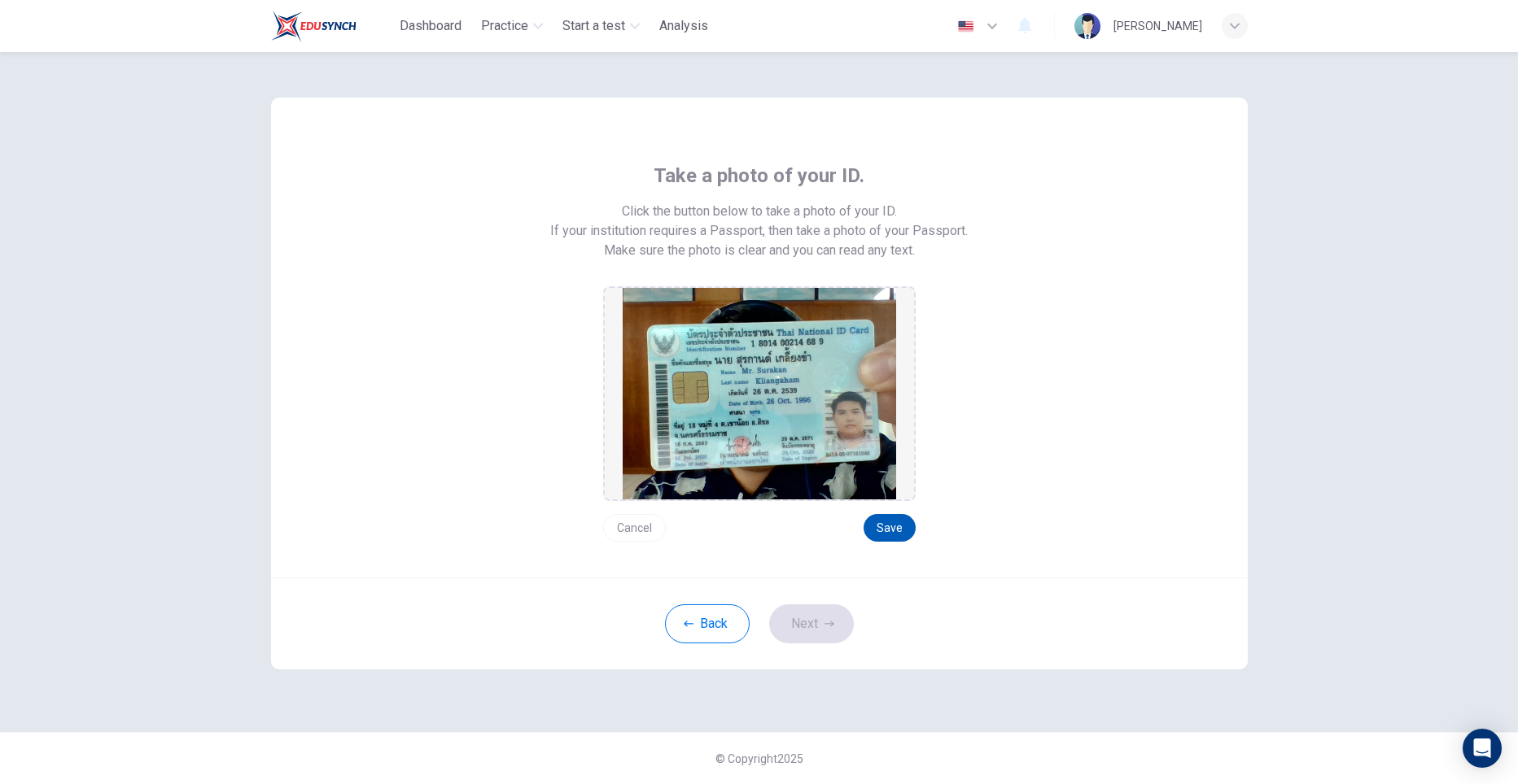
click at [887, 524] on button "Save" at bounding box center [889, 527] width 52 height 27
click at [817, 621] on button "Next" at bounding box center [812, 623] width 85 height 39
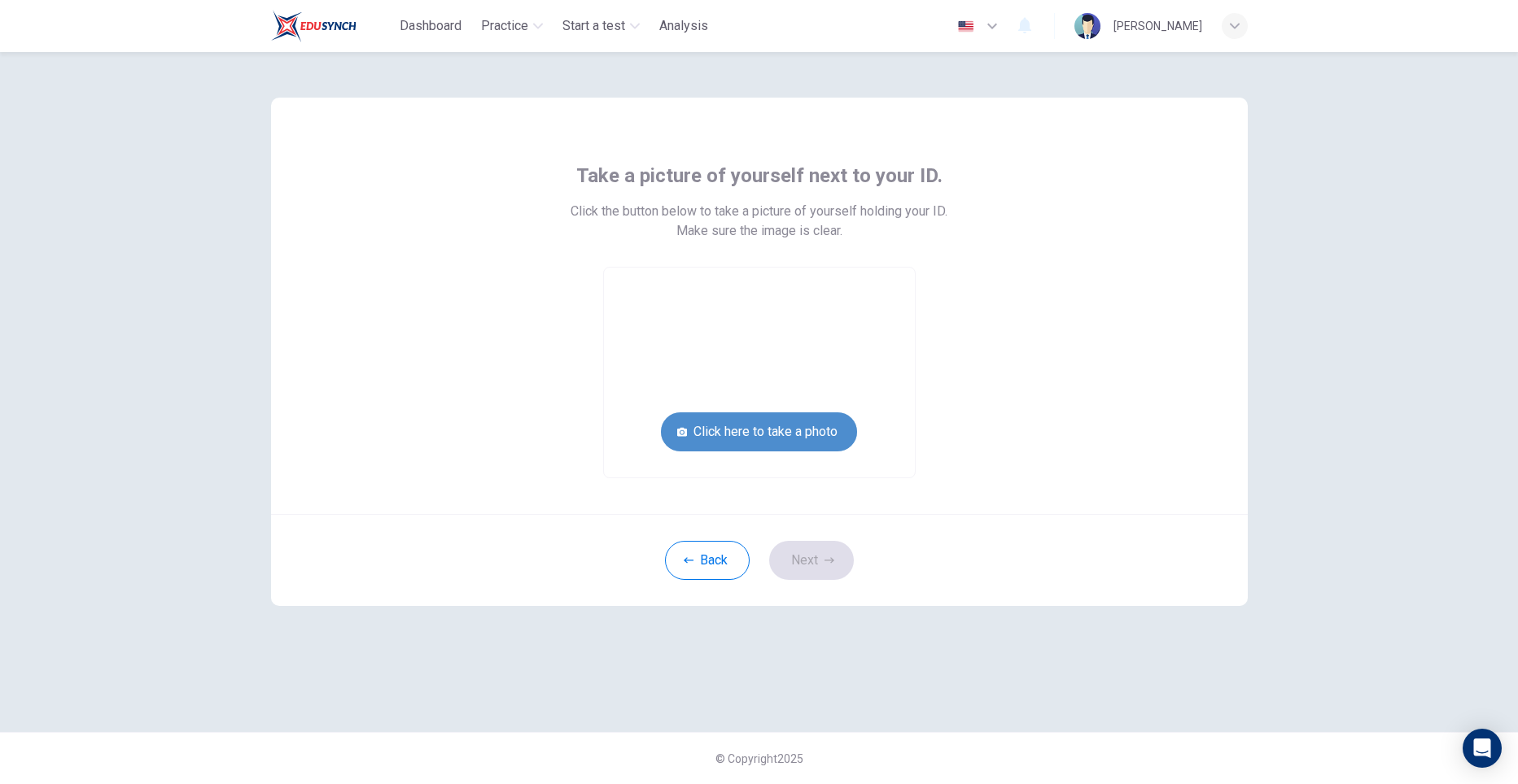
click at [800, 424] on button "Click here to take a photo" at bounding box center [759, 431] width 196 height 39
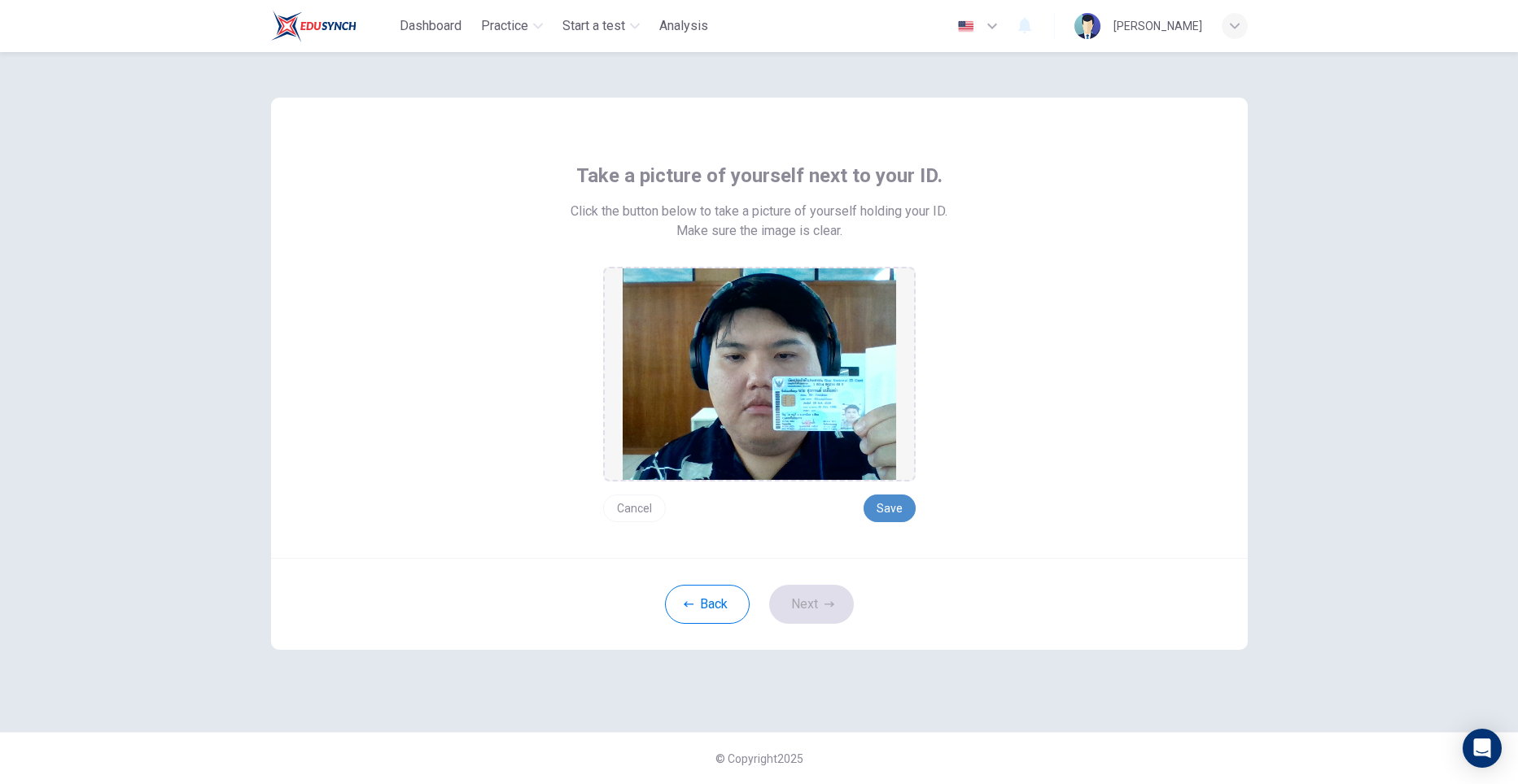
click at [890, 511] on button "Save" at bounding box center [889, 507] width 52 height 27
click at [795, 610] on button "Next" at bounding box center [812, 603] width 85 height 39
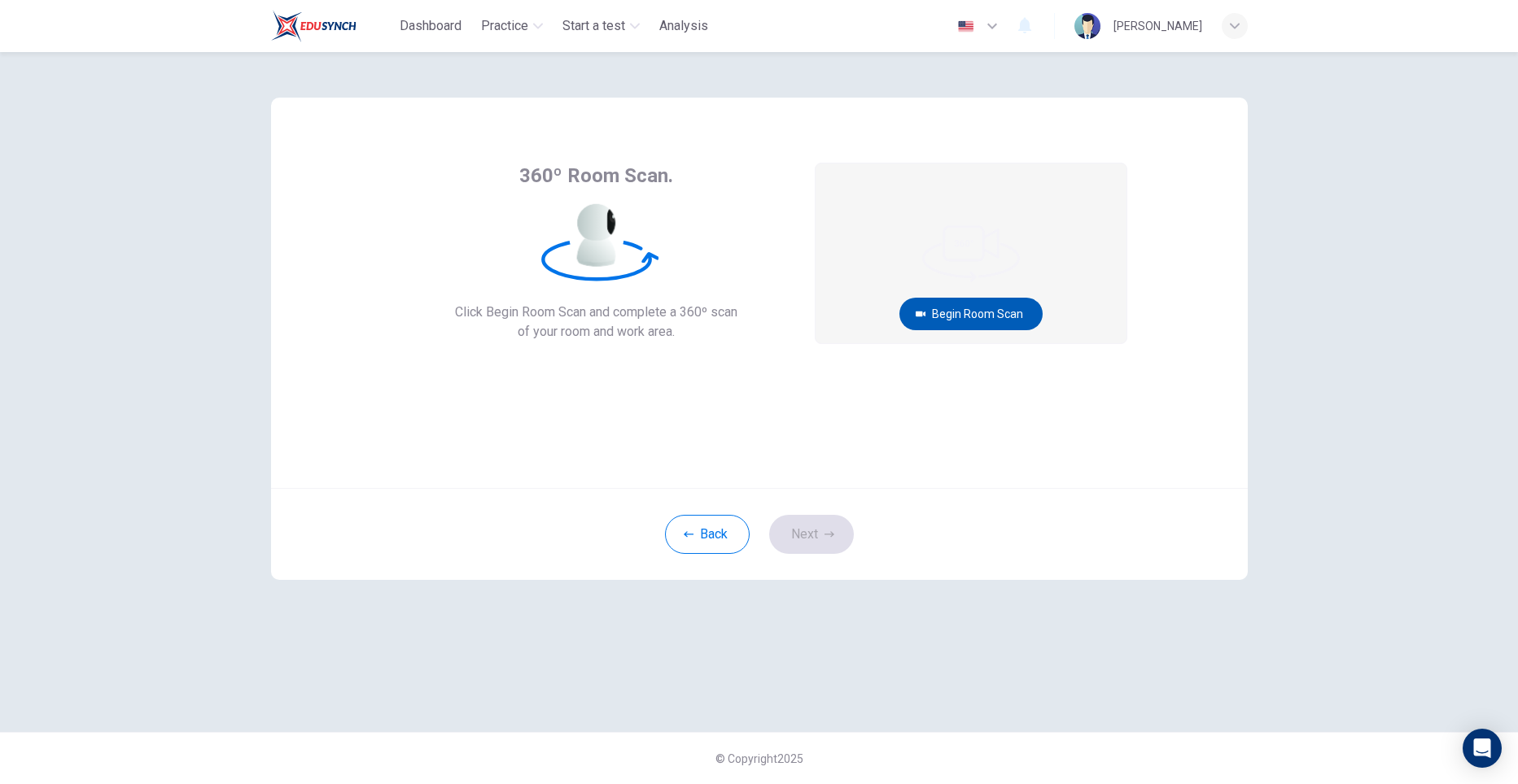
click at [977, 317] on button "Begin Room Scan" at bounding box center [971, 313] width 143 height 33
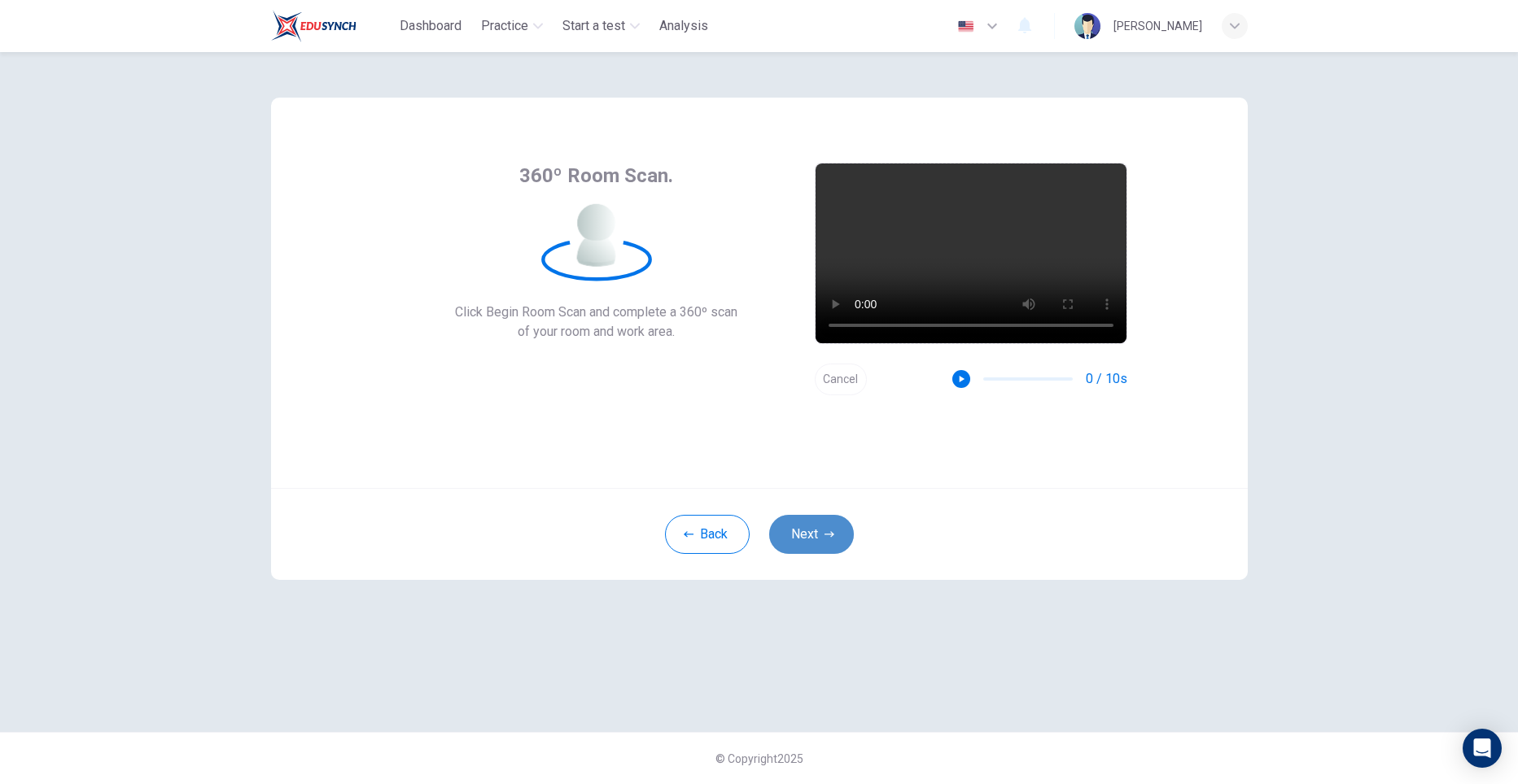
click at [814, 534] on button "Next" at bounding box center [812, 534] width 85 height 39
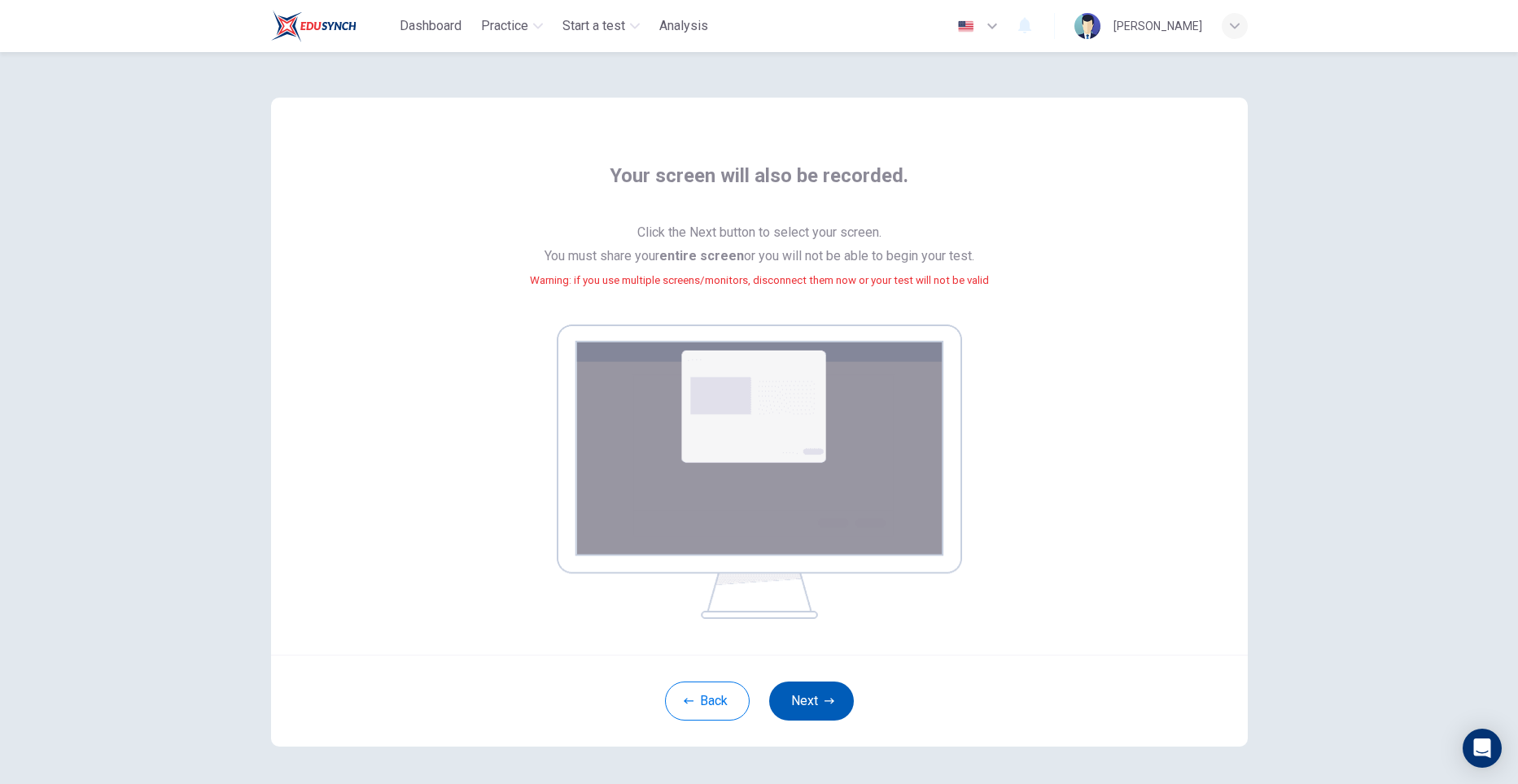
click at [810, 686] on button "Next" at bounding box center [812, 700] width 85 height 39
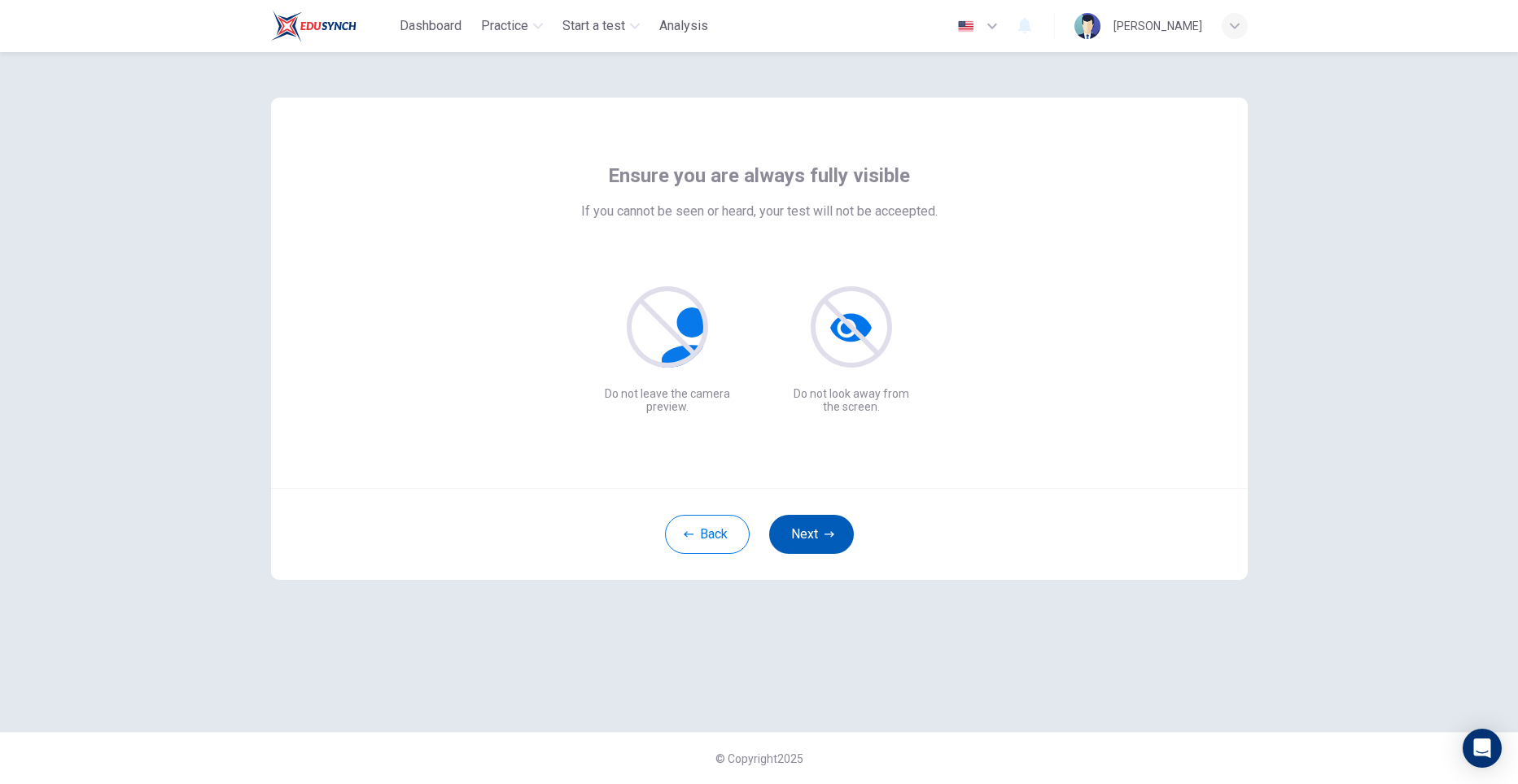
click at [834, 530] on button "Next" at bounding box center [812, 534] width 85 height 39
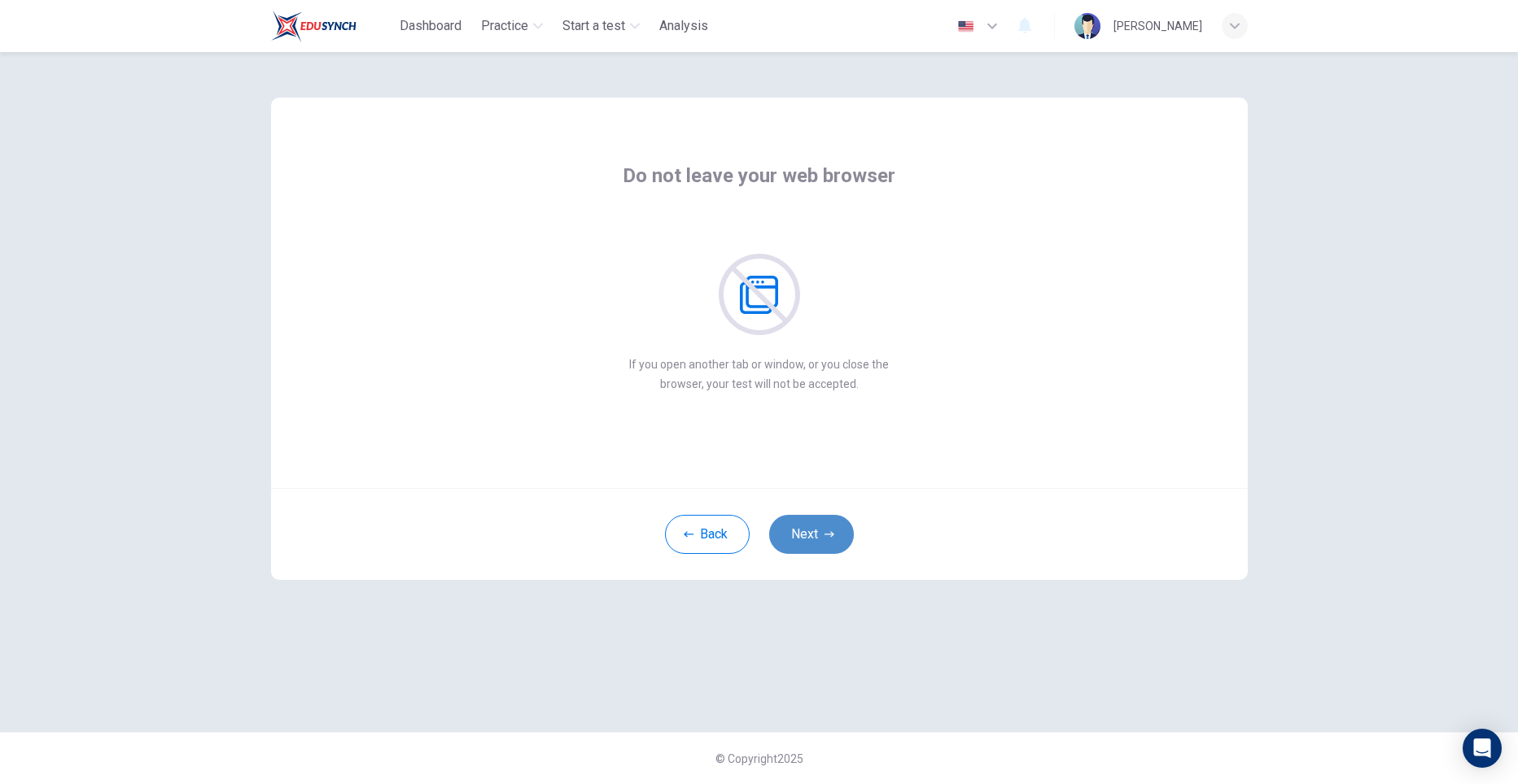
click at [834, 530] on icon "button" at bounding box center [829, 535] width 9 height 9
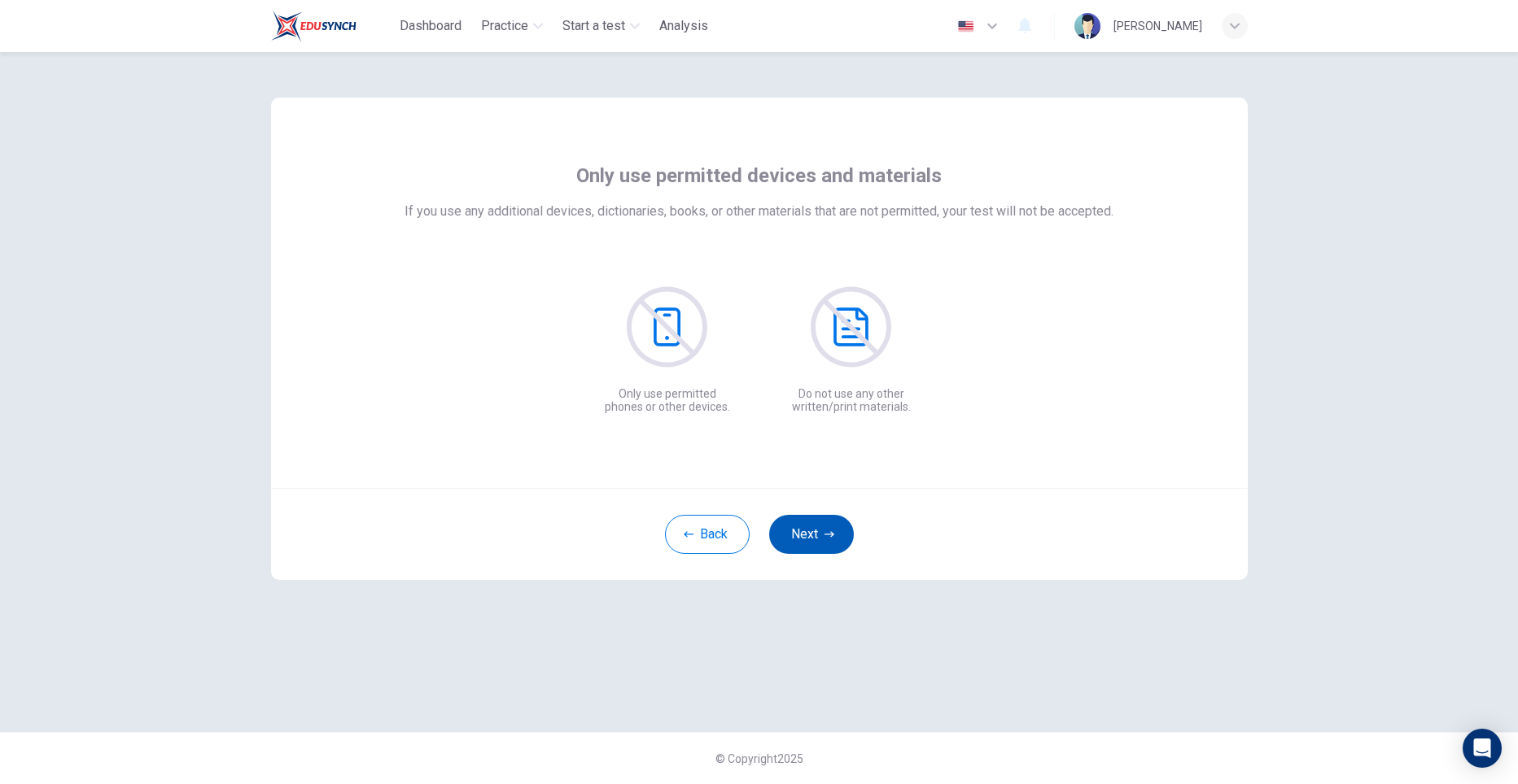
click at [834, 530] on icon "button" at bounding box center [829, 535] width 9 height 9
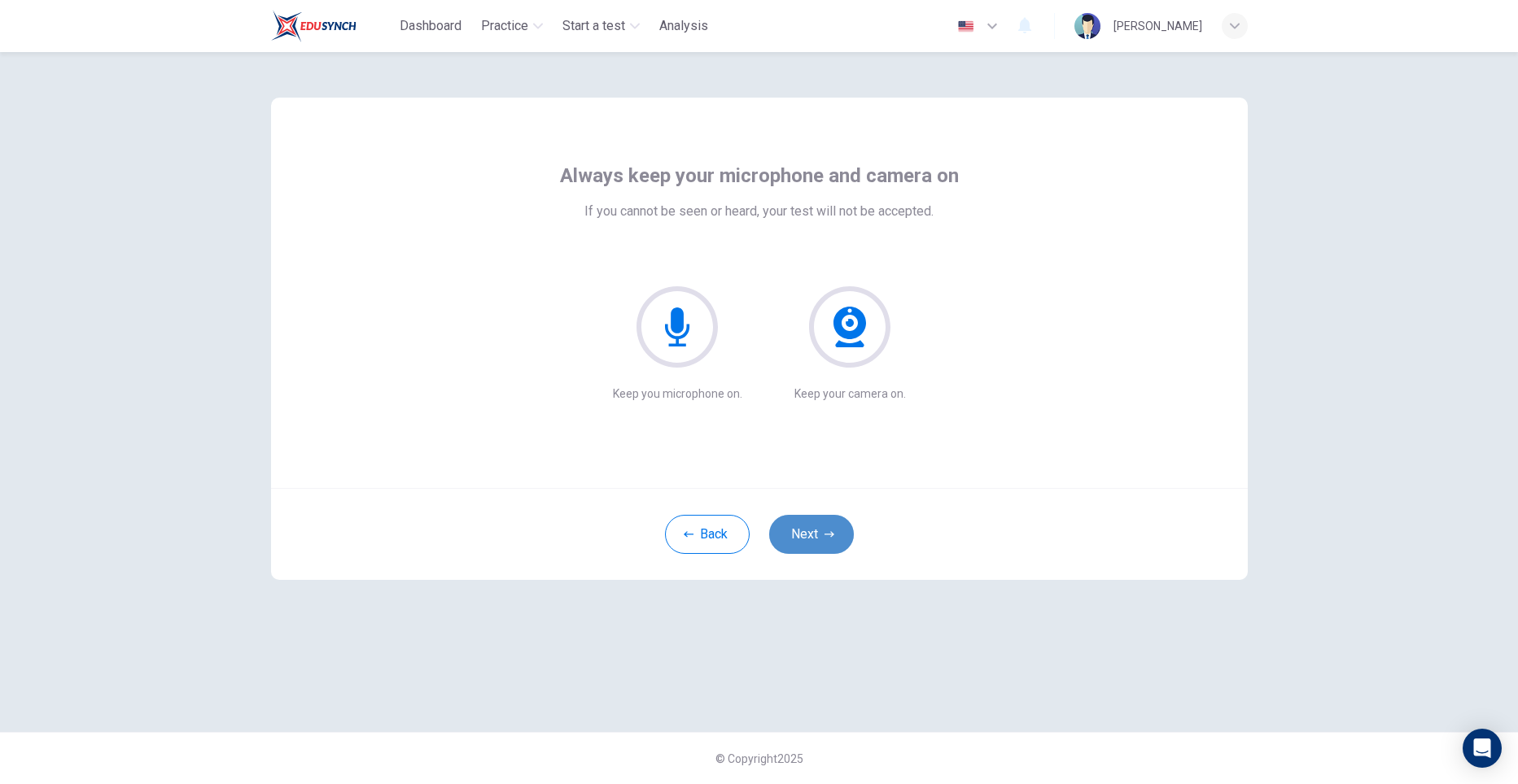
click at [834, 530] on icon "button" at bounding box center [829, 535] width 9 height 9
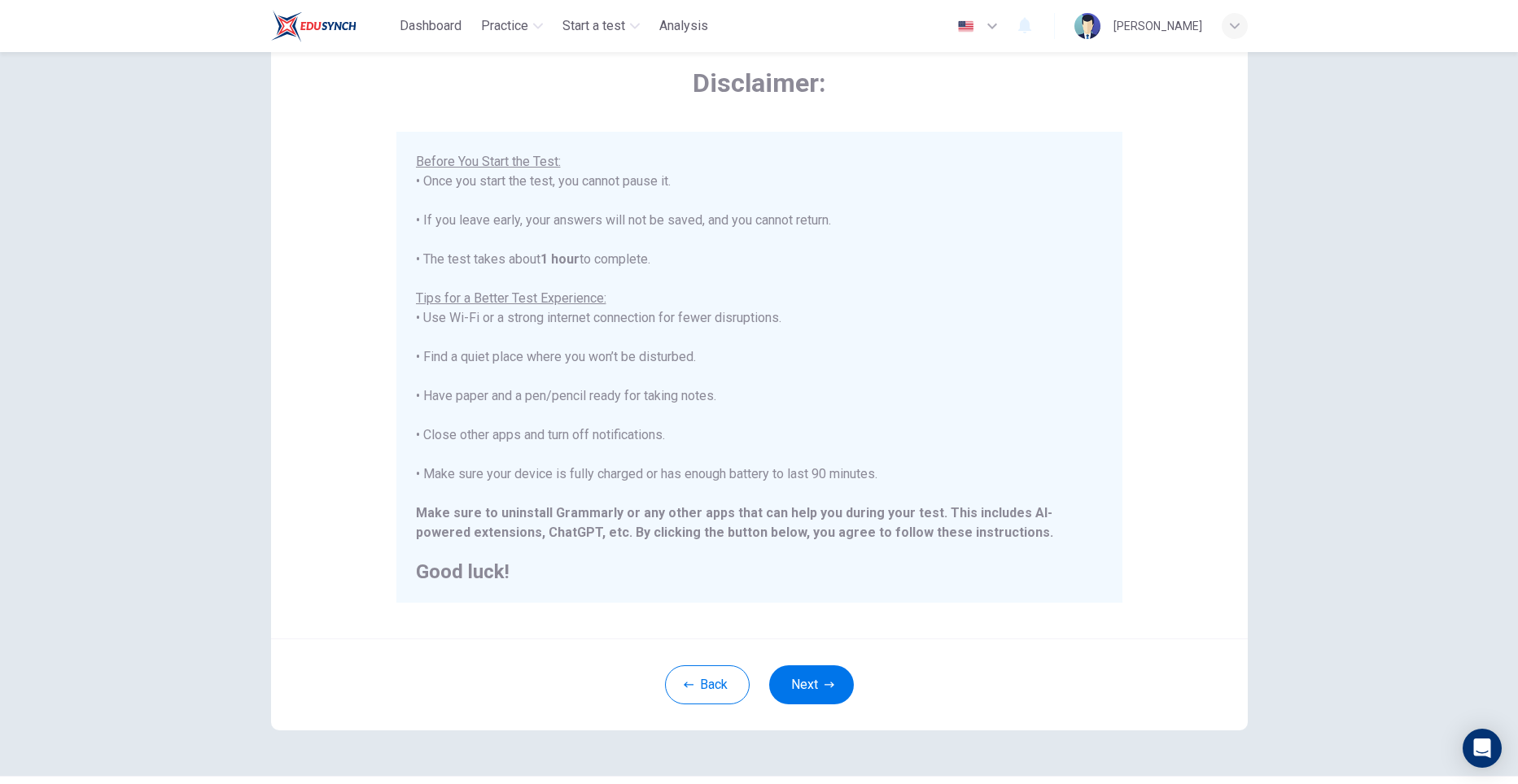
scroll to position [120, 0]
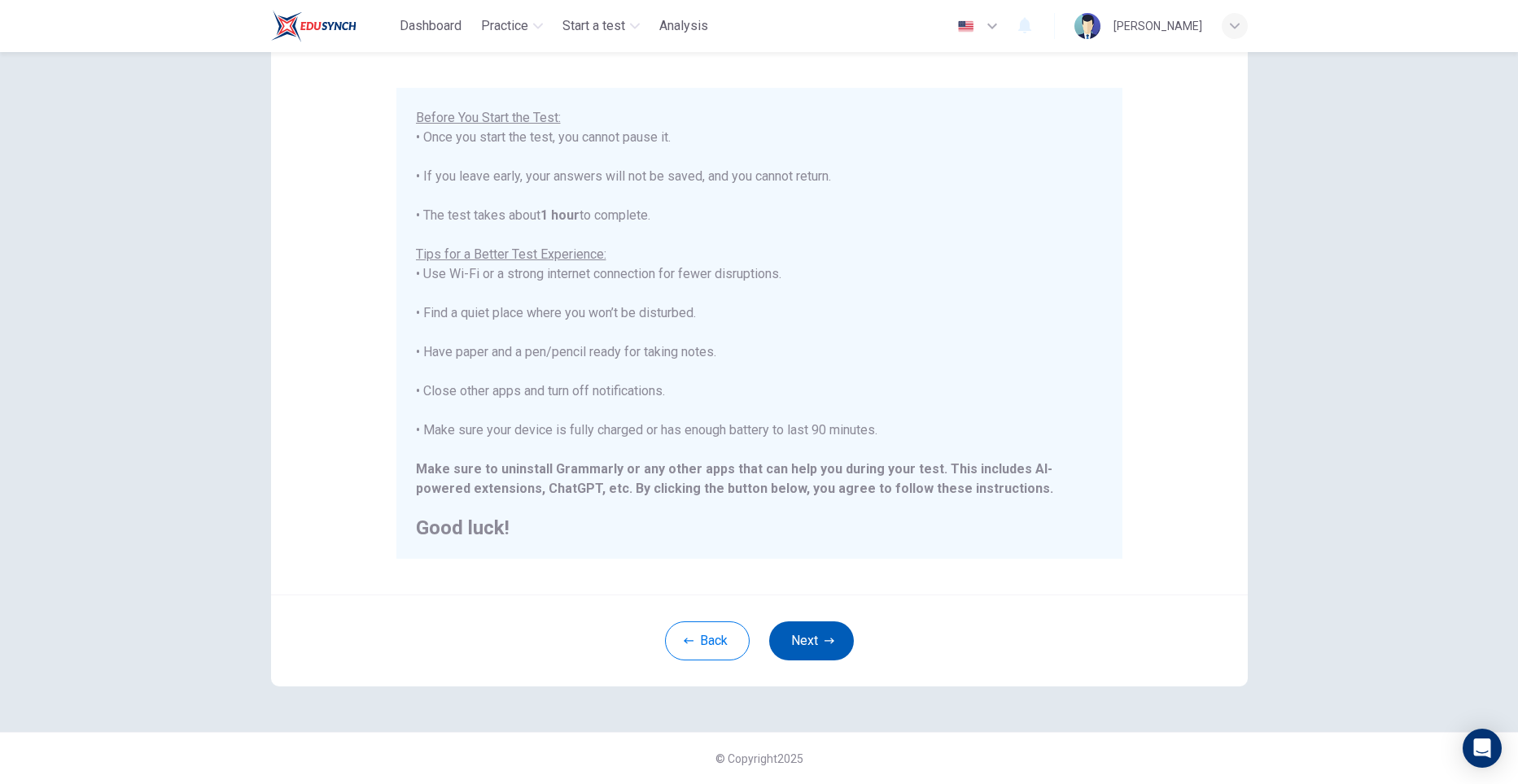
click at [845, 628] on button "Next" at bounding box center [812, 640] width 85 height 39
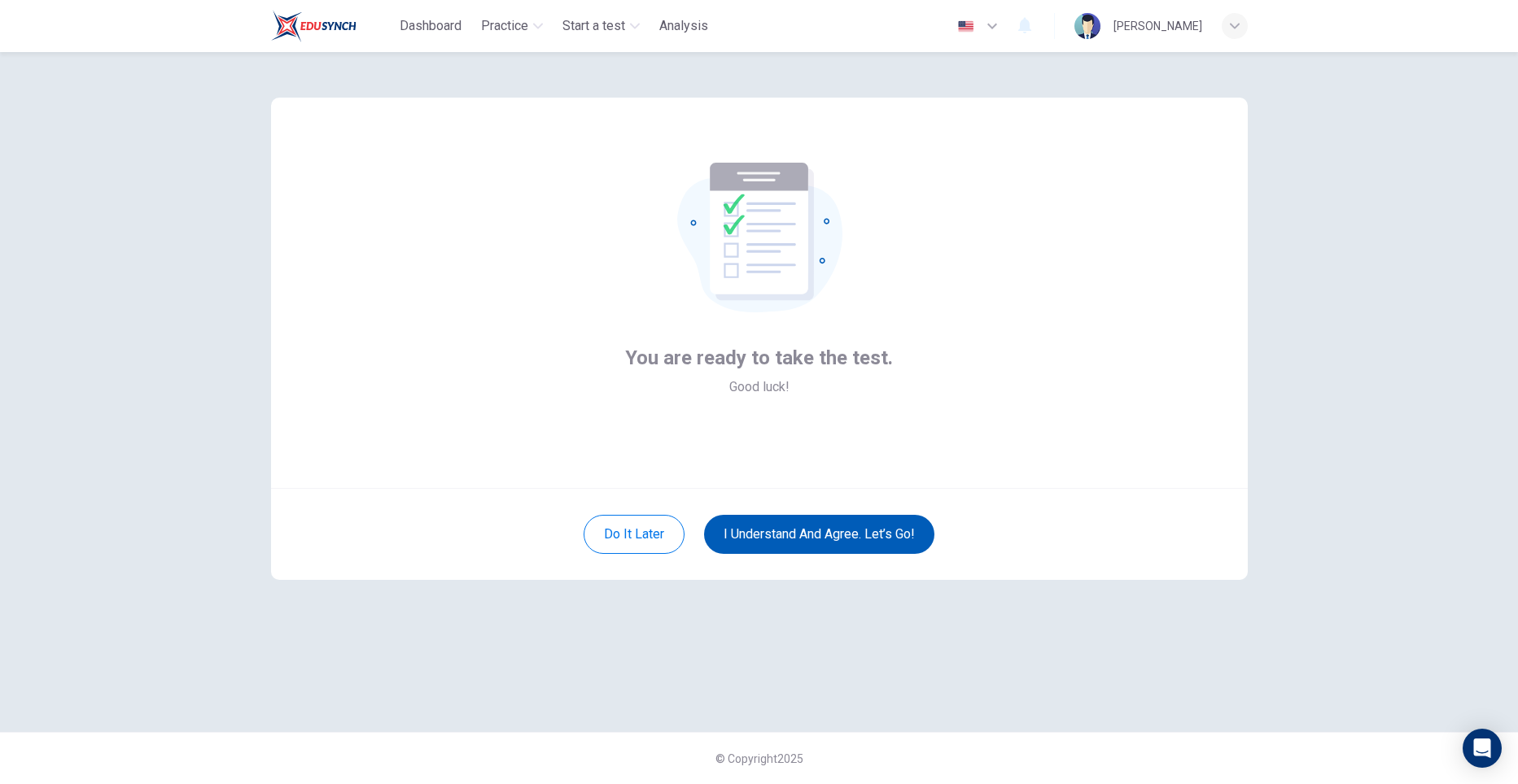
scroll to position [0, 0]
click at [855, 535] on button "I understand and agree. Let’s go!" at bounding box center [818, 534] width 231 height 39
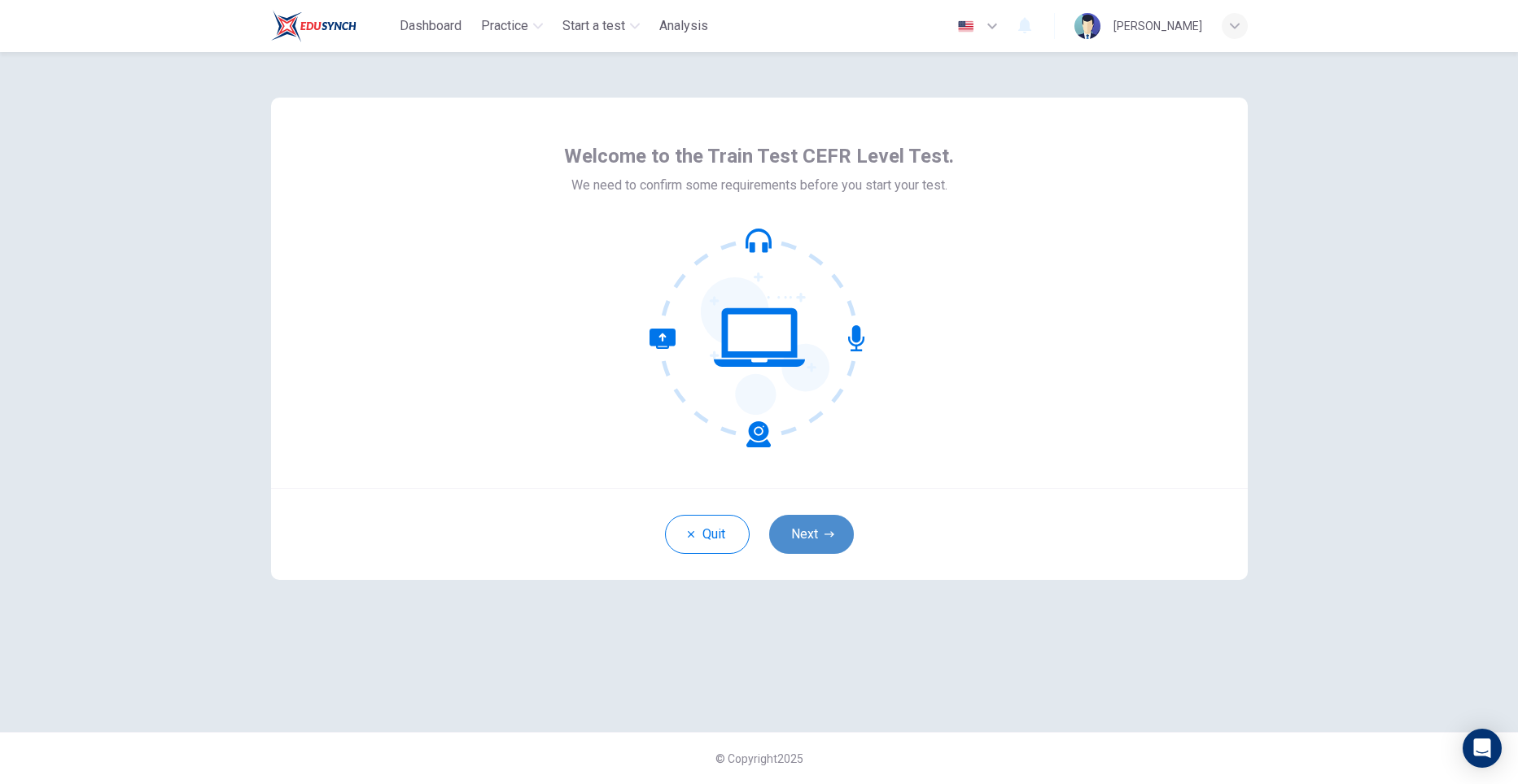
click at [812, 529] on button "Next" at bounding box center [812, 534] width 85 height 39
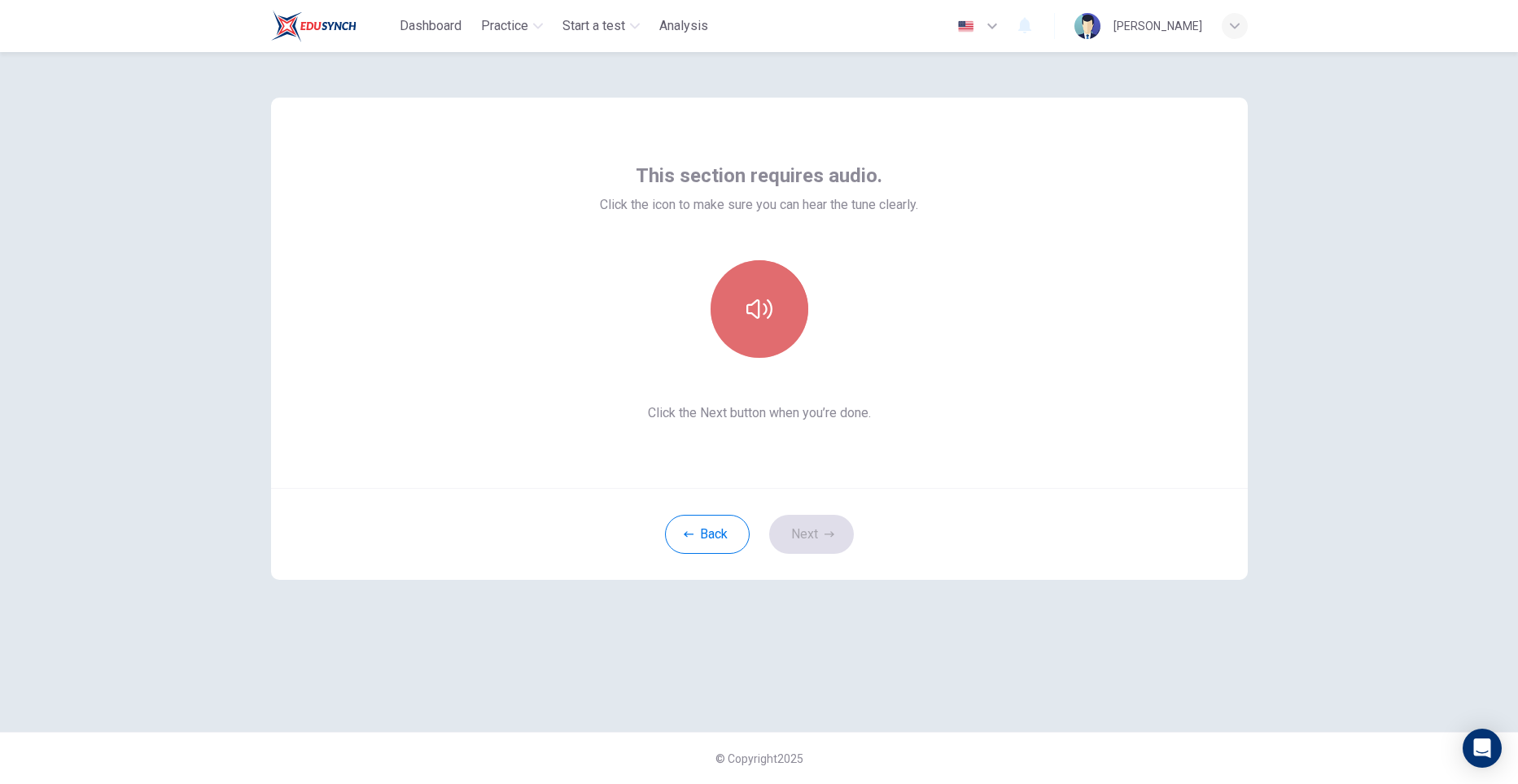
click at [758, 324] on button "button" at bounding box center [759, 310] width 98 height 98
click at [757, 327] on button "button" at bounding box center [759, 310] width 98 height 98
click at [752, 304] on icon "button" at bounding box center [759, 309] width 26 height 20
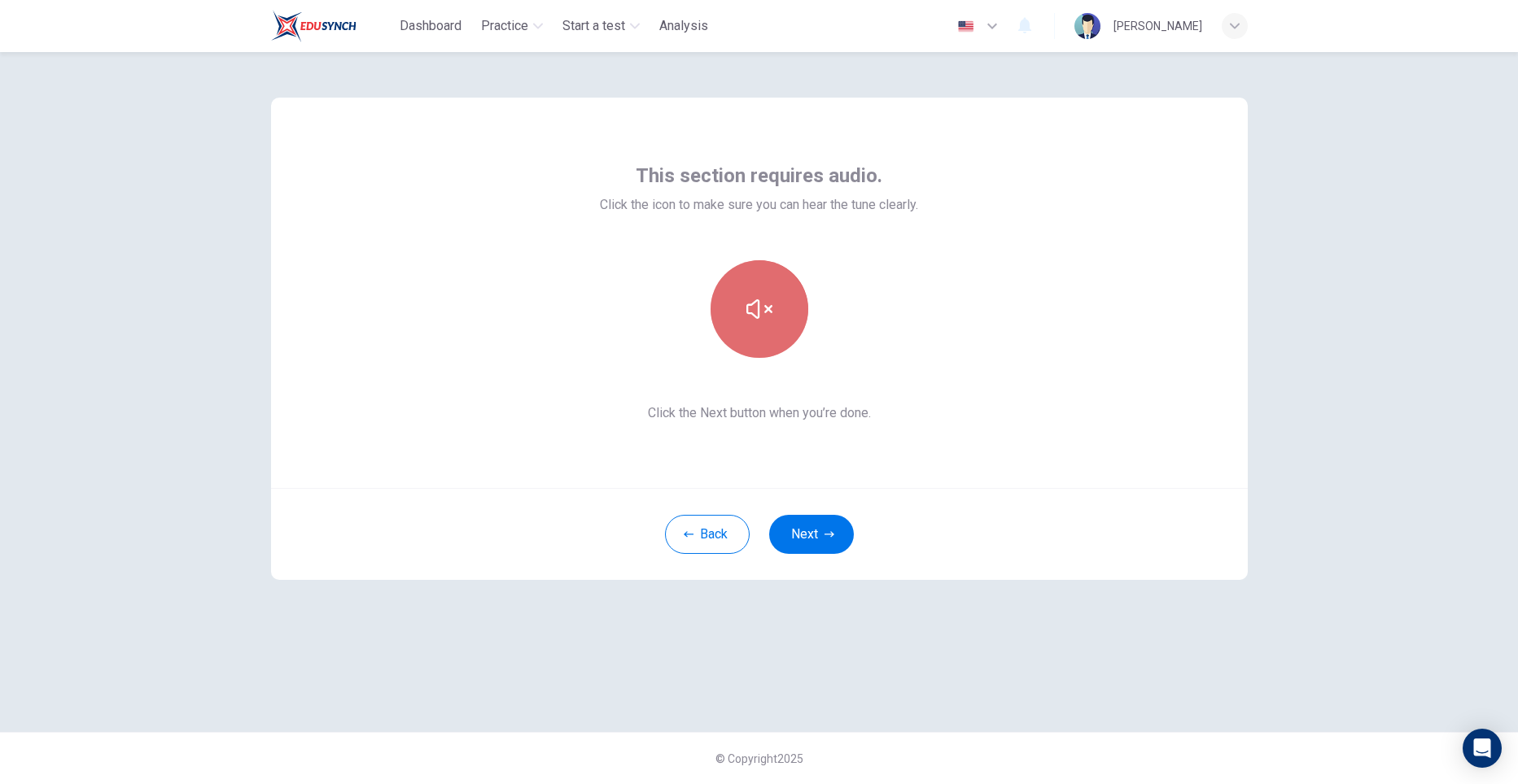
click at [741, 313] on button "button" at bounding box center [759, 310] width 98 height 98
click at [762, 321] on icon "button" at bounding box center [759, 310] width 26 height 26
click at [759, 321] on icon "button" at bounding box center [759, 310] width 26 height 26
click at [756, 326] on button "button" at bounding box center [759, 310] width 98 height 98
click at [692, 528] on button "Back" at bounding box center [707, 534] width 85 height 39
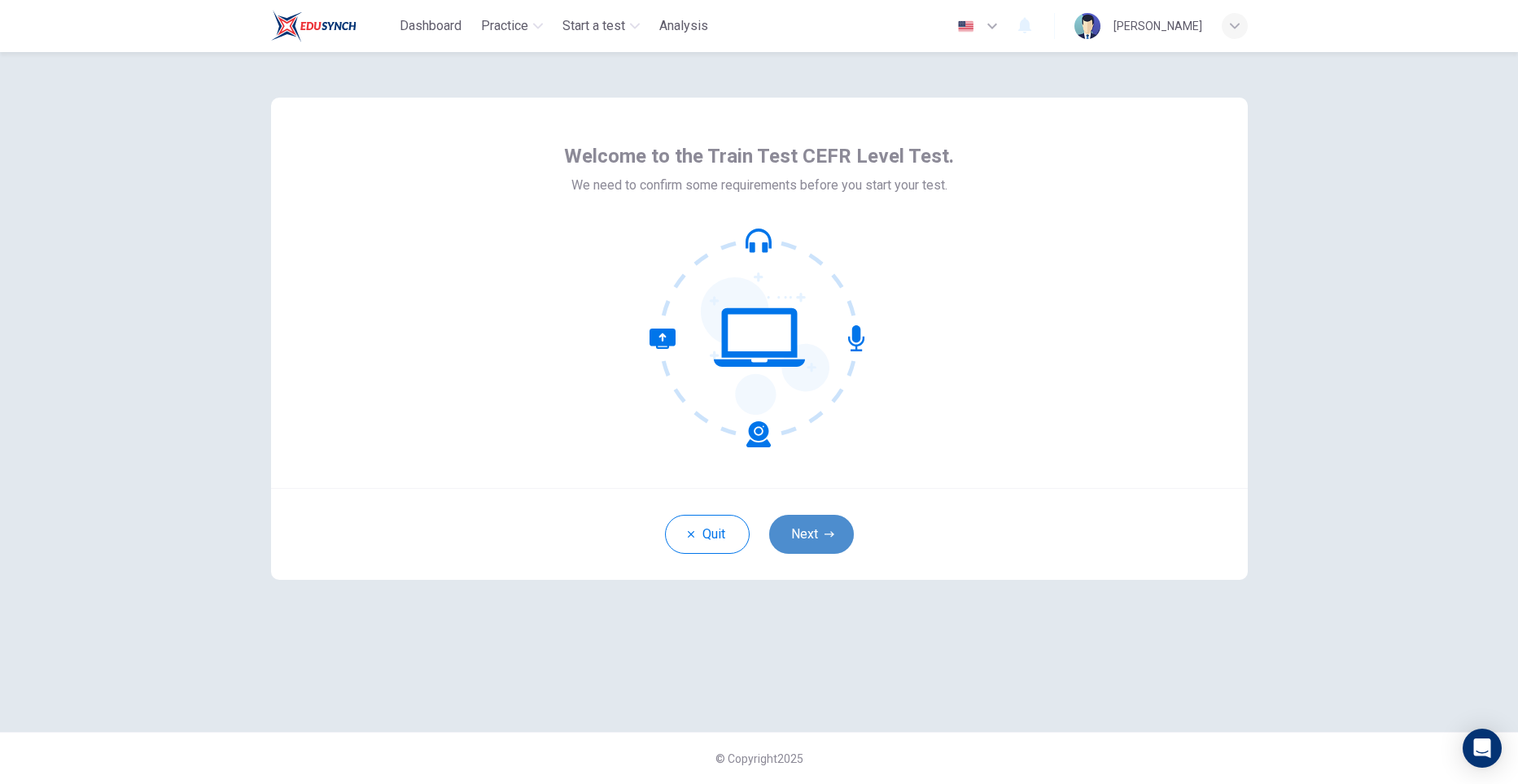
click at [806, 536] on button "Next" at bounding box center [812, 534] width 85 height 39
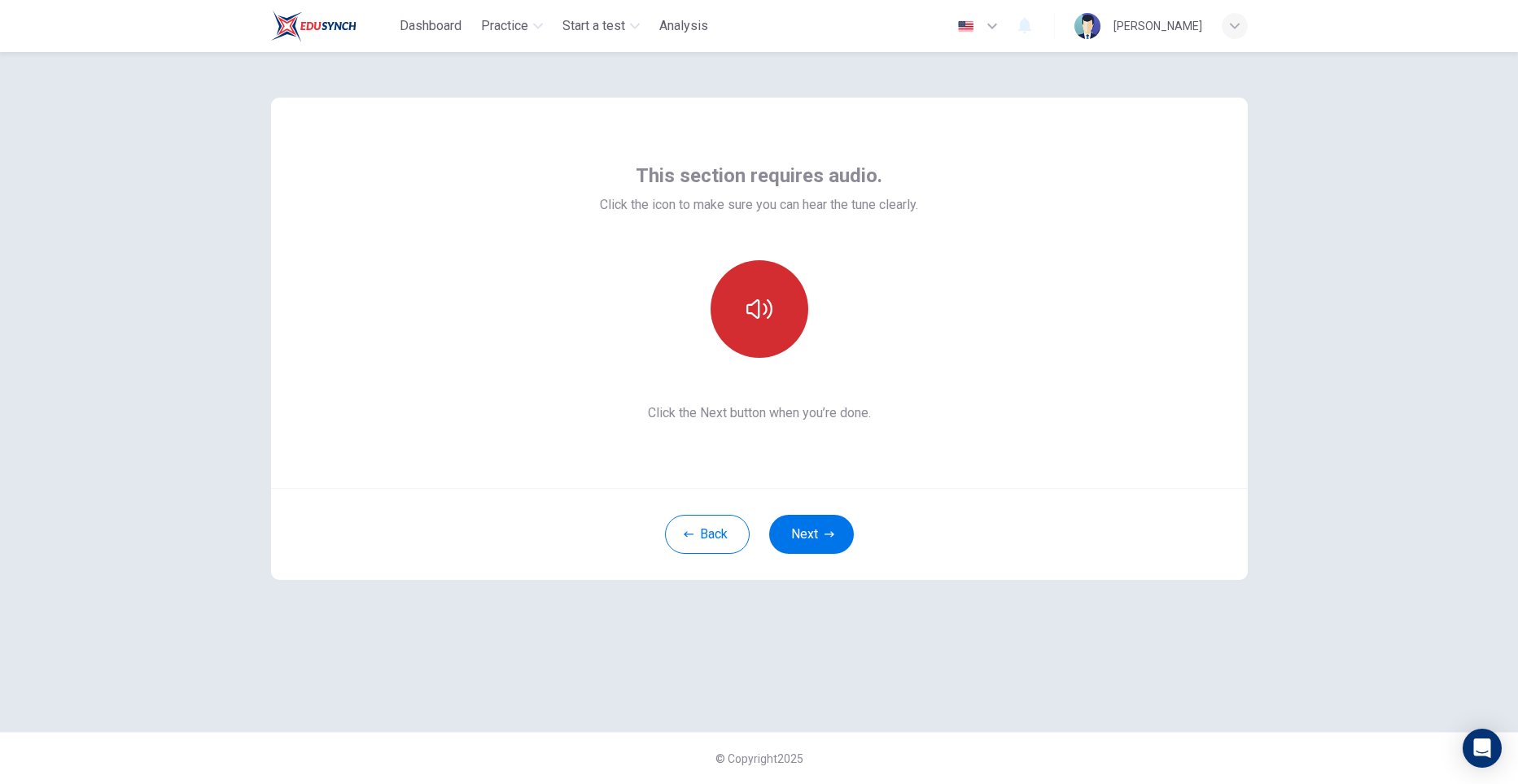
click at [760, 315] on icon "button" at bounding box center [759, 310] width 26 height 26
click at [814, 534] on button "Next" at bounding box center [812, 534] width 85 height 39
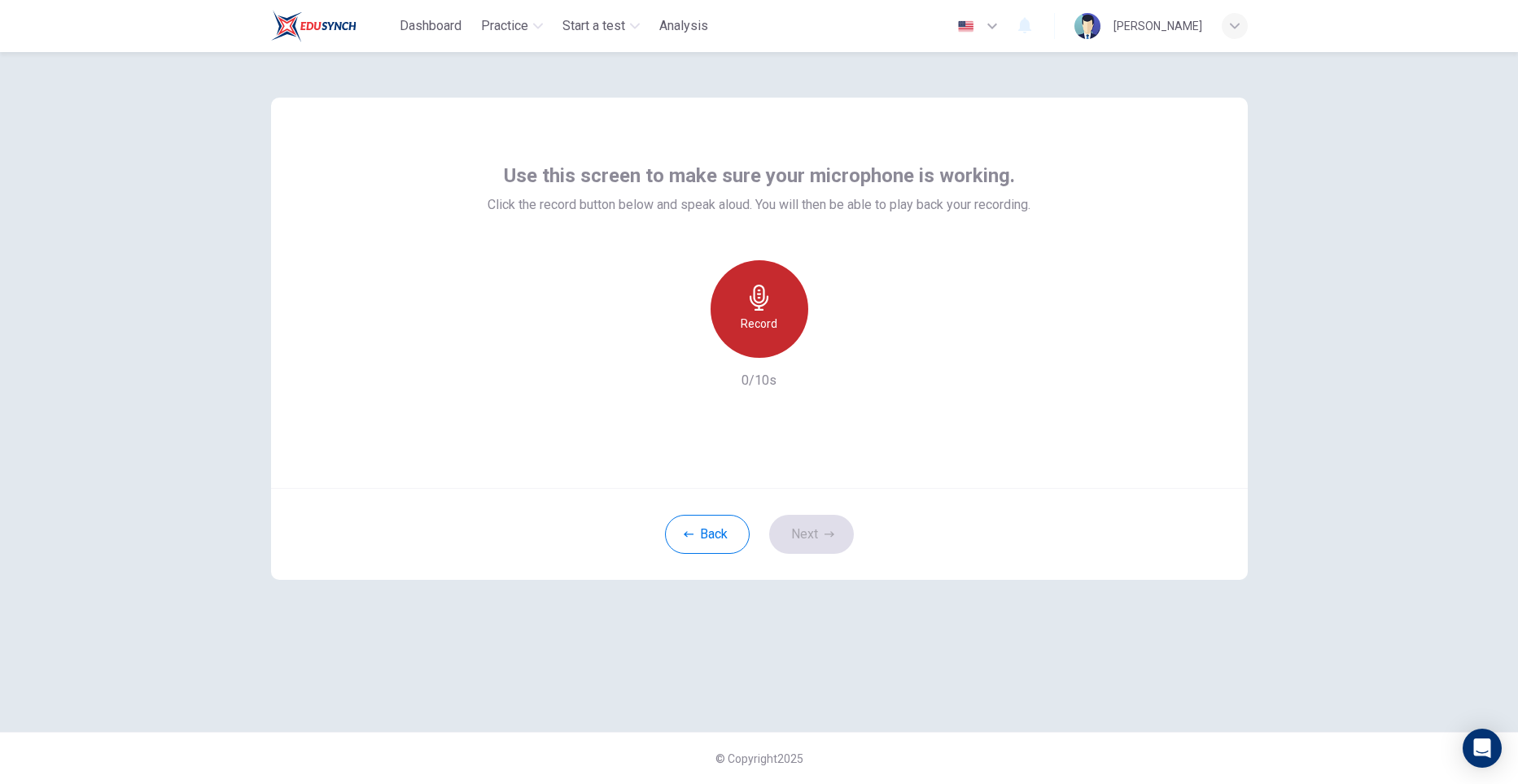
click at [767, 326] on h6 "Record" at bounding box center [758, 324] width 37 height 20
click at [839, 357] on div "Record" at bounding box center [759, 310] width 176 height 98
click at [835, 350] on icon "button" at bounding box center [833, 344] width 16 height 16
click at [812, 525] on button "Next" at bounding box center [812, 534] width 85 height 39
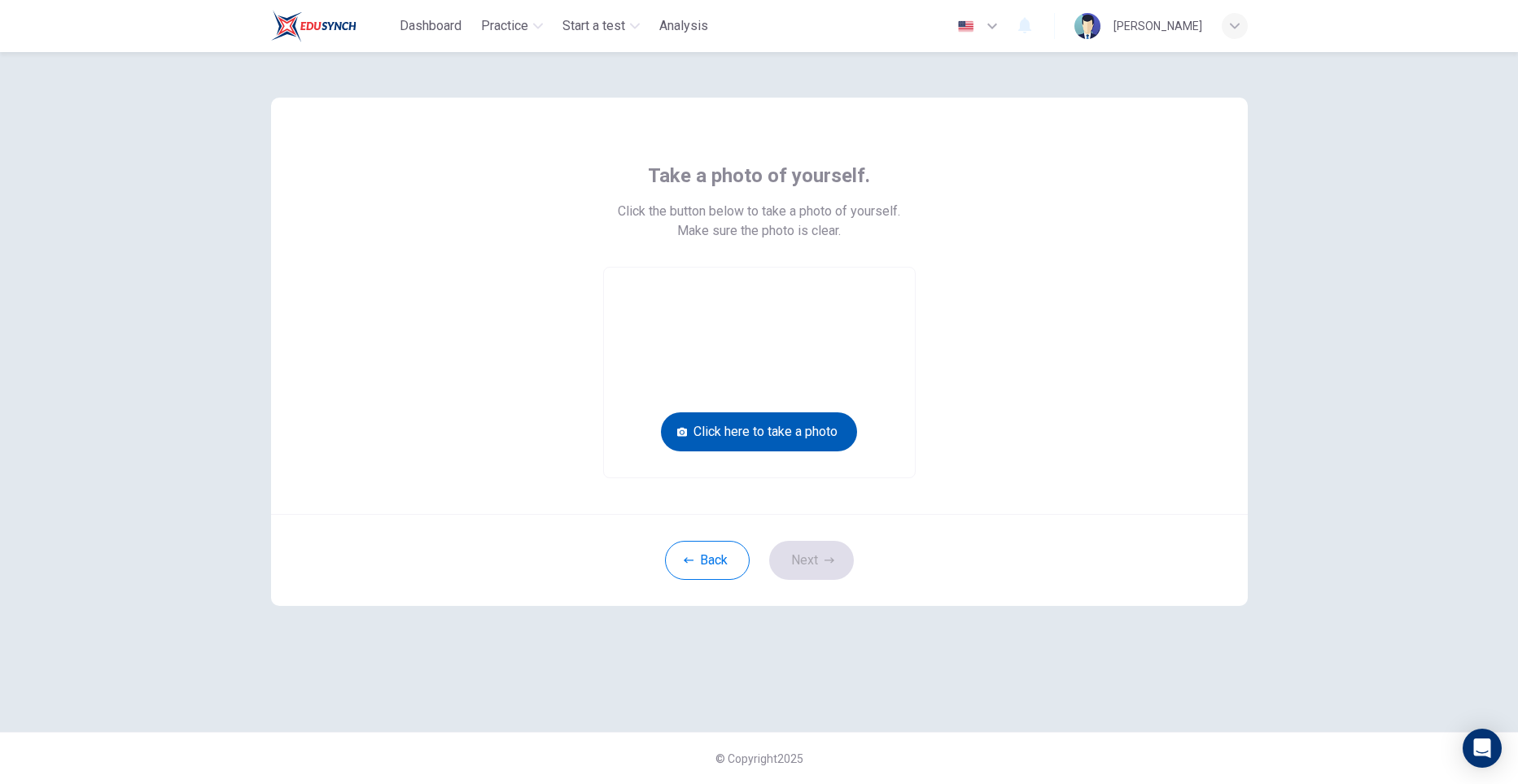
click at [814, 429] on button "Click here to take a photo" at bounding box center [759, 431] width 196 height 39
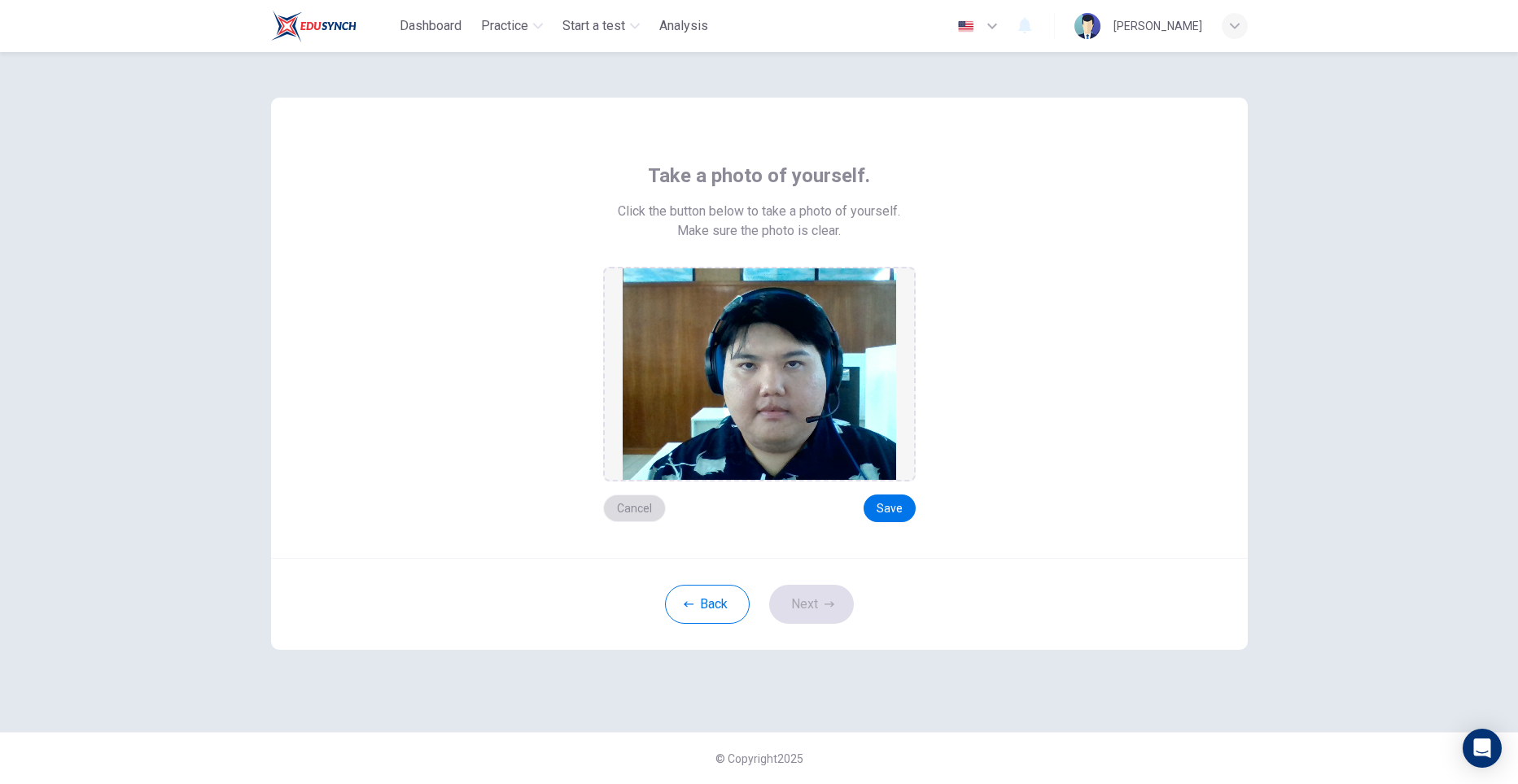
click at [650, 510] on button "Cancel" at bounding box center [634, 507] width 63 height 27
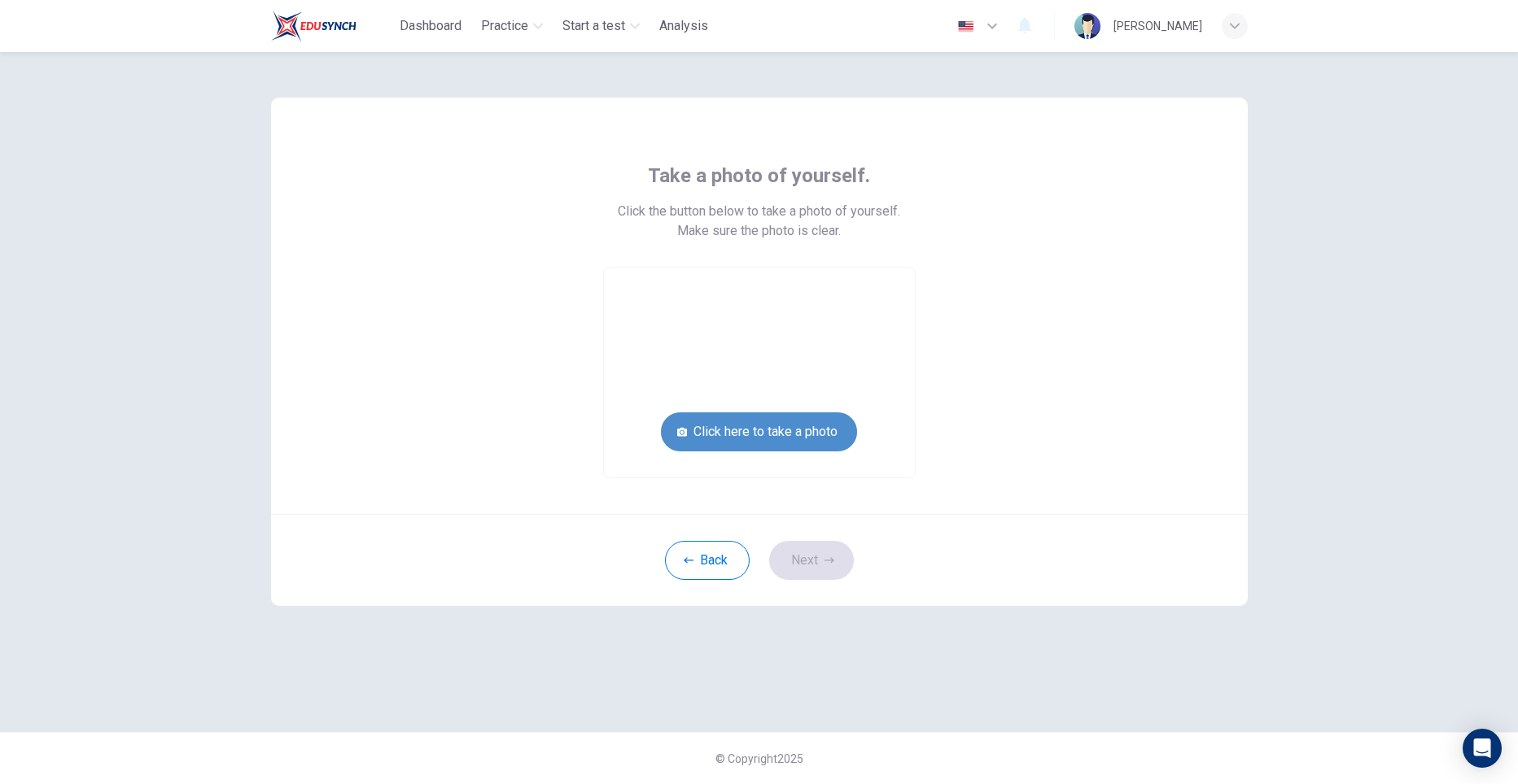
click at [788, 434] on button "Click here to take a photo" at bounding box center [759, 431] width 196 height 39
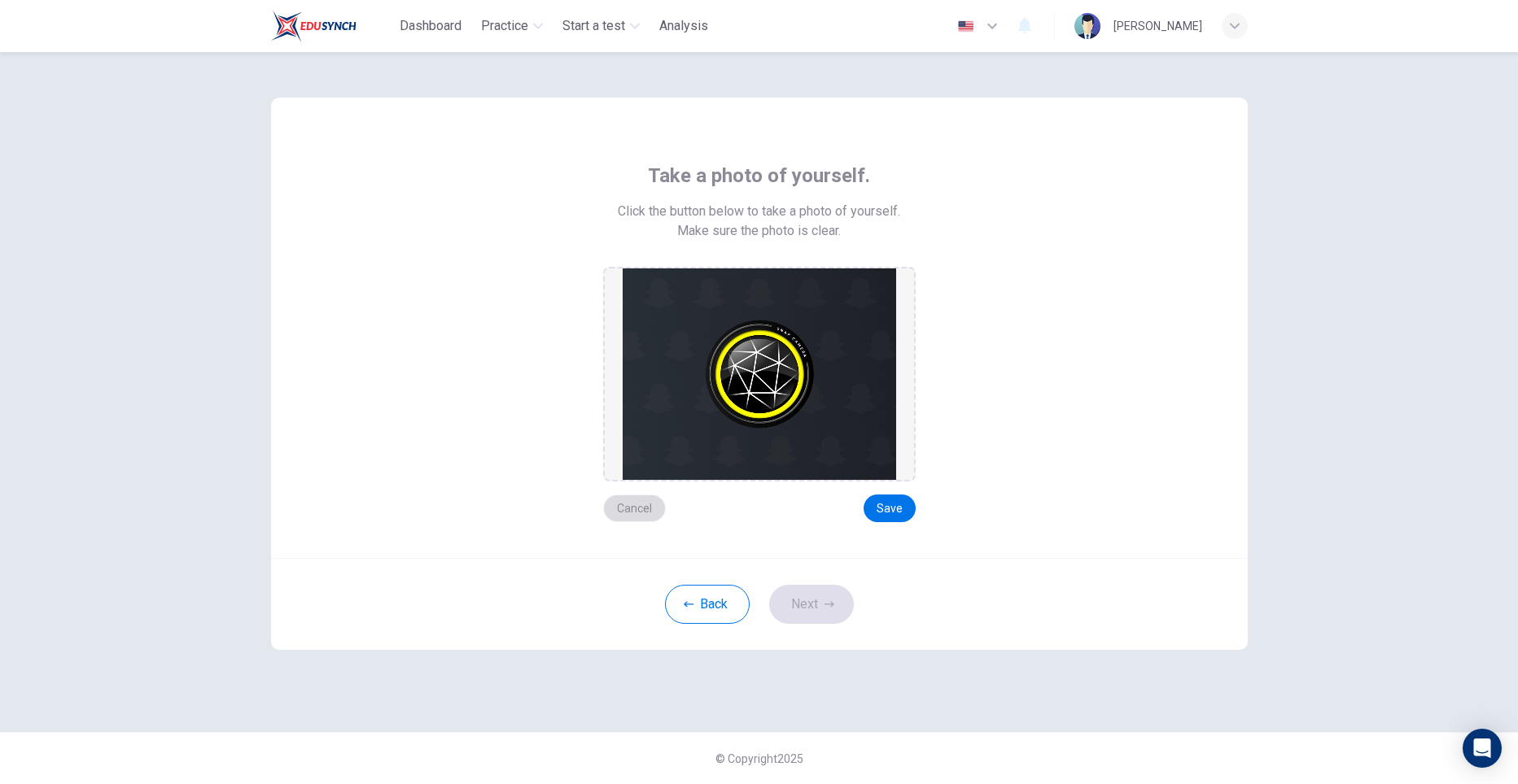
click at [638, 508] on button "Cancel" at bounding box center [634, 507] width 63 height 27
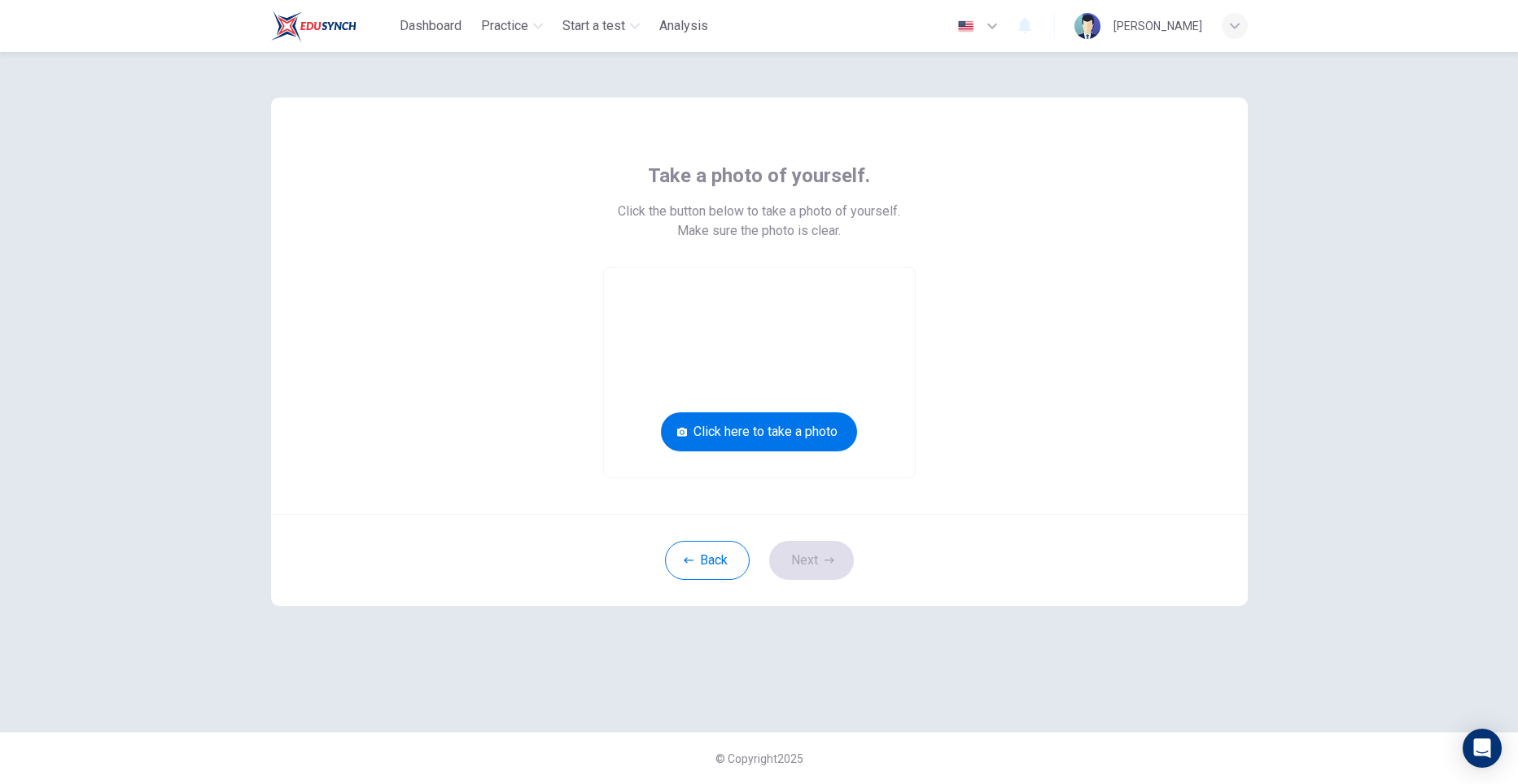
click at [769, 365] on video at bounding box center [759, 372] width 311 height 210
click at [767, 374] on video at bounding box center [759, 372] width 311 height 210
click at [741, 436] on button "Click here to take a photo" at bounding box center [759, 431] width 196 height 39
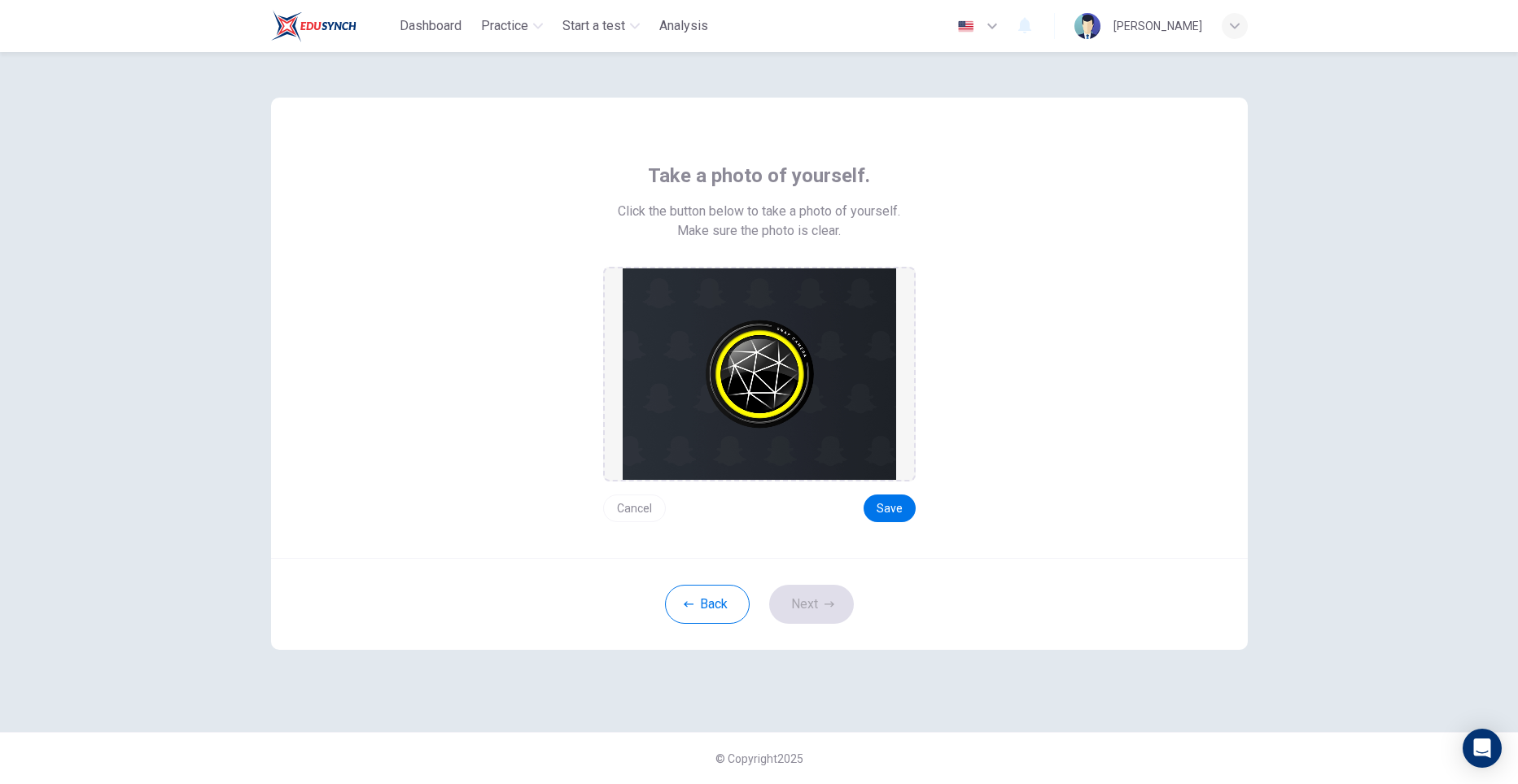
click at [629, 506] on button "Cancel" at bounding box center [634, 507] width 63 height 27
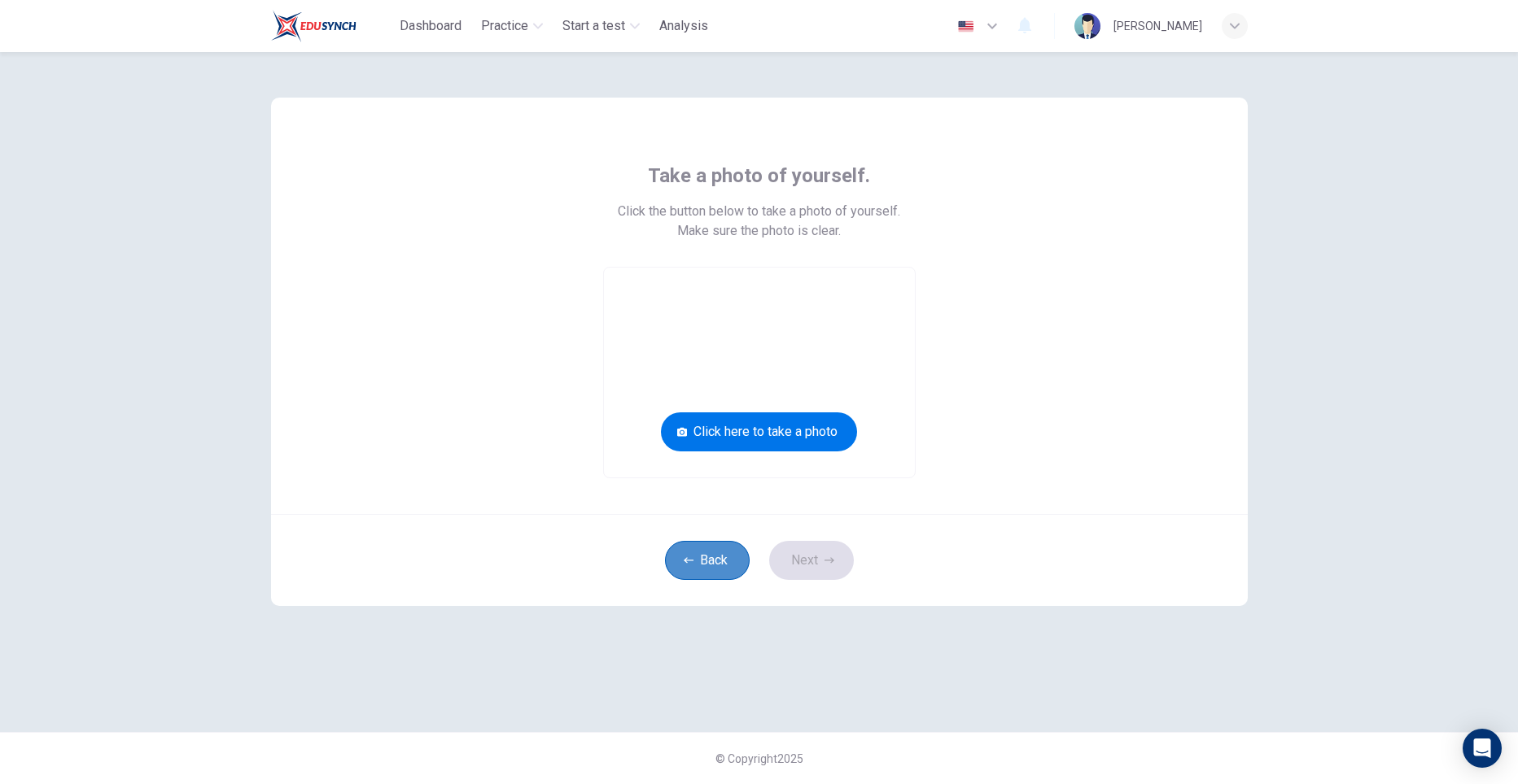
click at [698, 563] on button "Back" at bounding box center [707, 560] width 85 height 39
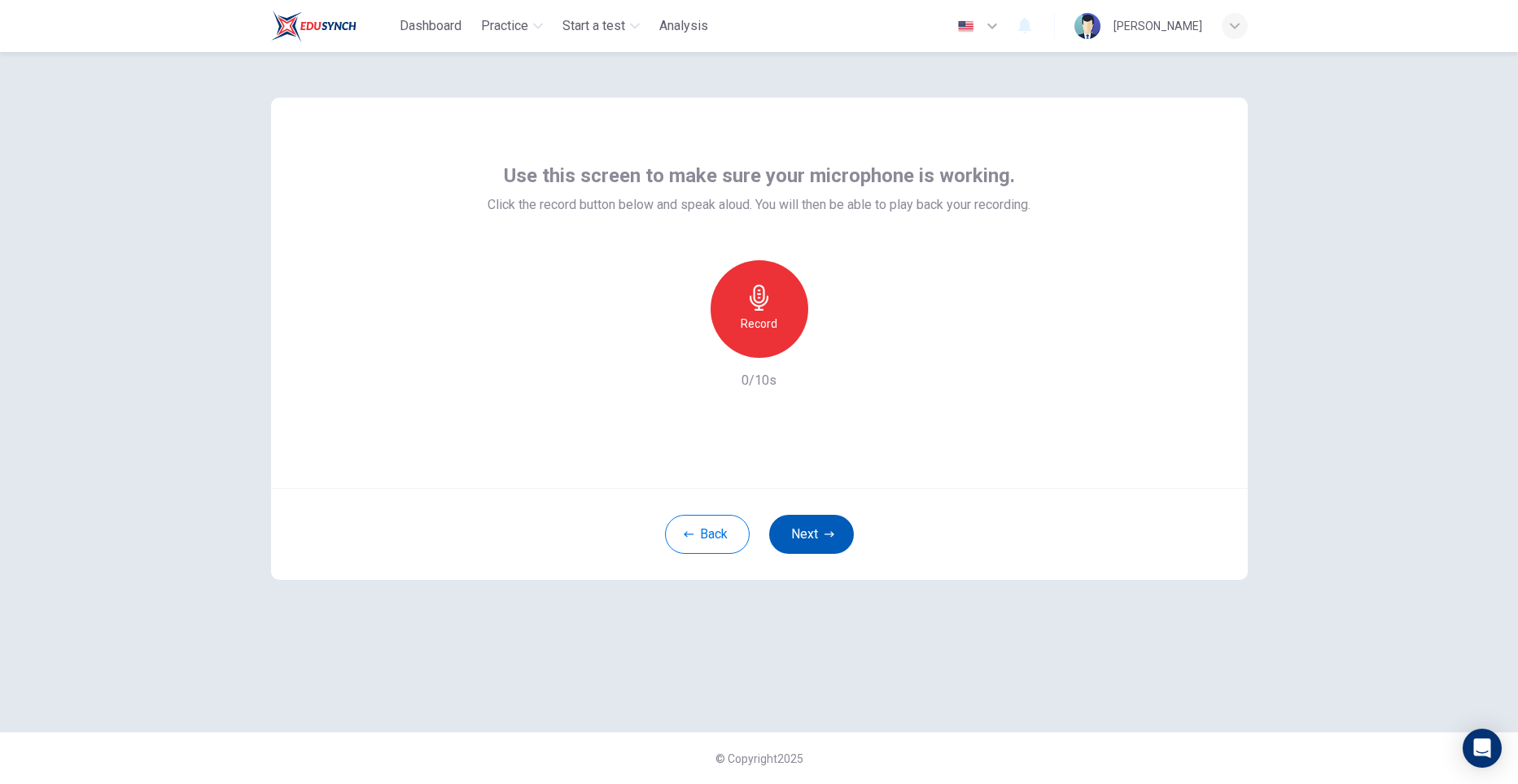
click at [812, 545] on button "Next" at bounding box center [812, 534] width 85 height 39
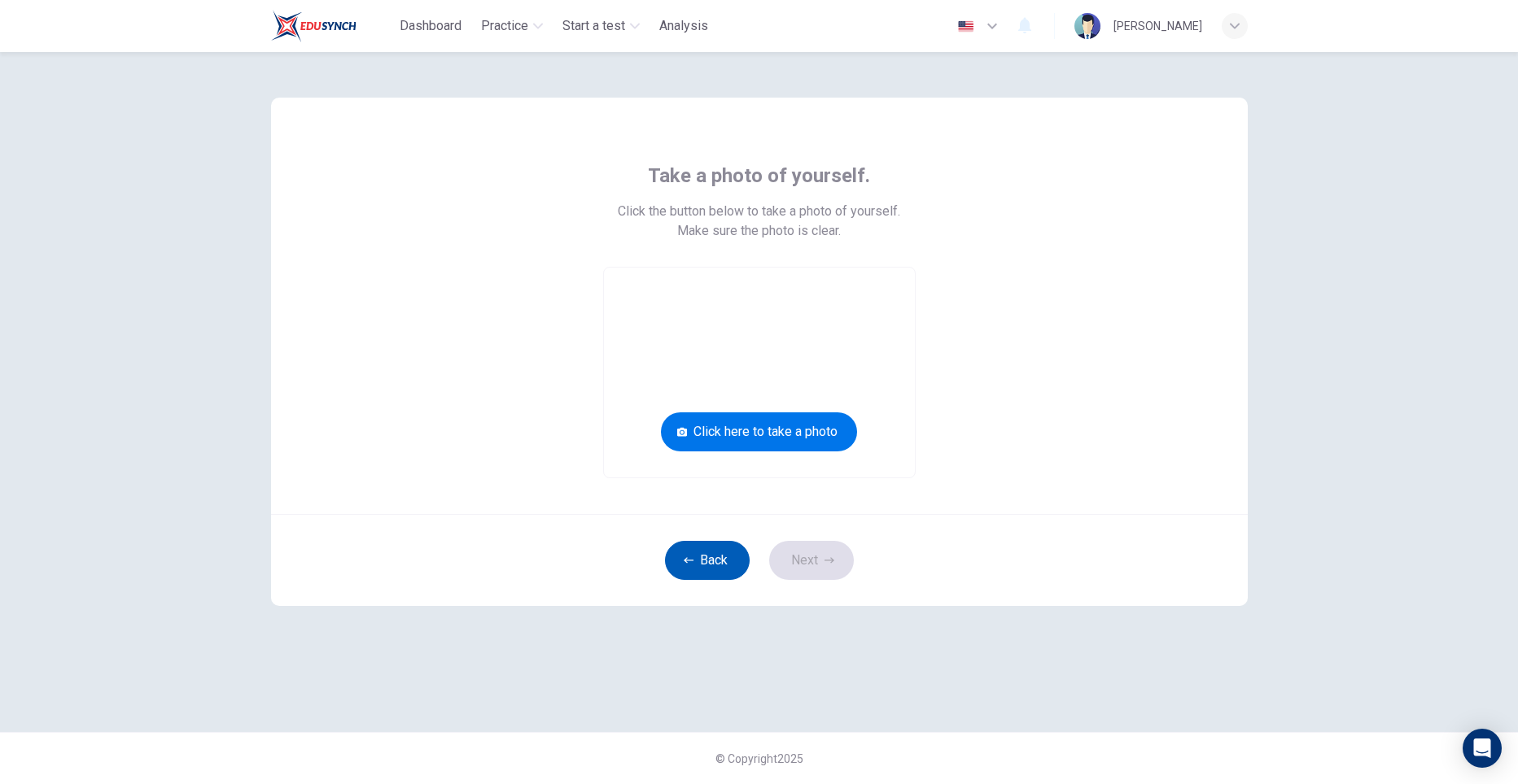
click at [731, 543] on button "Back" at bounding box center [707, 560] width 85 height 39
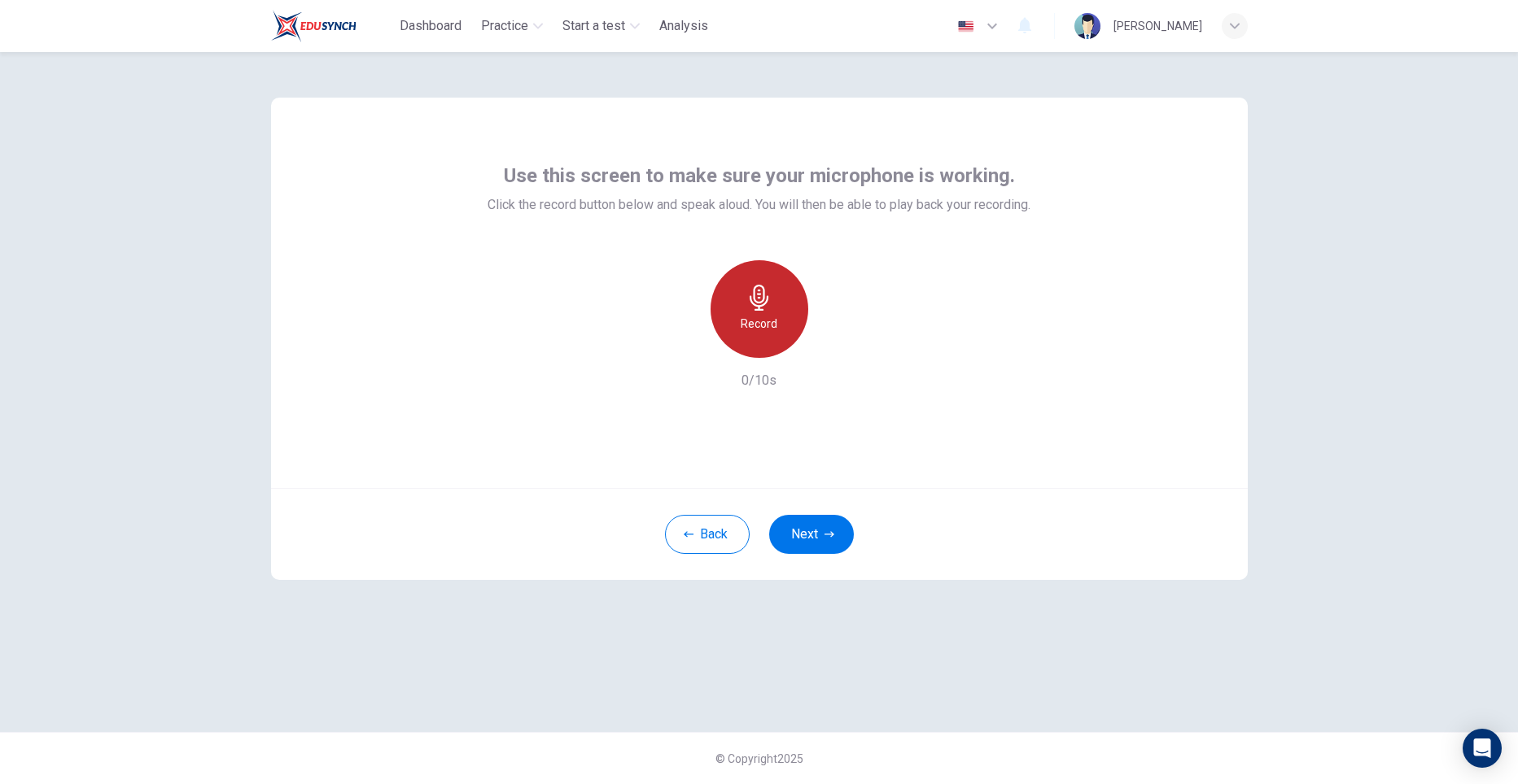
click at [768, 328] on h6 "Record" at bounding box center [758, 324] width 37 height 20
click at [767, 330] on h6 "Stop" at bounding box center [759, 324] width 24 height 20
click at [830, 344] on icon "button" at bounding box center [833, 344] width 16 height 16
click at [825, 517] on button "Next" at bounding box center [812, 534] width 85 height 39
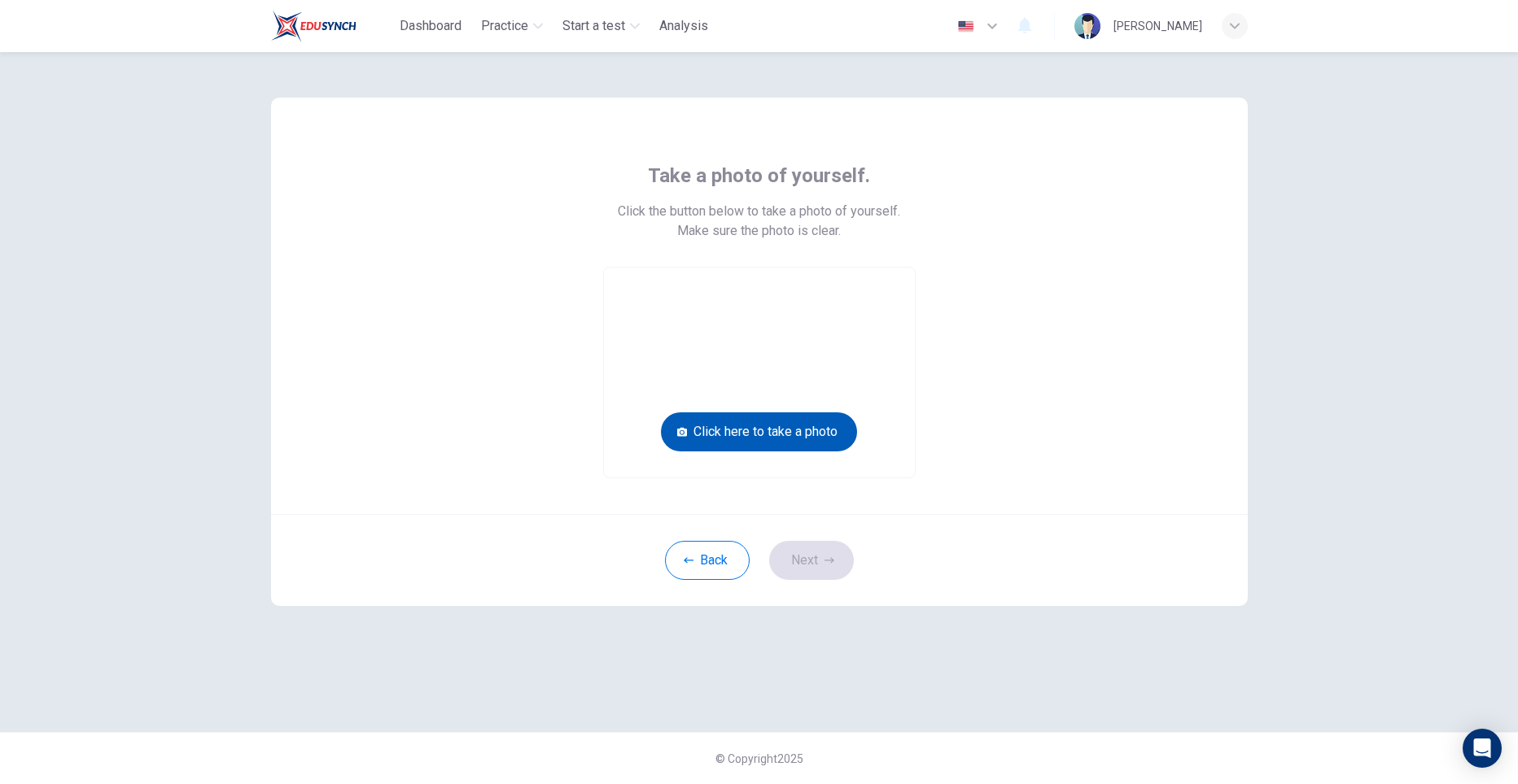
click at [779, 428] on button "Click here to take a photo" at bounding box center [759, 431] width 196 height 39
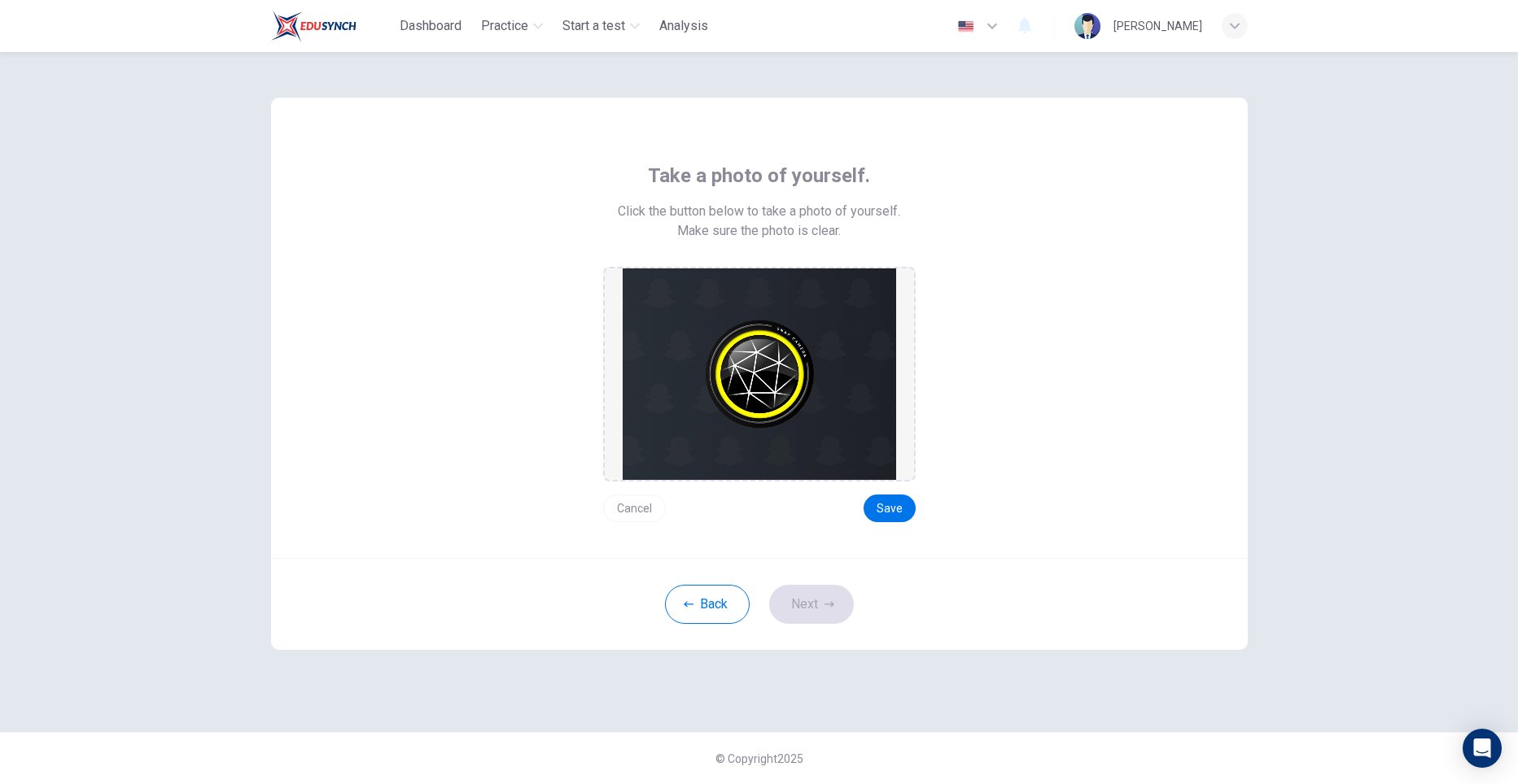
click at [795, 423] on img at bounding box center [759, 374] width 273 height 212
click at [644, 504] on button "Cancel" at bounding box center [634, 507] width 63 height 27
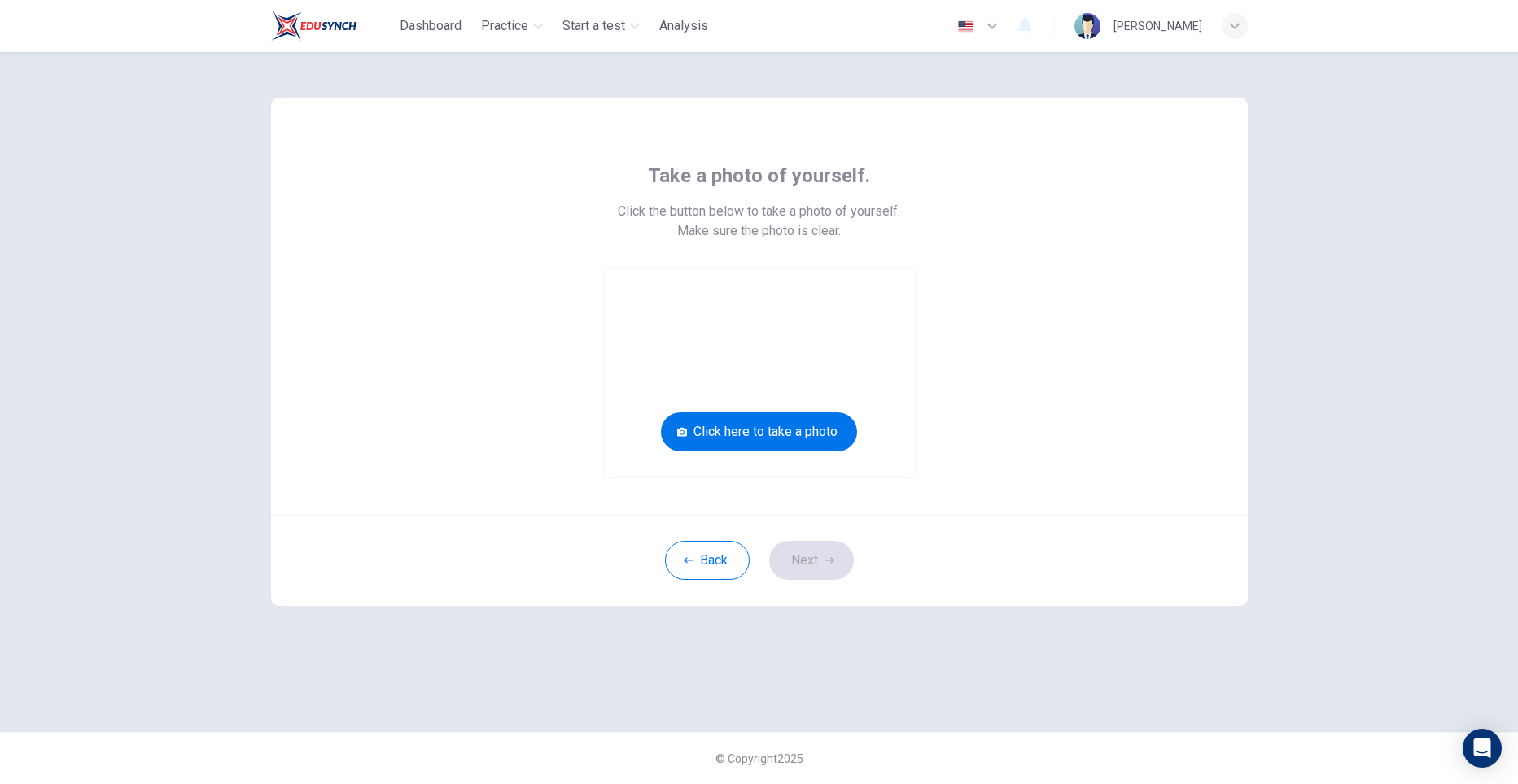
click at [776, 385] on video at bounding box center [759, 372] width 311 height 210
click at [697, 572] on button "Back" at bounding box center [707, 560] width 85 height 39
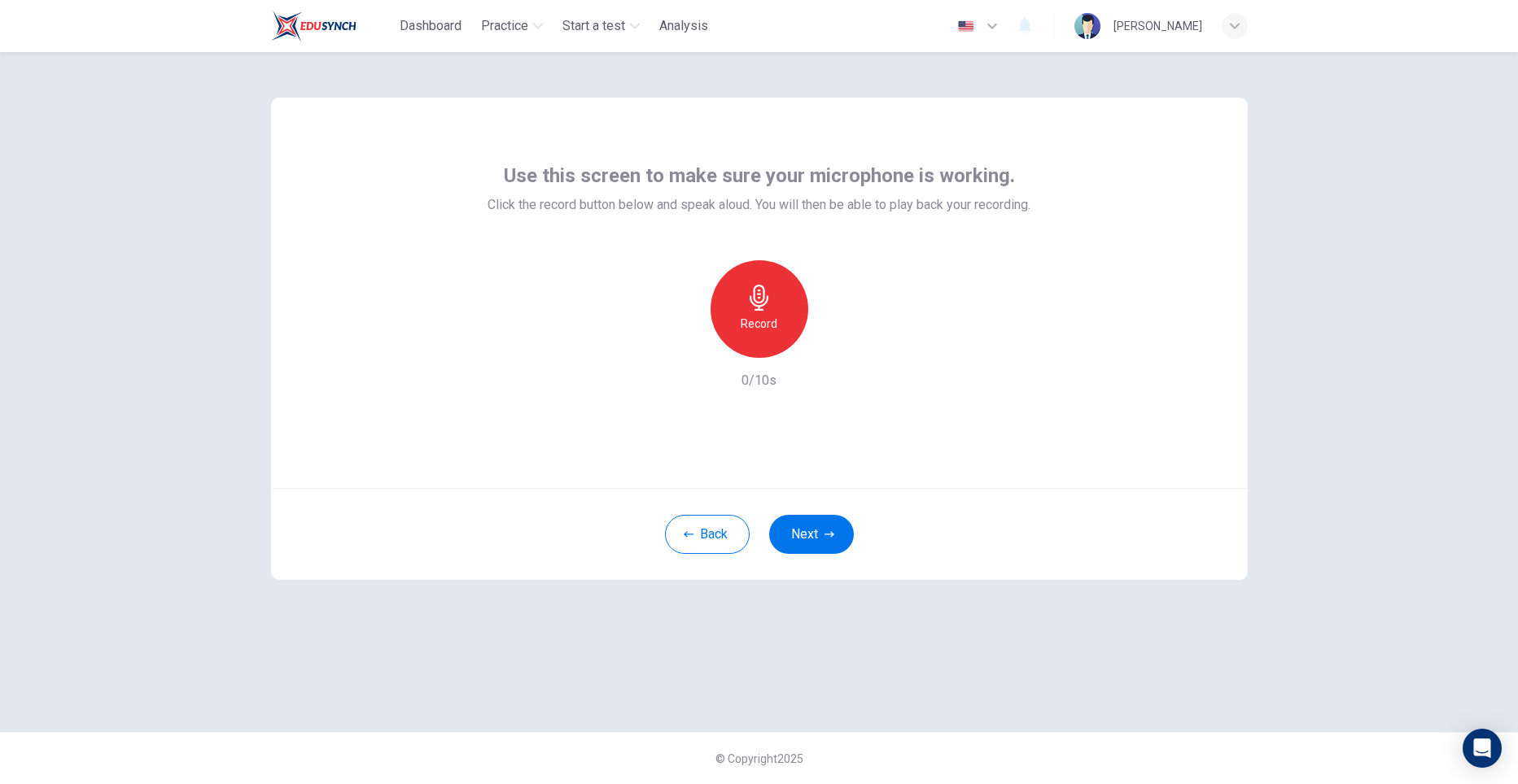
click at [803, 526] on button "Next" at bounding box center [812, 534] width 85 height 39
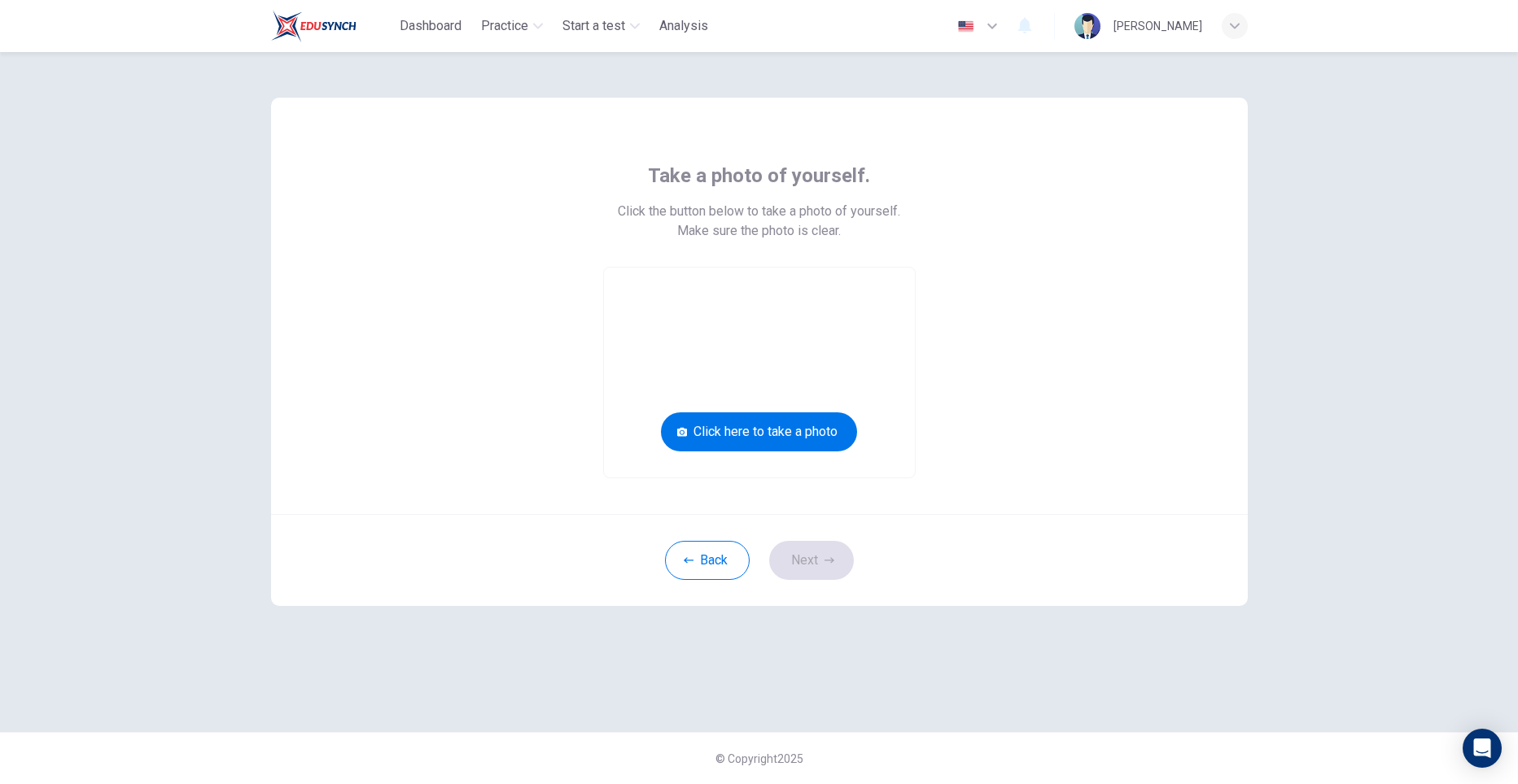
click at [814, 373] on video at bounding box center [759, 372] width 311 height 210
click at [813, 371] on video at bounding box center [759, 372] width 311 height 210
drag, startPoint x: 812, startPoint y: 324, endPoint x: 776, endPoint y: 332, distance: 36.9
click at [776, 332] on video at bounding box center [759, 372] width 311 height 210
click at [704, 440] on button "Click here to take a photo" at bounding box center [759, 431] width 196 height 39
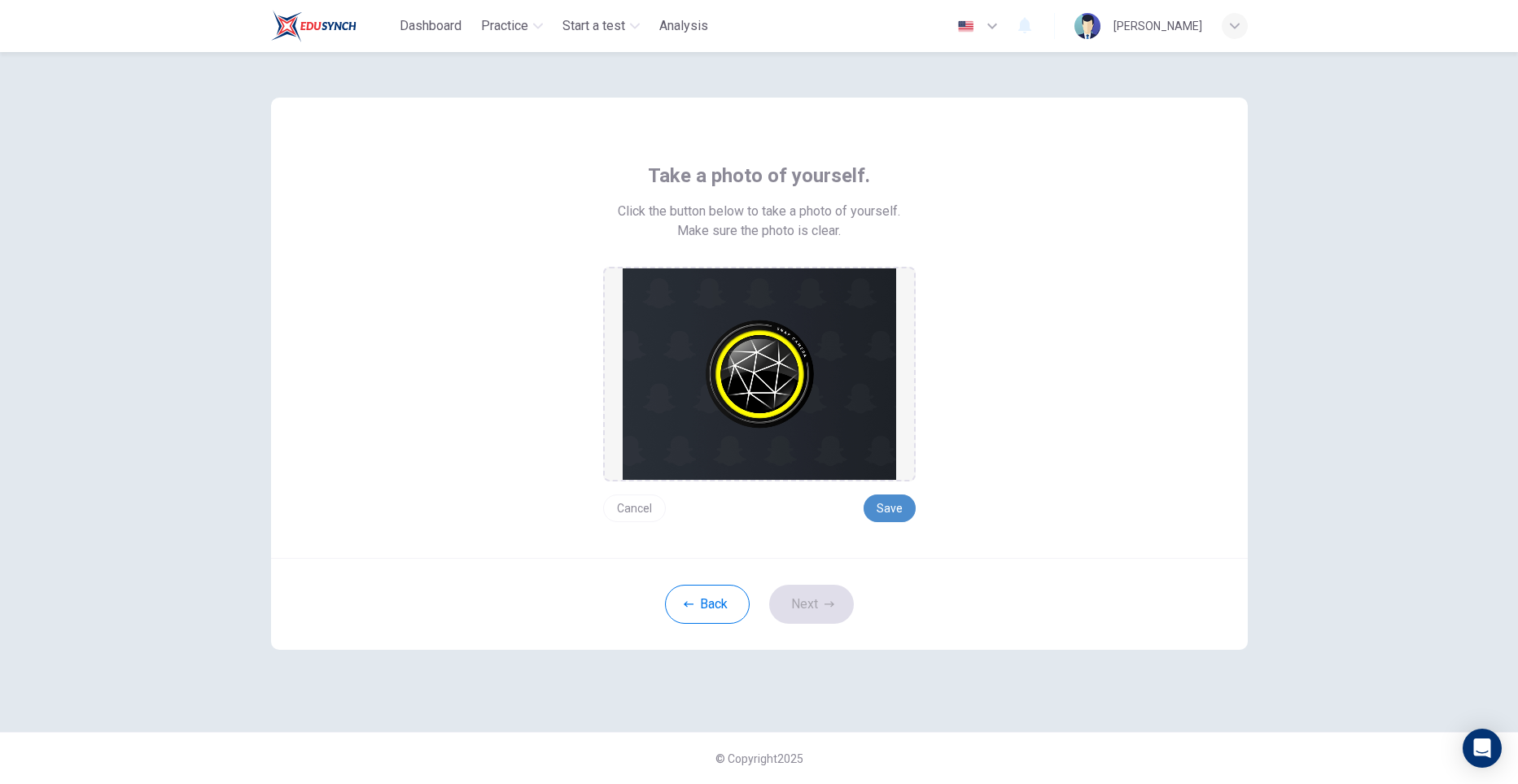
click at [880, 512] on button "Save" at bounding box center [889, 507] width 52 height 27
click at [880, 511] on button "Save" at bounding box center [889, 507] width 52 height 27
click at [830, 592] on button "Next" at bounding box center [812, 603] width 85 height 39
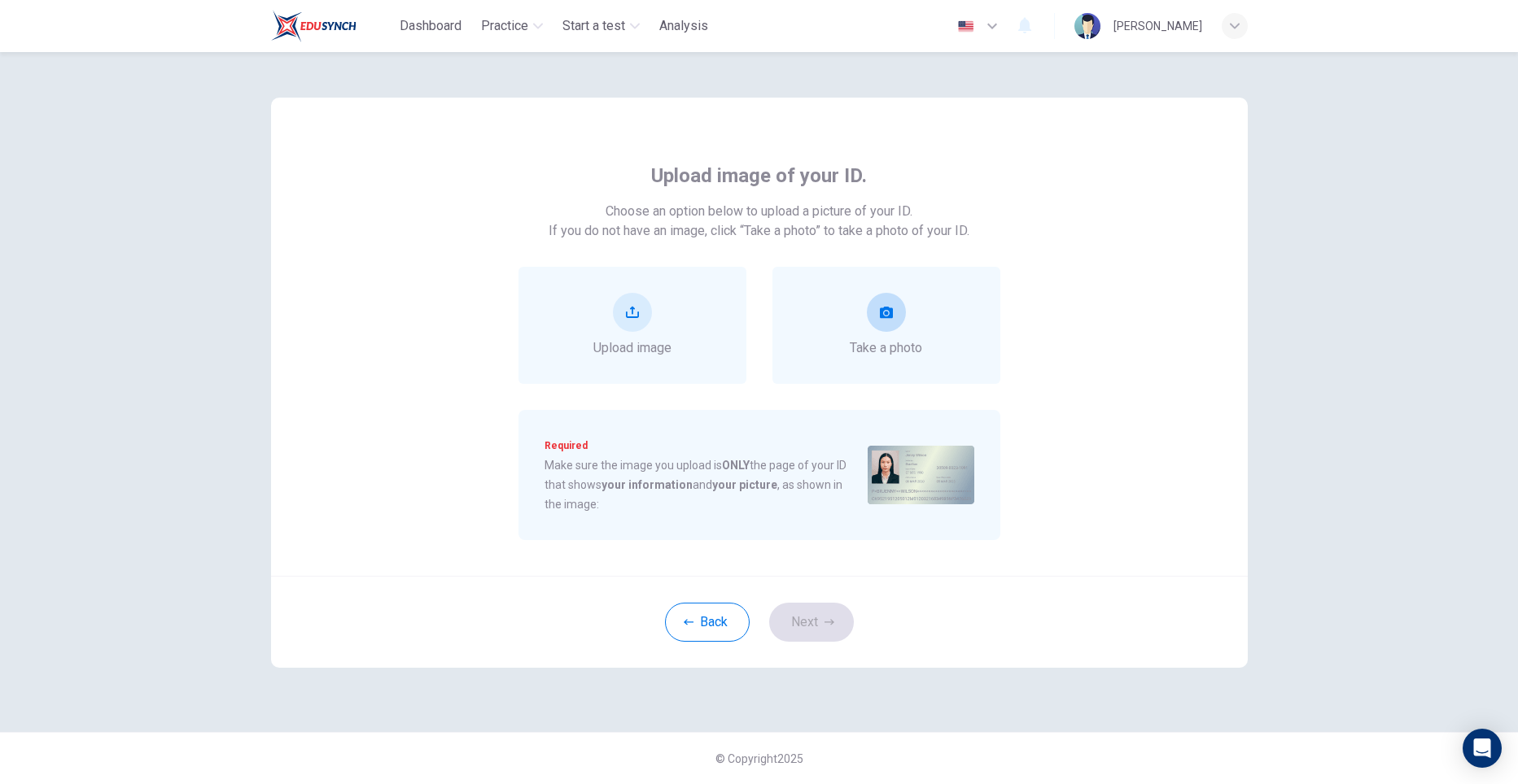
click at [872, 339] on span "Take a photo" at bounding box center [885, 347] width 73 height 20
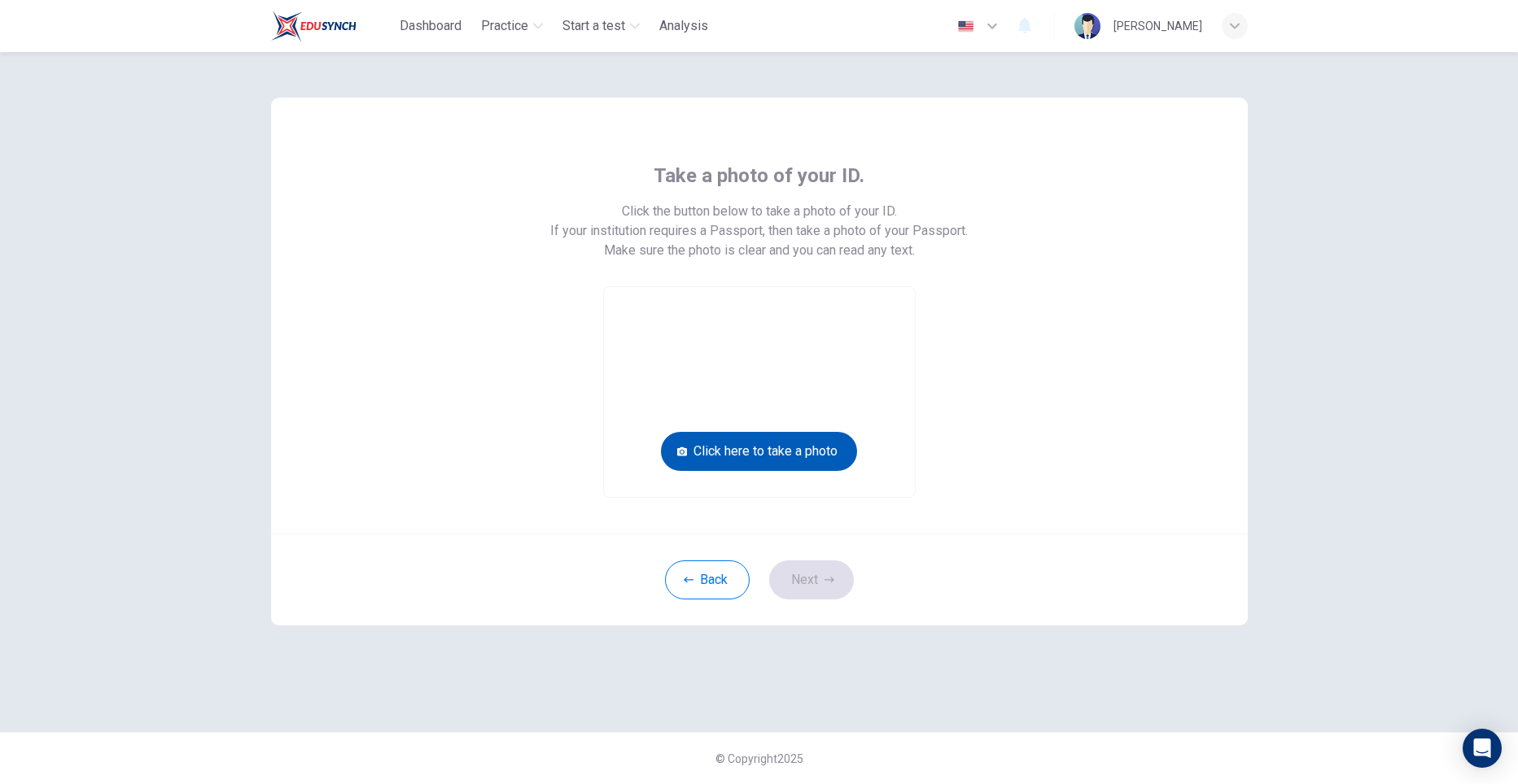
click at [800, 447] on button "Click here to take a photo" at bounding box center [759, 451] width 196 height 39
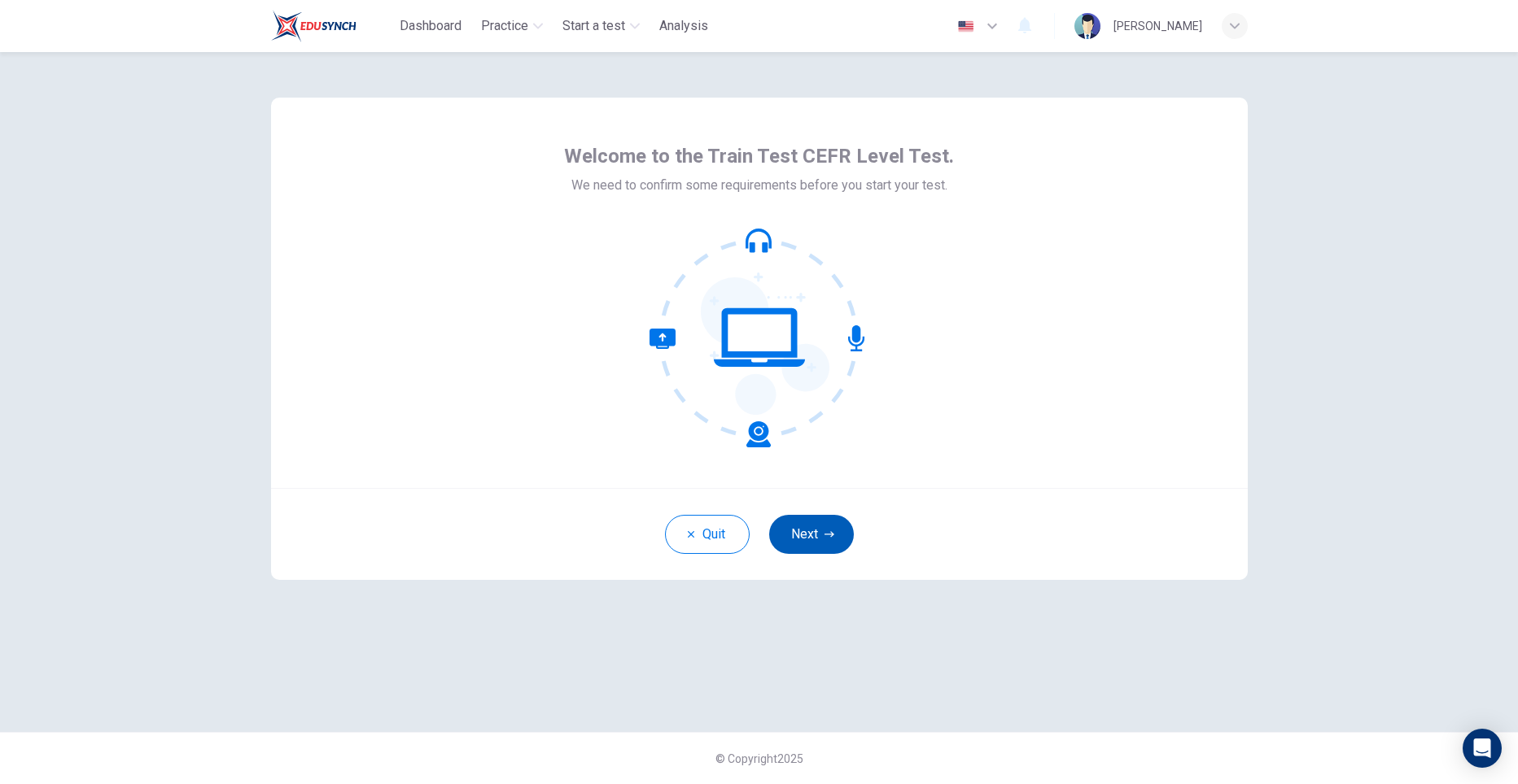
click at [795, 525] on button "Next" at bounding box center [812, 534] width 85 height 39
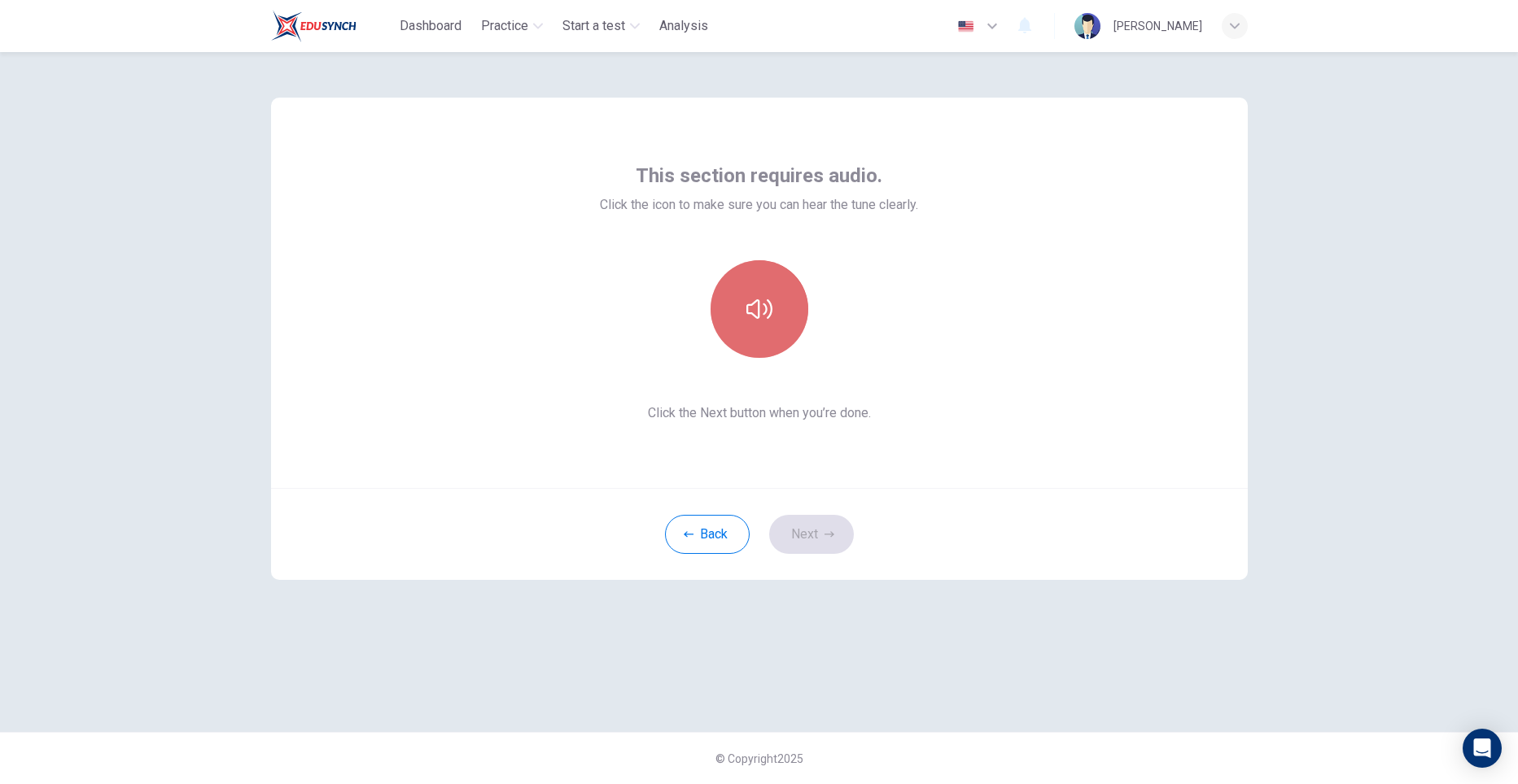
click at [775, 340] on button "button" at bounding box center [759, 310] width 98 height 98
click at [817, 533] on button "Next" at bounding box center [812, 534] width 85 height 39
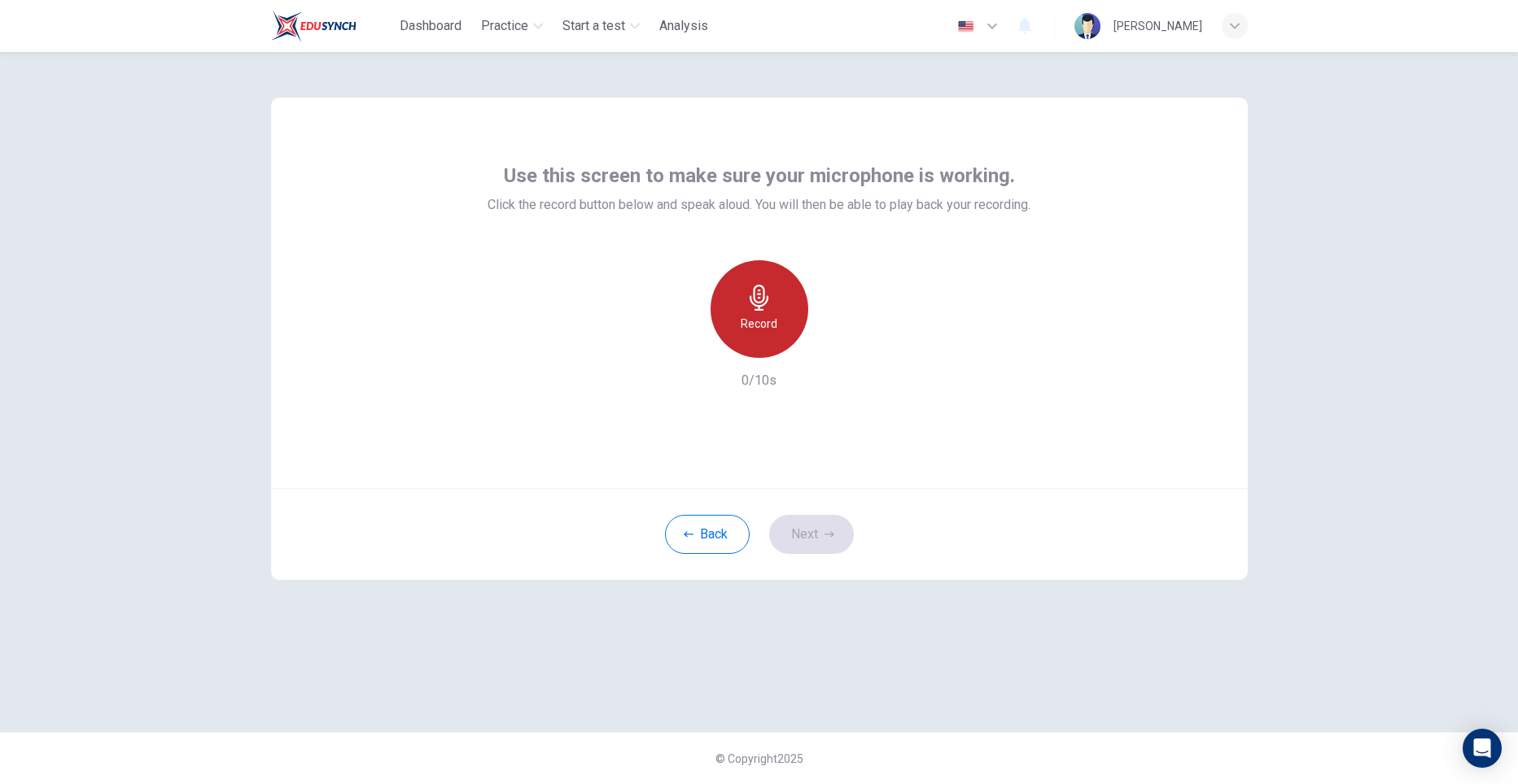
click at [767, 330] on h6 "Record" at bounding box center [758, 324] width 37 height 20
click at [816, 538] on div "Back Next" at bounding box center [759, 534] width 977 height 92
click at [775, 332] on div "Stop" at bounding box center [759, 310] width 98 height 98
click at [835, 347] on icon "button" at bounding box center [833, 344] width 16 height 16
click at [819, 522] on button "Next" at bounding box center [812, 534] width 85 height 39
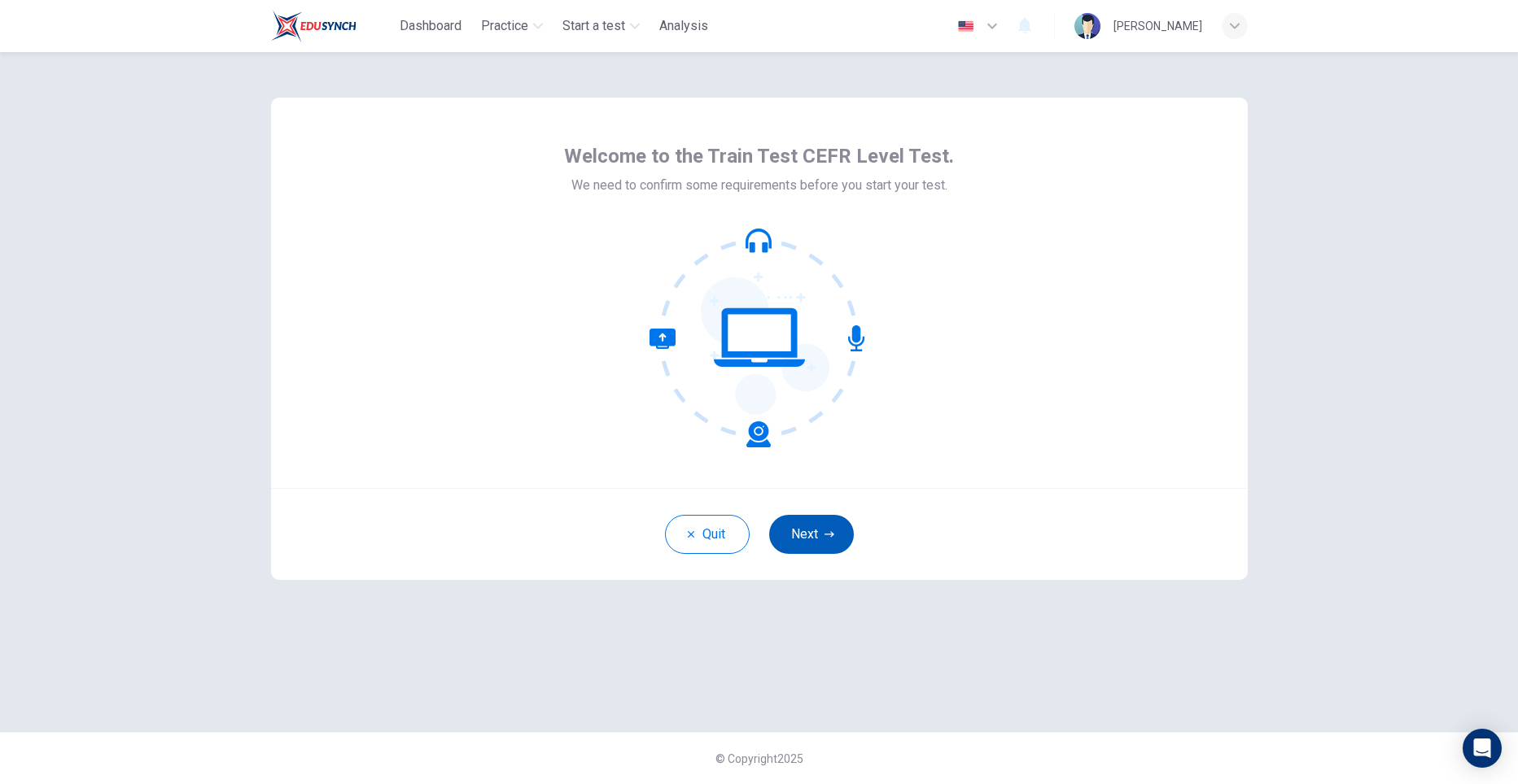
click at [820, 533] on button "Next" at bounding box center [812, 534] width 85 height 39
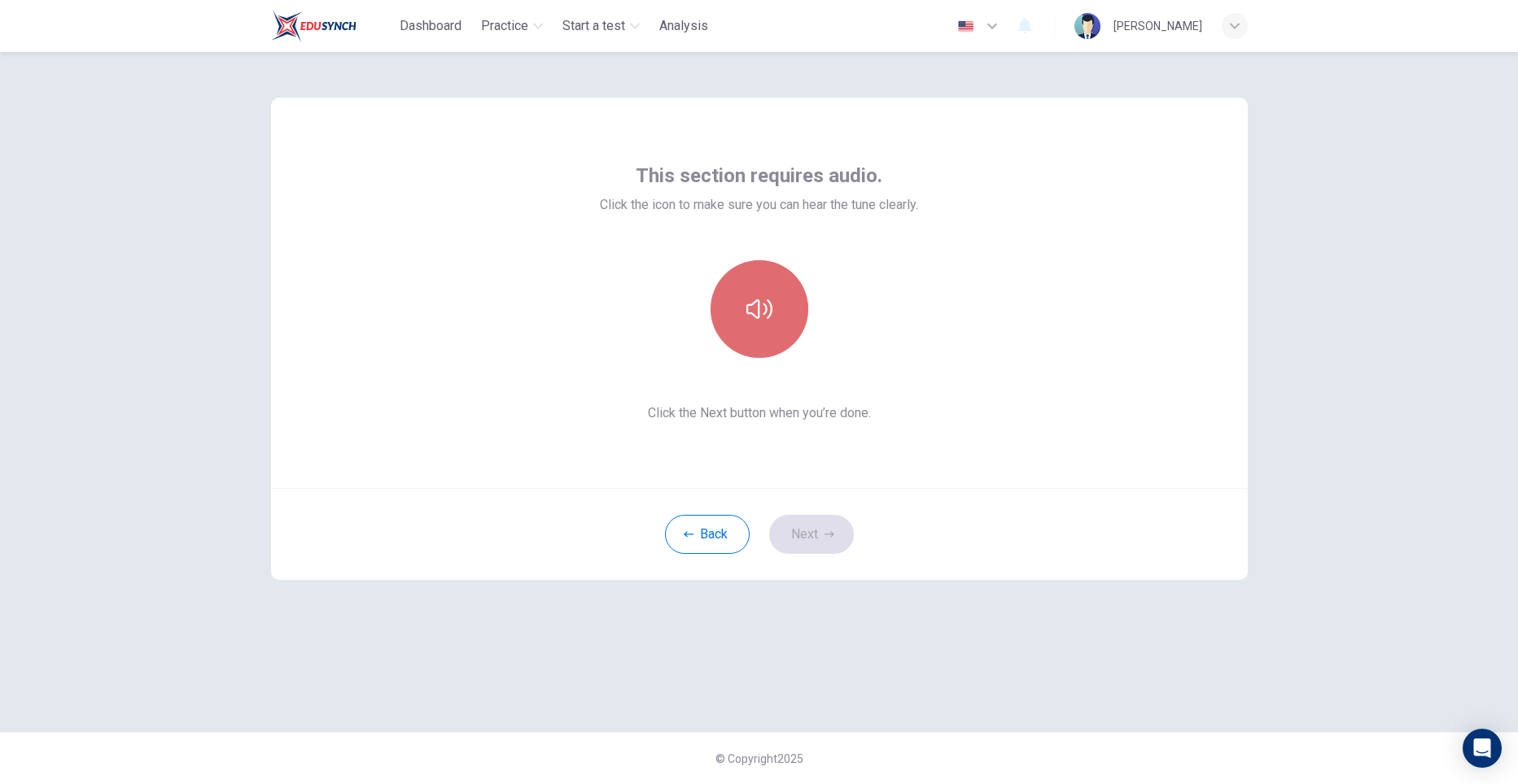
click at [763, 344] on button "button" at bounding box center [759, 310] width 98 height 98
click at [799, 524] on button "Next" at bounding box center [812, 534] width 85 height 39
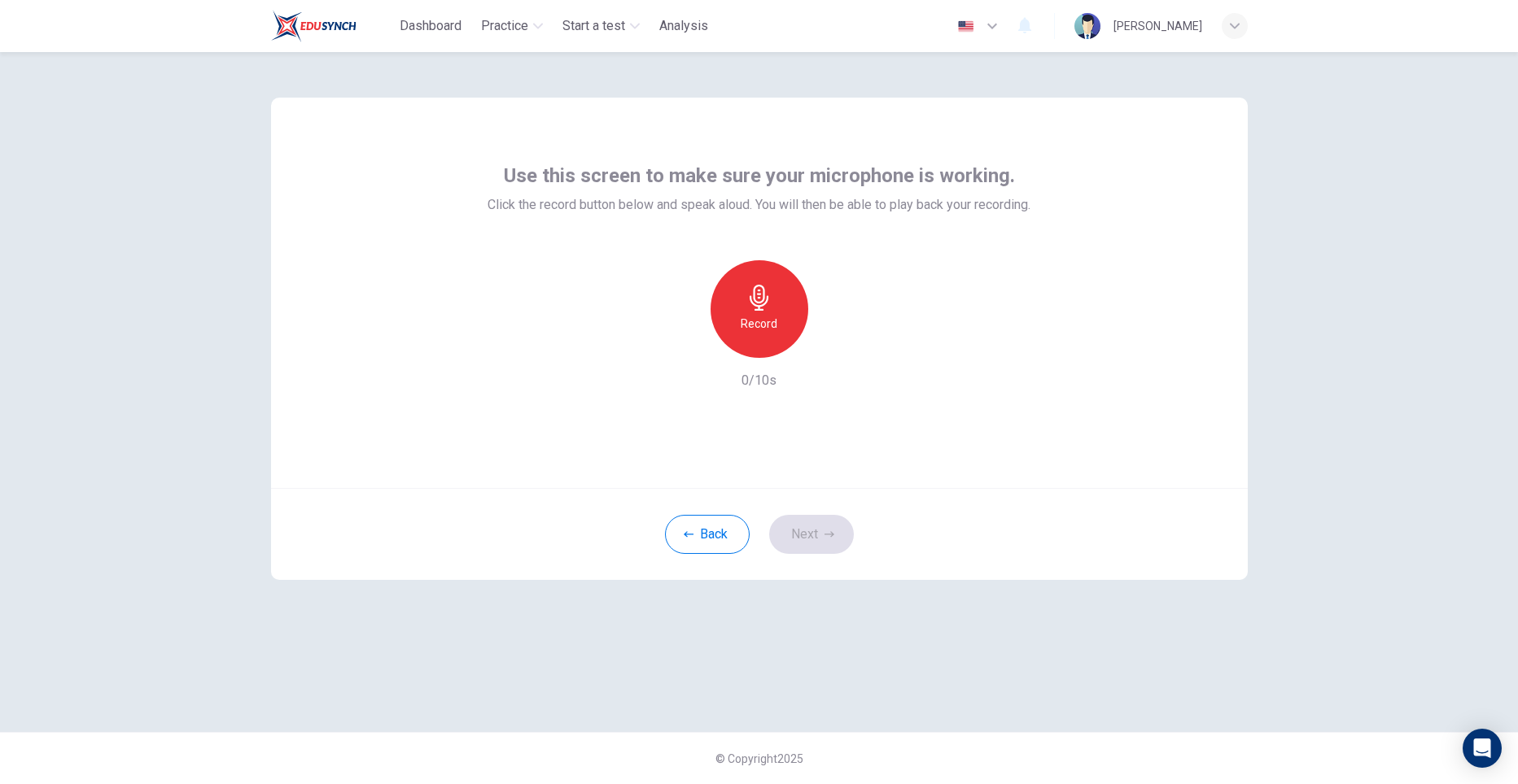
click at [767, 308] on icon "button" at bounding box center [759, 297] width 26 height 26
click at [779, 321] on div "Stop" at bounding box center [759, 310] width 98 height 98
click at [826, 356] on div "Record" at bounding box center [759, 310] width 176 height 98
click at [832, 347] on icon "button" at bounding box center [833, 344] width 16 height 16
click at [808, 528] on button "Next" at bounding box center [812, 534] width 85 height 39
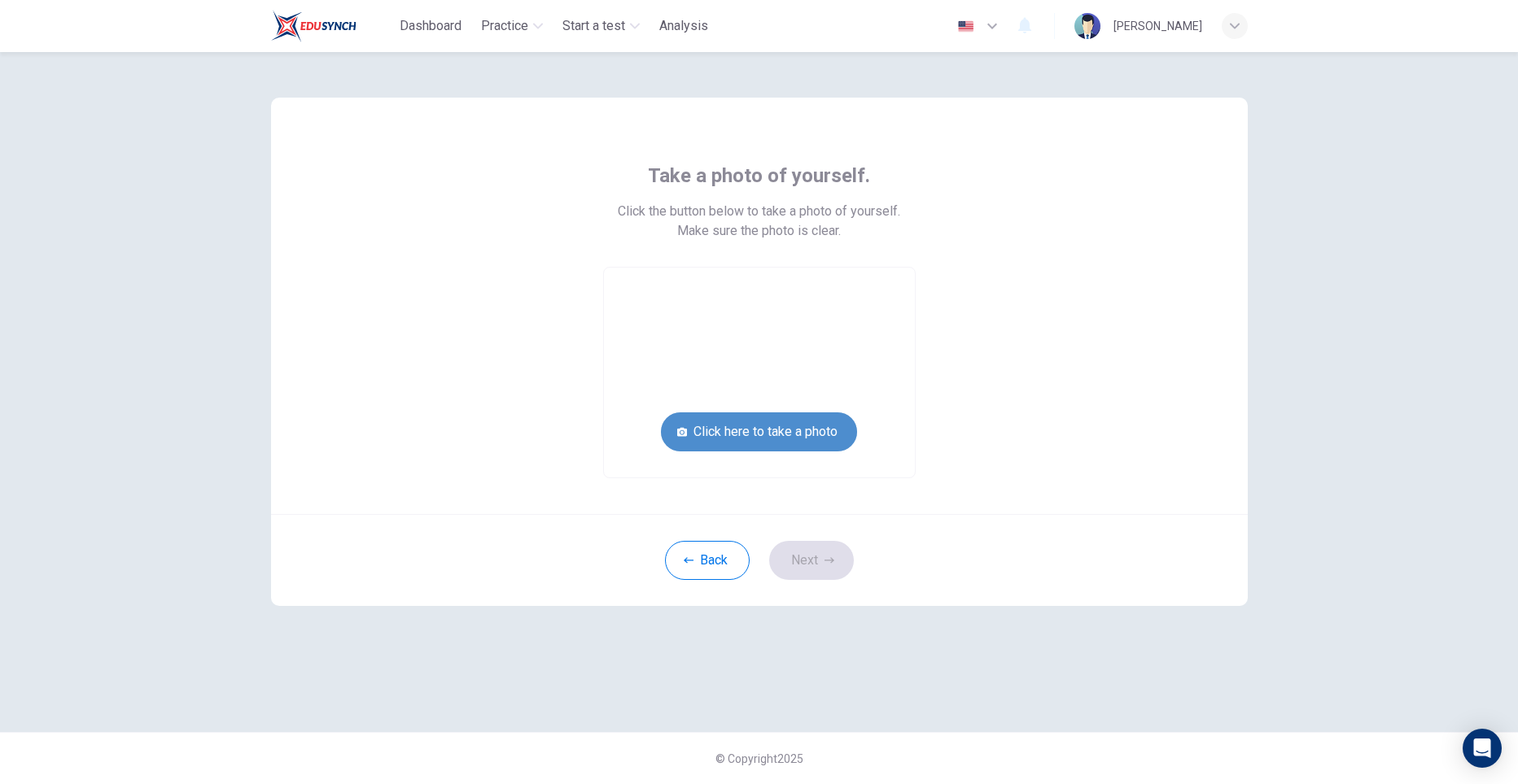
click at [809, 439] on button "Click here to take a photo" at bounding box center [759, 431] width 196 height 39
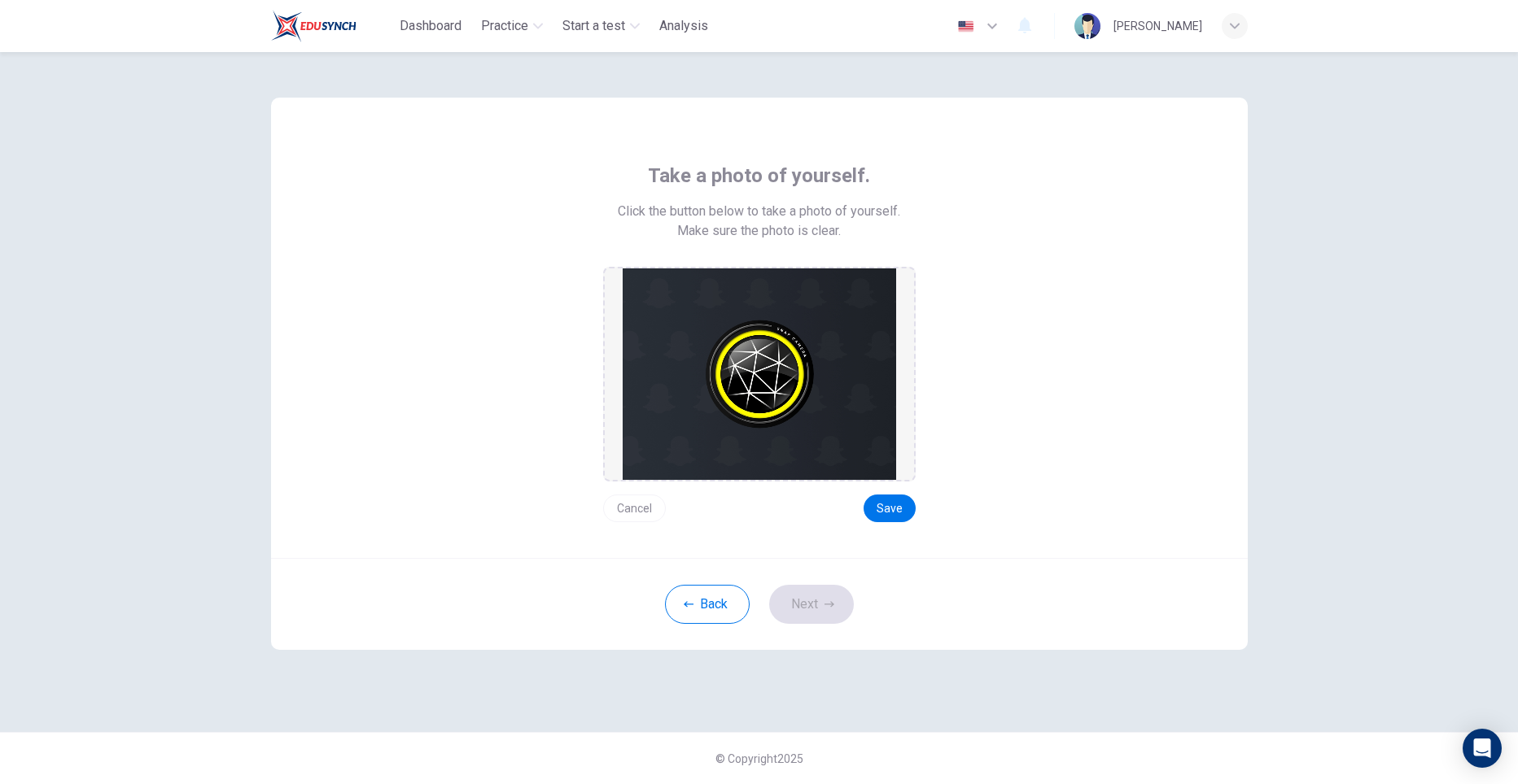
click at [807, 437] on img at bounding box center [759, 374] width 273 height 212
drag, startPoint x: 0, startPoint y: 22, endPoint x: 11, endPoint y: 8, distance: 17.8
click at [11, 8] on header "Dashboard Practice Start a test Analysis English ** ​ [PERSON_NAME]" at bounding box center [759, 25] width 1518 height 52
click at [895, 506] on button "Save" at bounding box center [889, 507] width 52 height 27
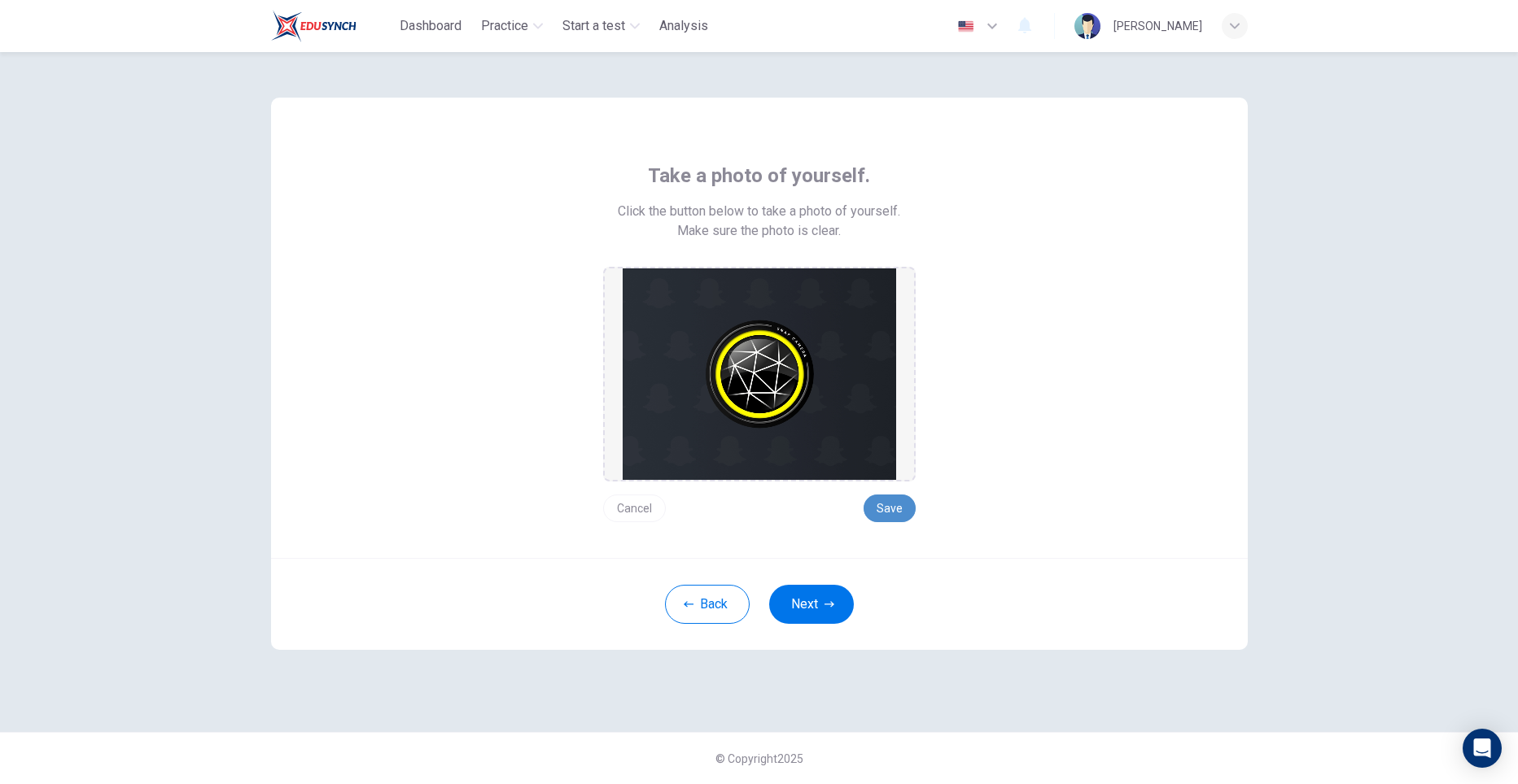
click at [895, 506] on button "Save" at bounding box center [889, 507] width 52 height 27
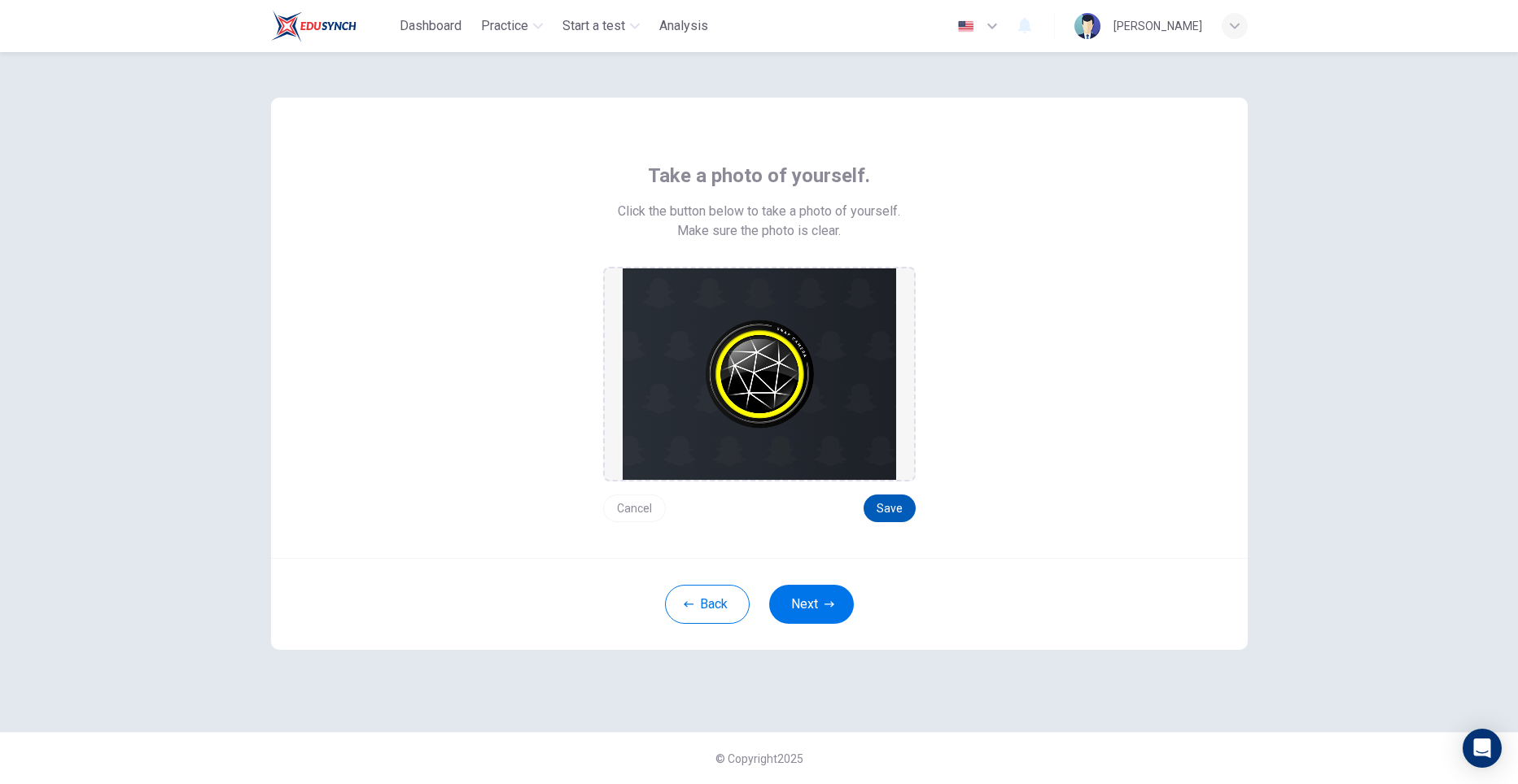
click at [895, 506] on button "Save" at bounding box center [889, 507] width 52 height 27
click at [1234, 22] on icon "button" at bounding box center [1235, 25] width 9 height 9
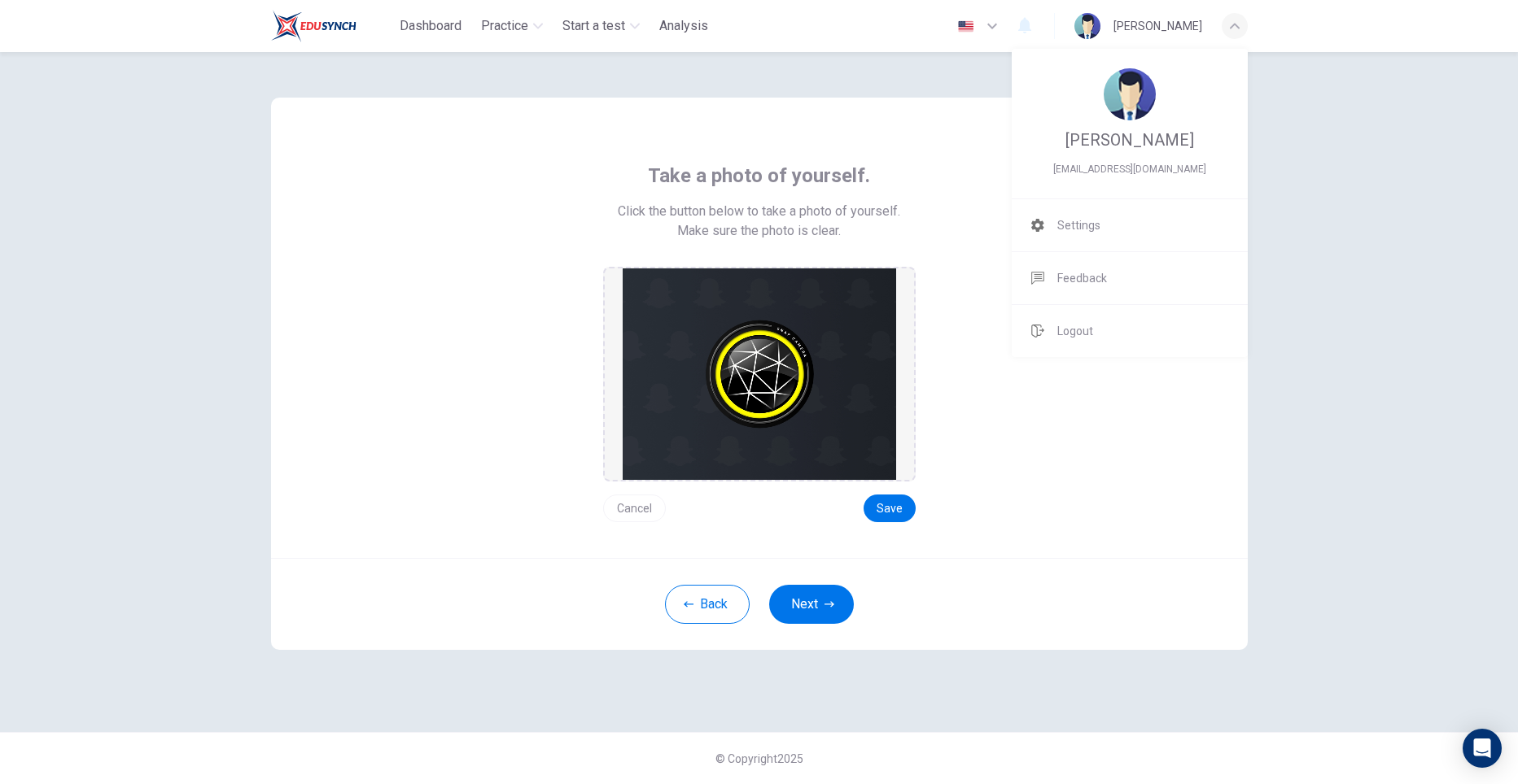
drag, startPoint x: 1375, startPoint y: 3, endPoint x: 1354, endPoint y: 590, distance: 587.4
click at [1354, 590] on div at bounding box center [759, 392] width 1518 height 784
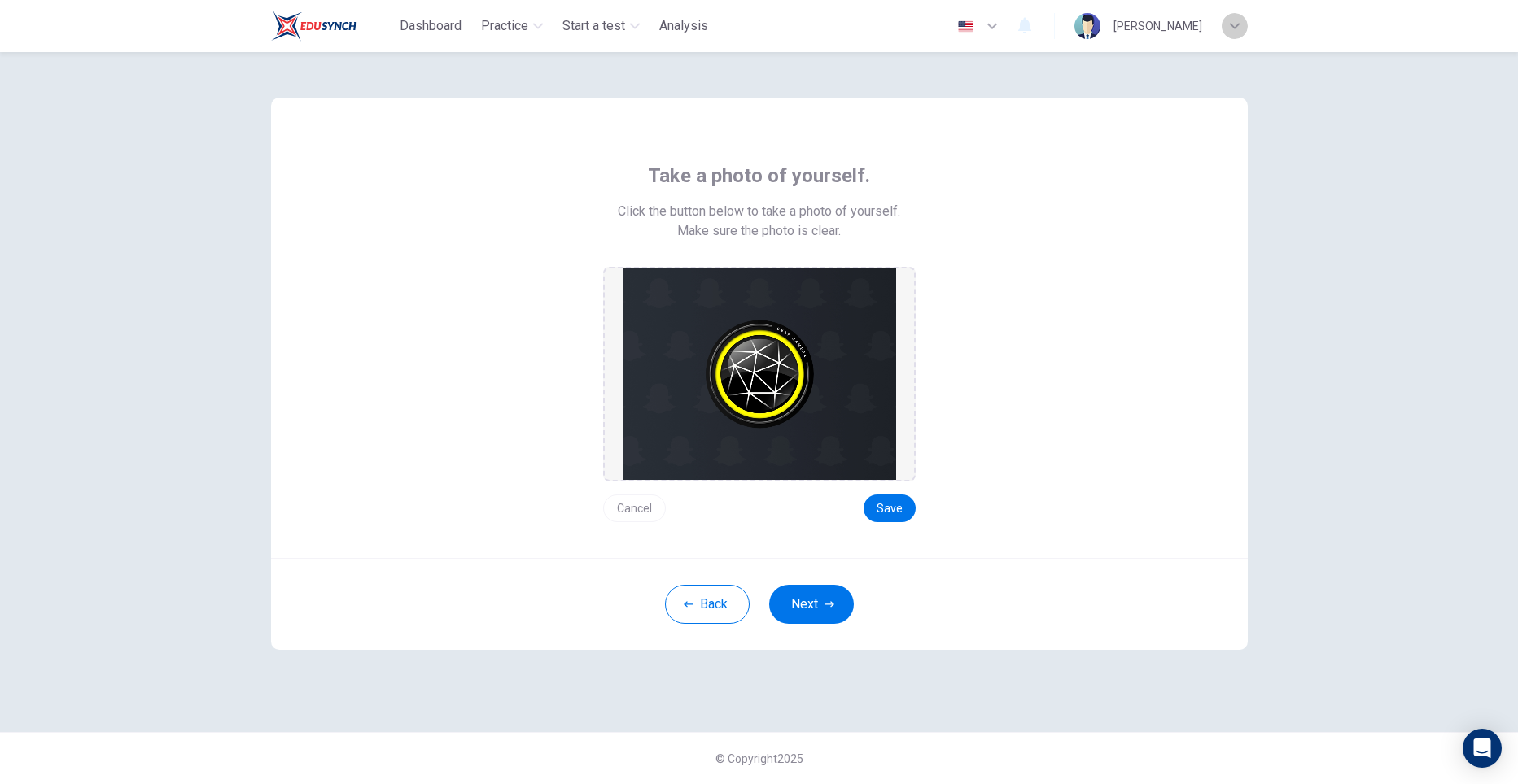
click at [1233, 24] on icon "button" at bounding box center [1235, 25] width 9 height 9
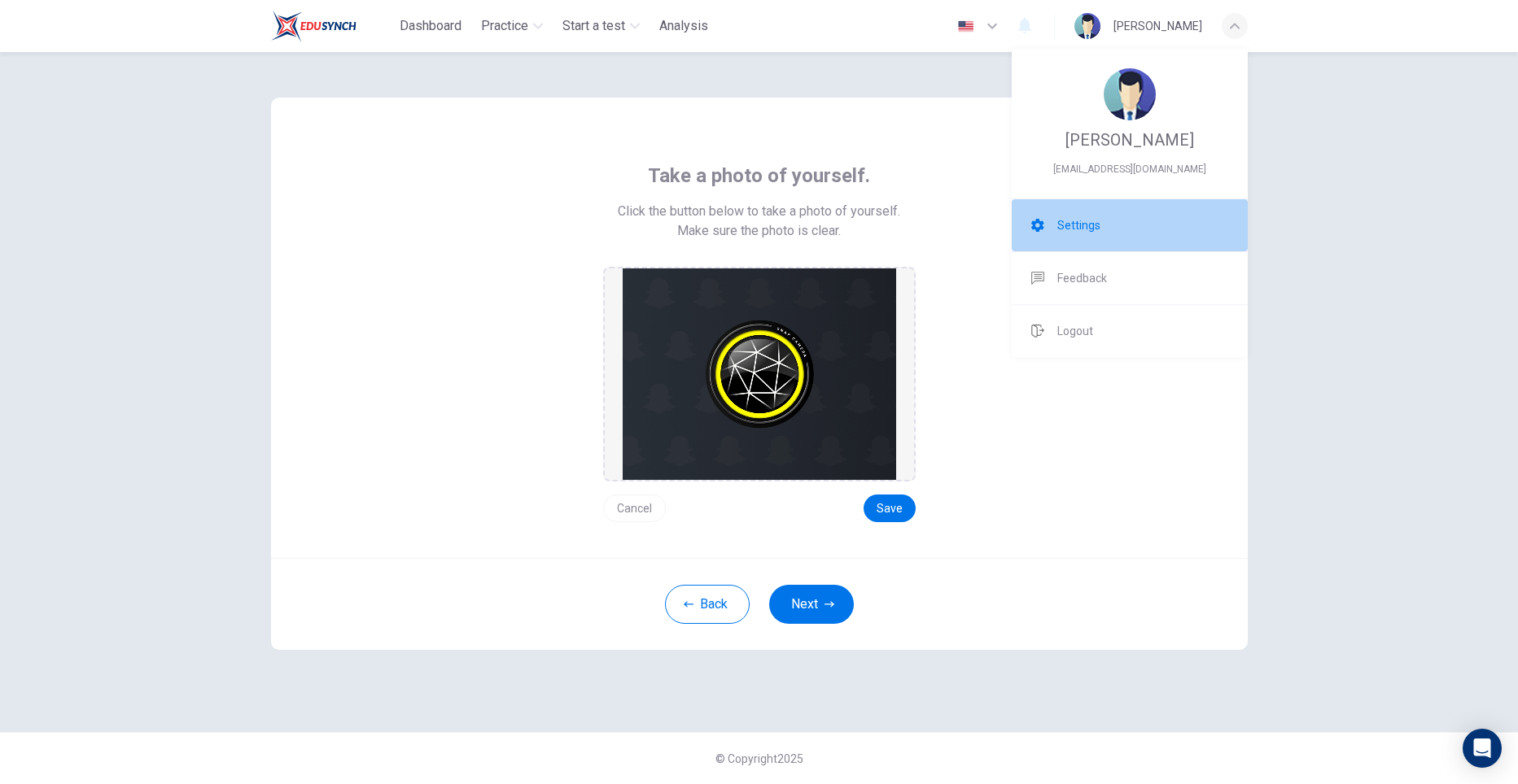
click at [1106, 226] on li "Settings" at bounding box center [1129, 225] width 236 height 52
